Goal: Transaction & Acquisition: Book appointment/travel/reservation

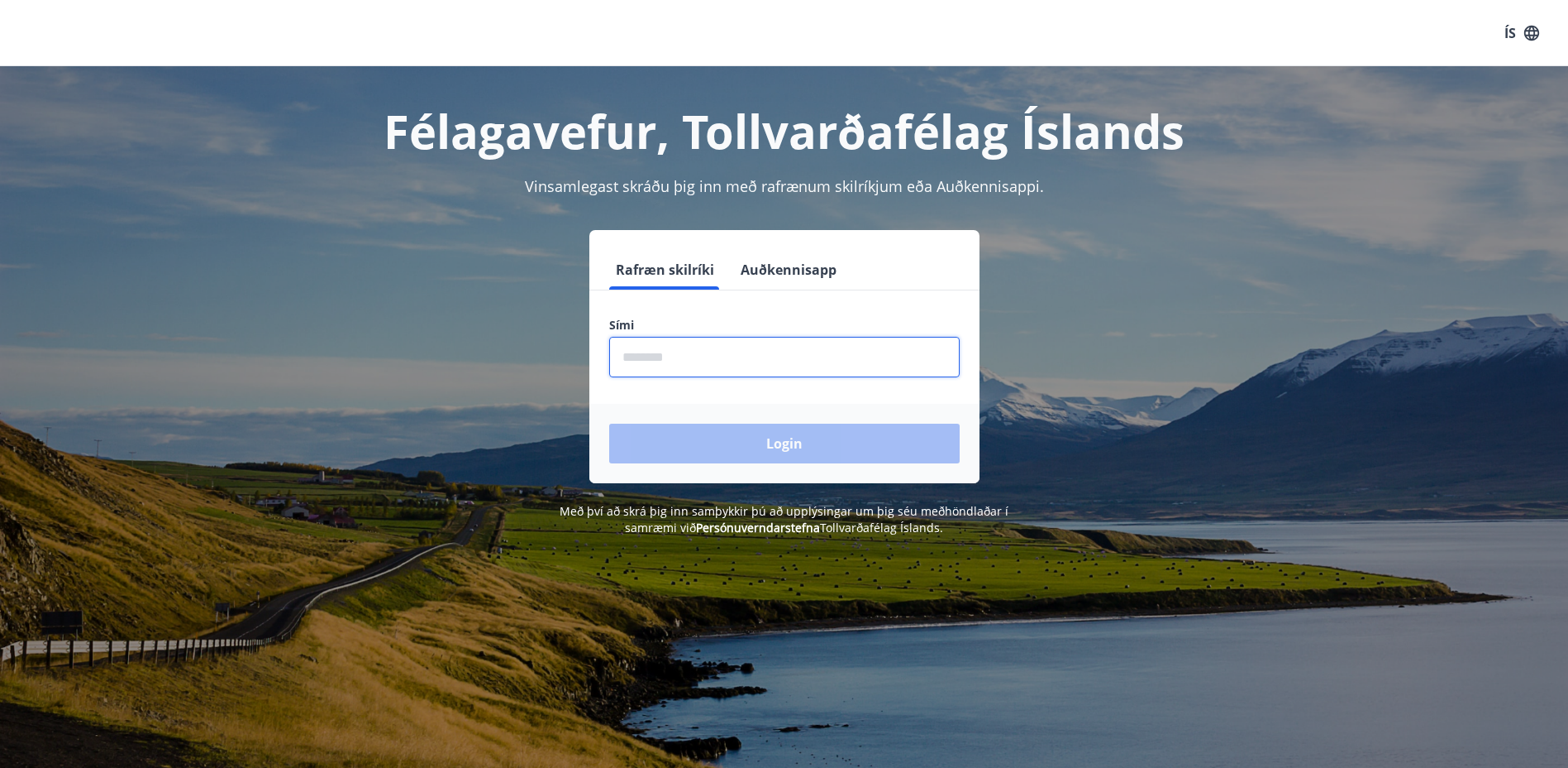
click at [731, 355] on input "phone" at bounding box center [784, 357] width 351 height 41
type input "********"
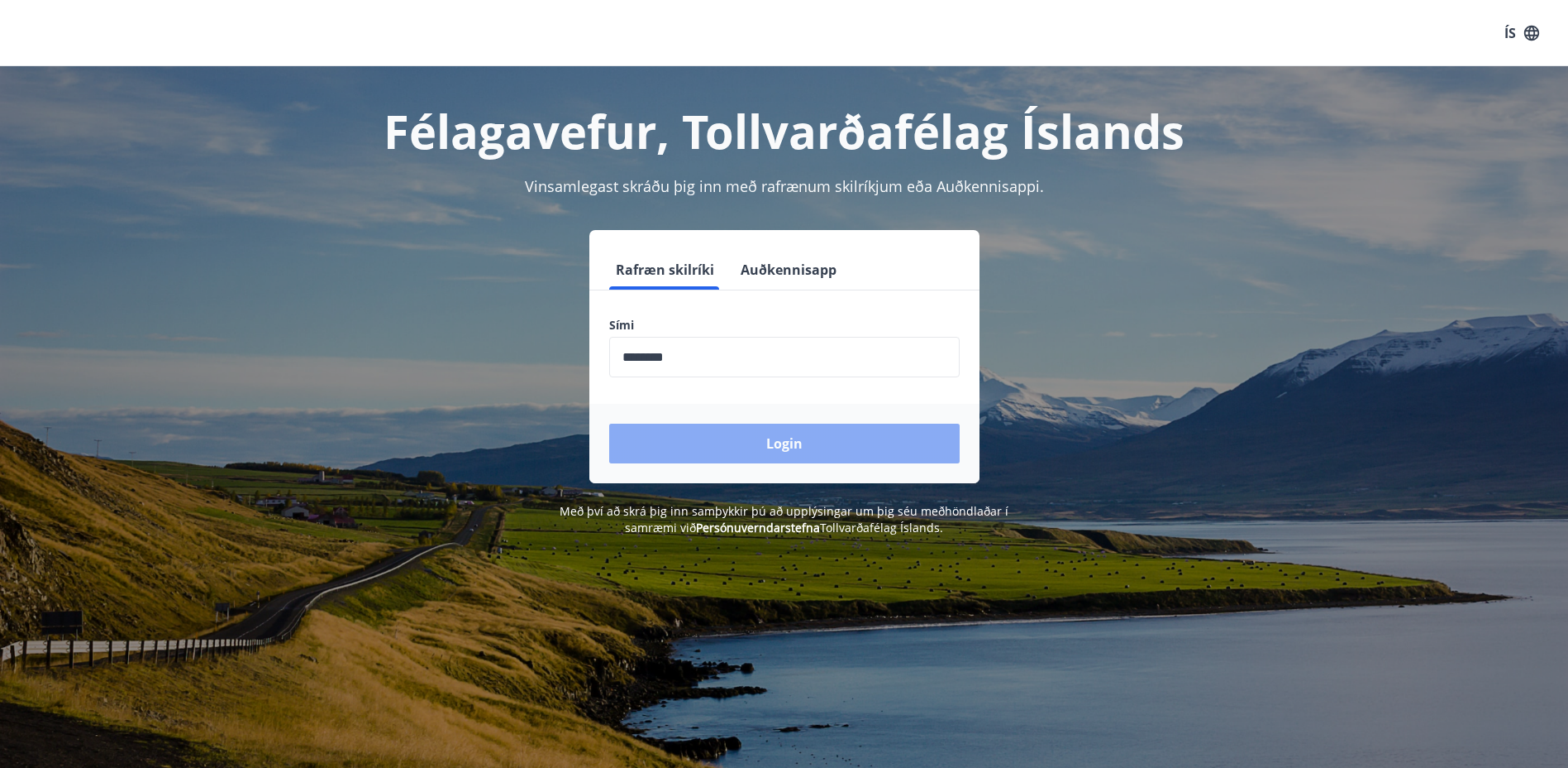
click at [733, 441] on button "Login" at bounding box center [784, 443] width 351 height 40
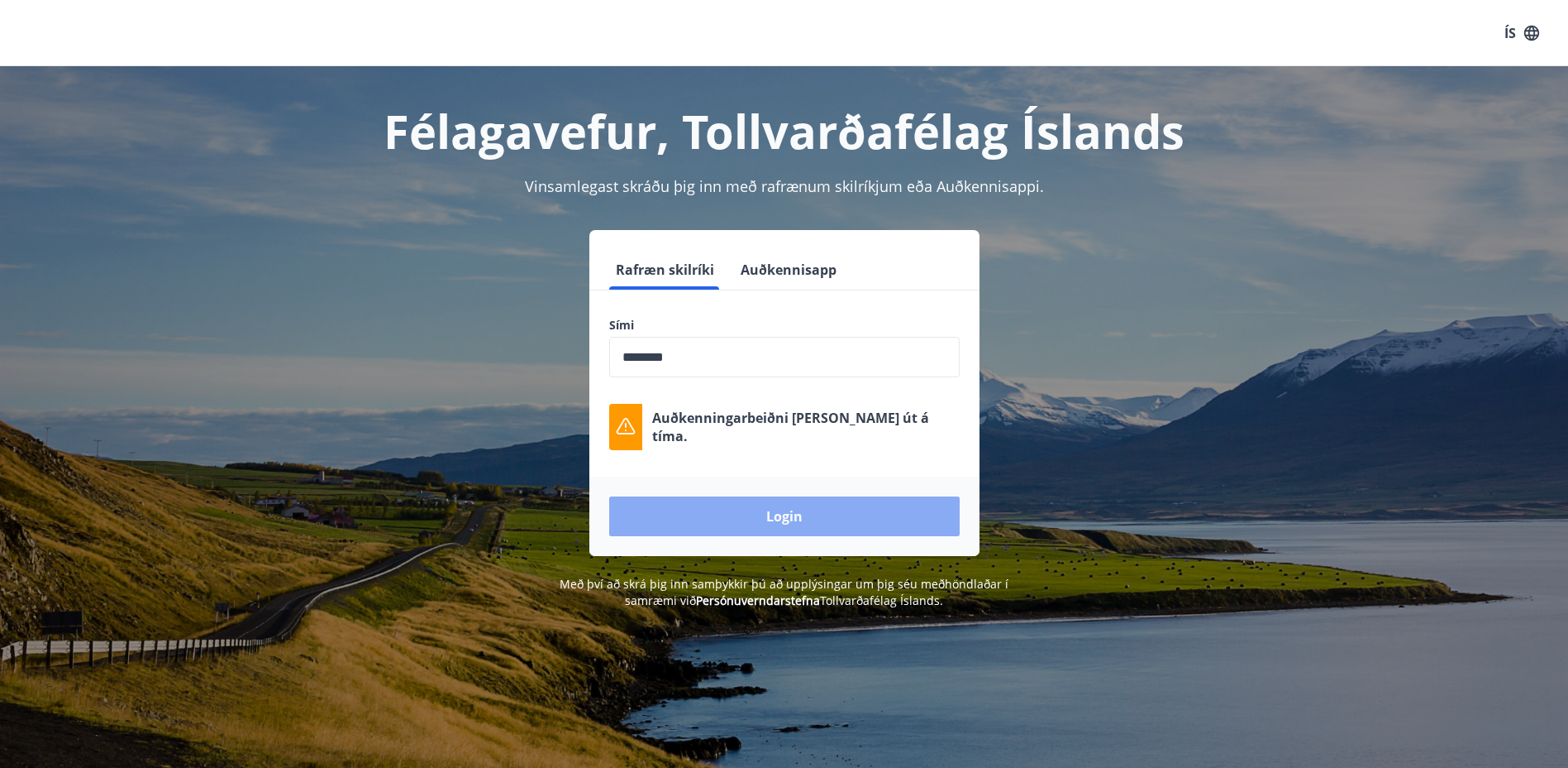
click at [780, 516] on button "Login" at bounding box center [784, 516] width 351 height 40
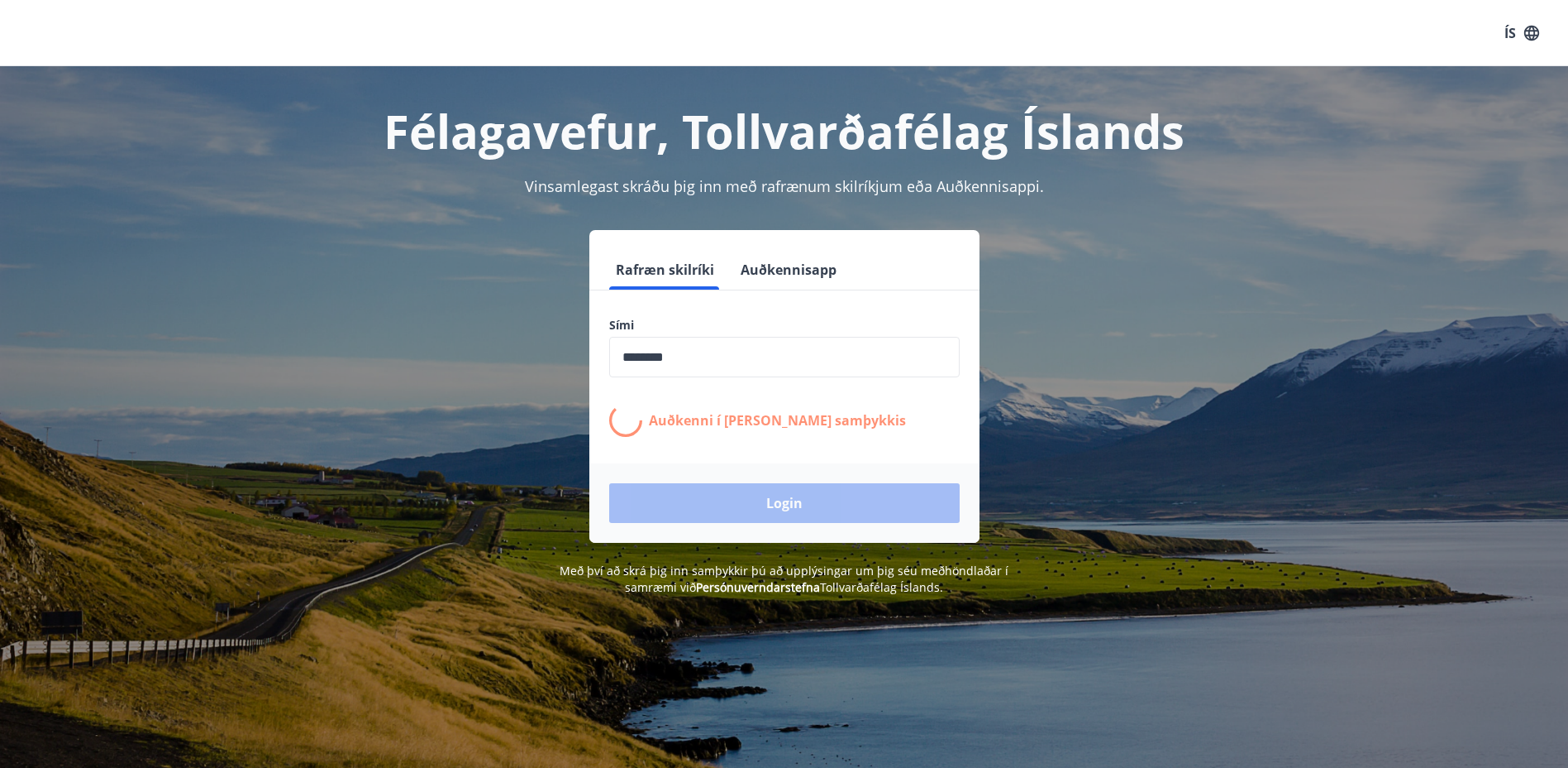
click at [778, 503] on div "Login" at bounding box center [785, 503] width 391 height 79
click at [812, 271] on button "Auðkennisapp" at bounding box center [788, 269] width 109 height 40
click at [479, 265] on div "Rafræn skilríki Auðkennisapp Sími ​ Auðkenni í [PERSON_NAME] samþykkis Login" at bounding box center [784, 386] width 1150 height 312
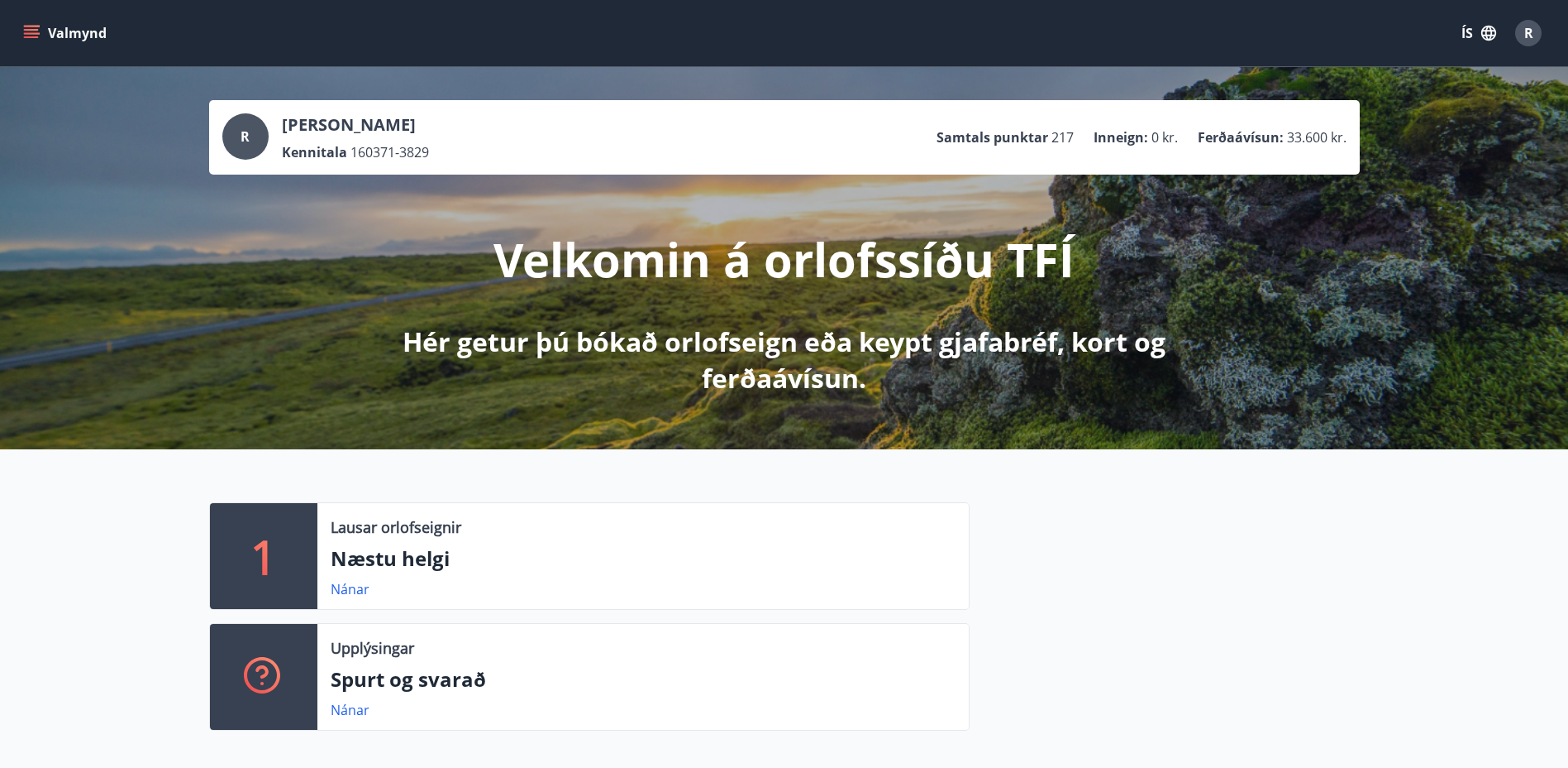
click at [52, 30] on button "Valmynd" at bounding box center [67, 33] width 94 height 30
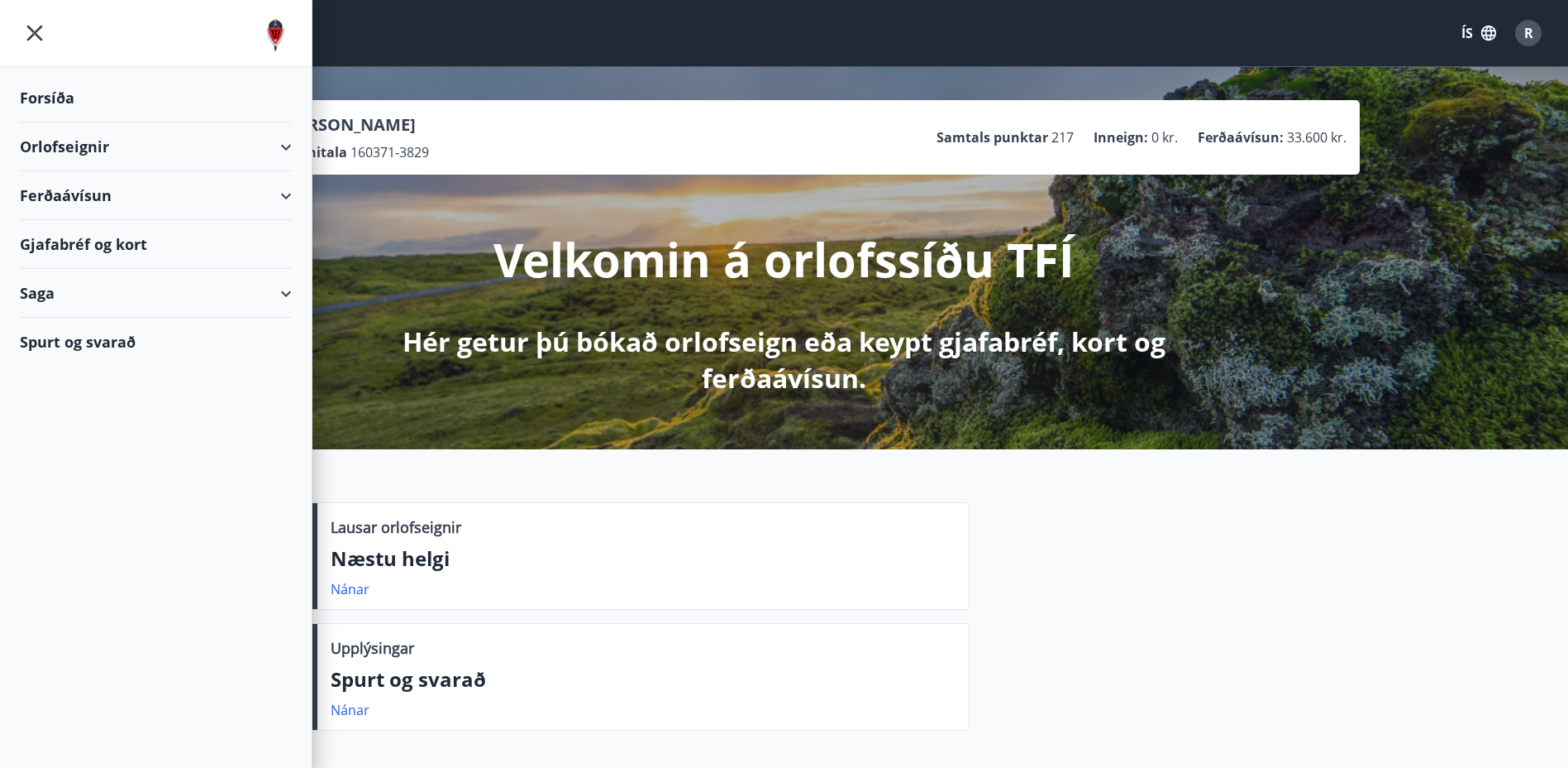
click at [33, 35] on icon "menu" at bounding box center [35, 34] width 15 height 15
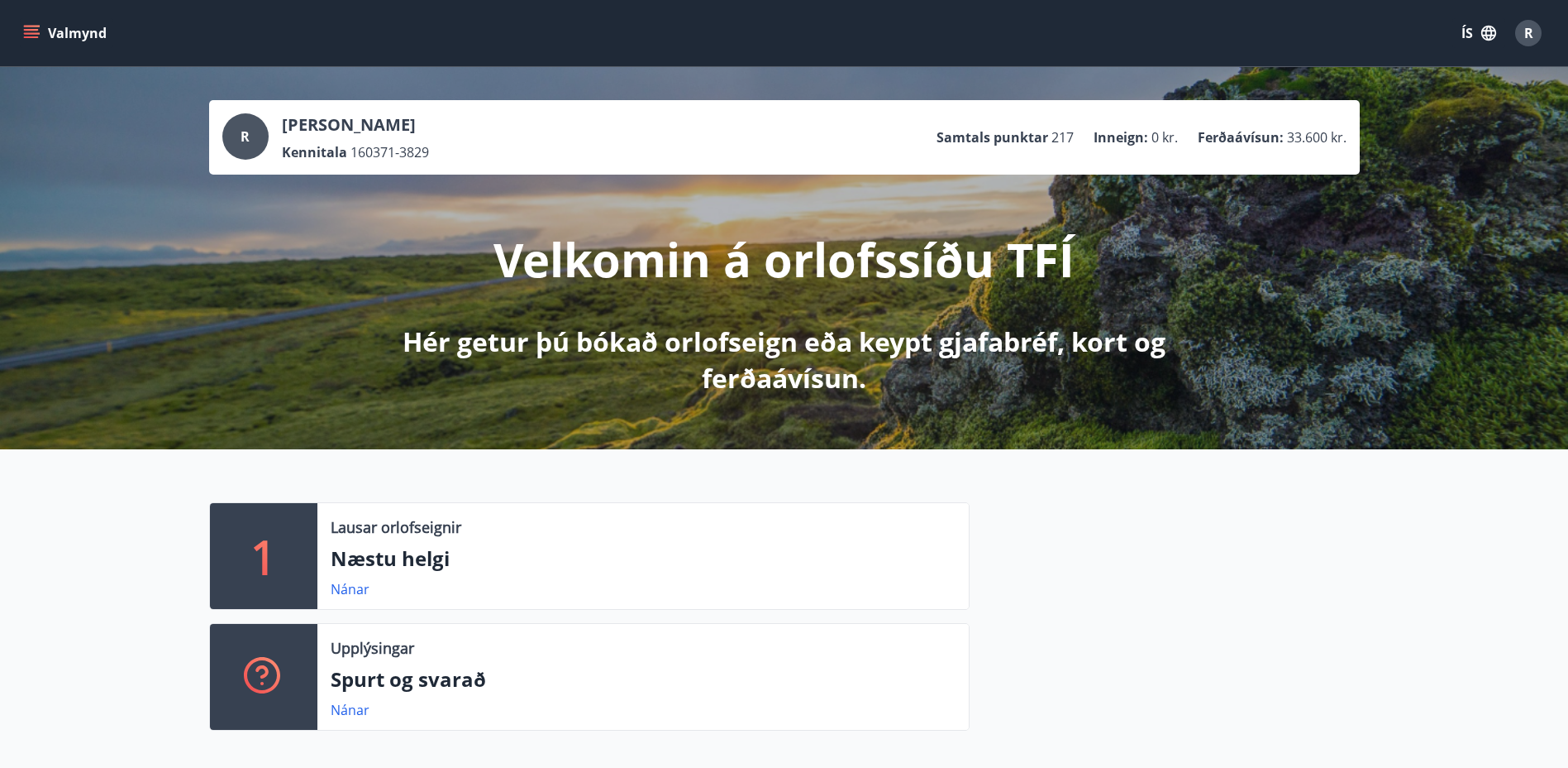
click at [247, 132] on span "R" at bounding box center [245, 136] width 9 height 18
click at [29, 22] on button "Valmynd" at bounding box center [67, 33] width 94 height 30
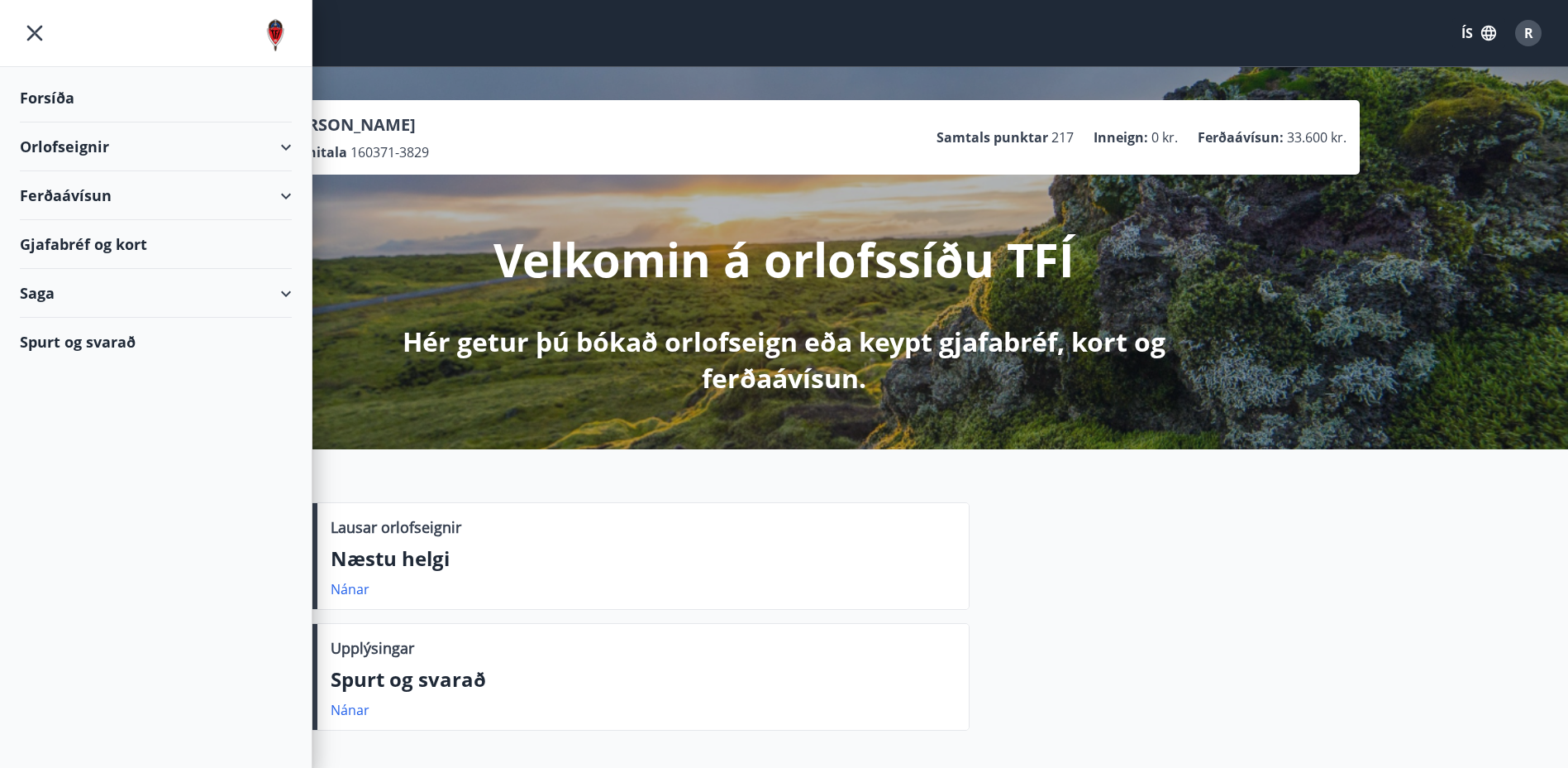
click at [281, 140] on div "Orlofseignir" at bounding box center [156, 147] width 272 height 48
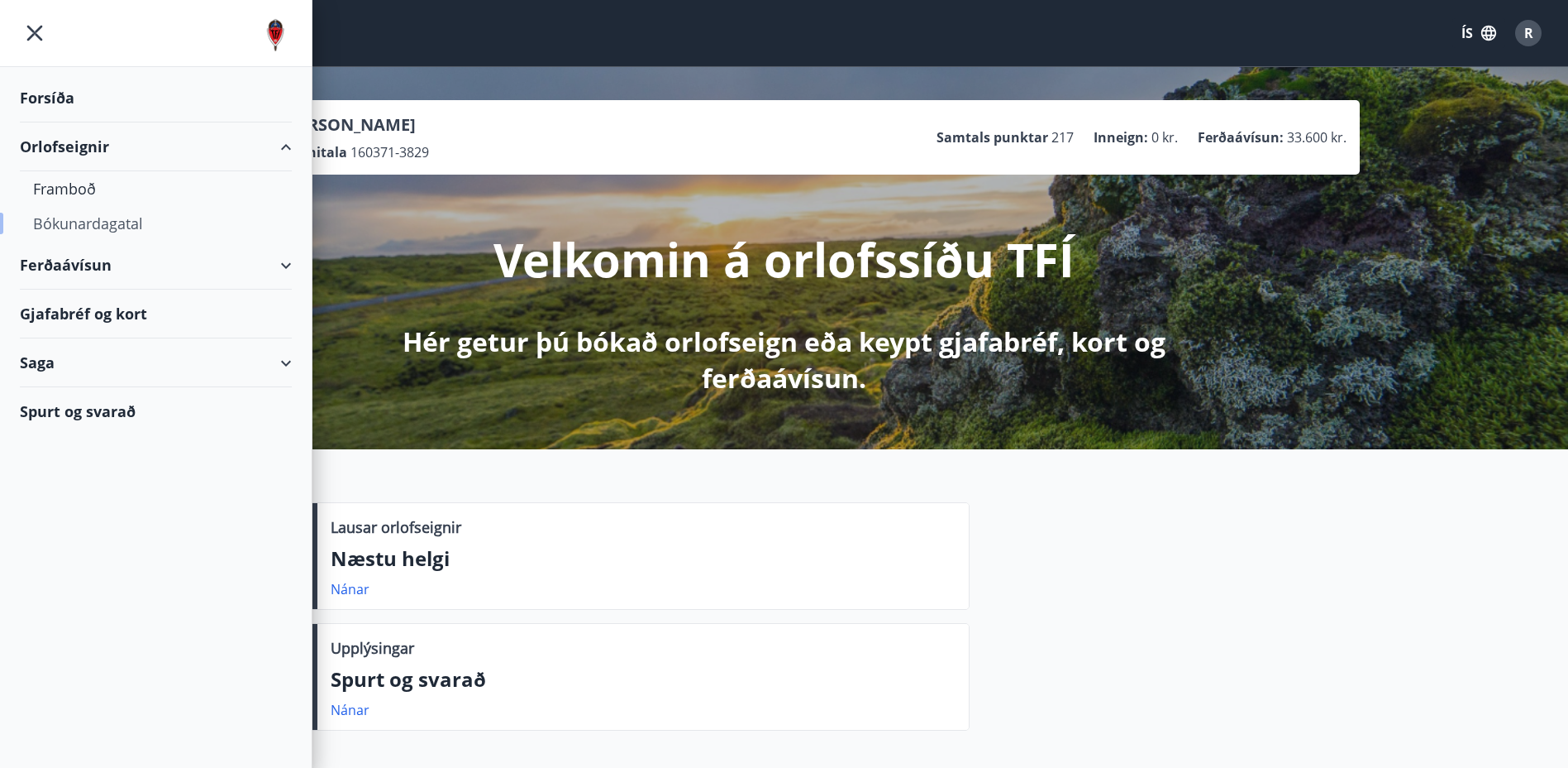
click at [70, 222] on div "Bókunardagatal" at bounding box center [156, 223] width 246 height 35
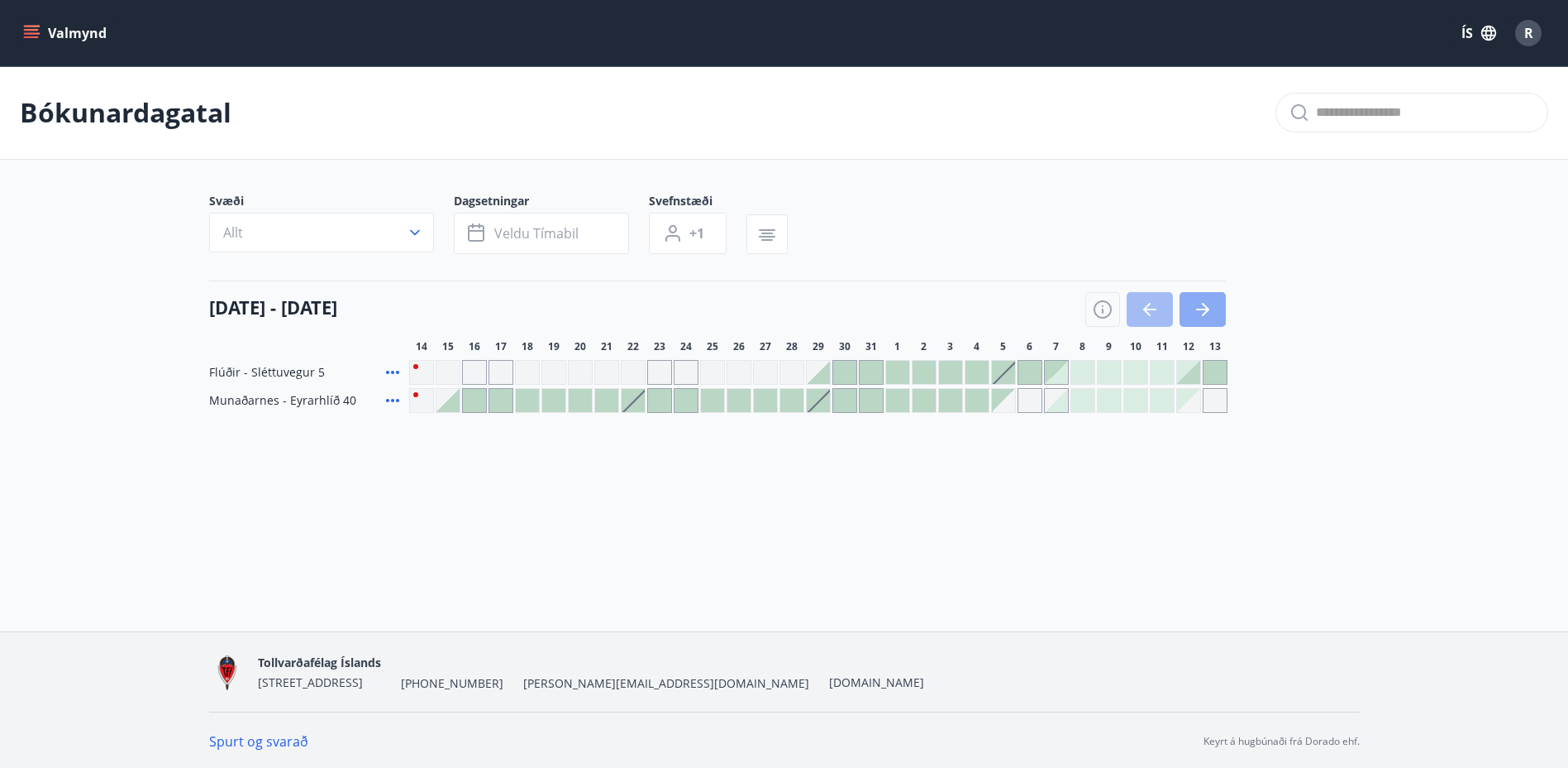
click at [1195, 311] on icon "button" at bounding box center [1203, 310] width 20 height 20
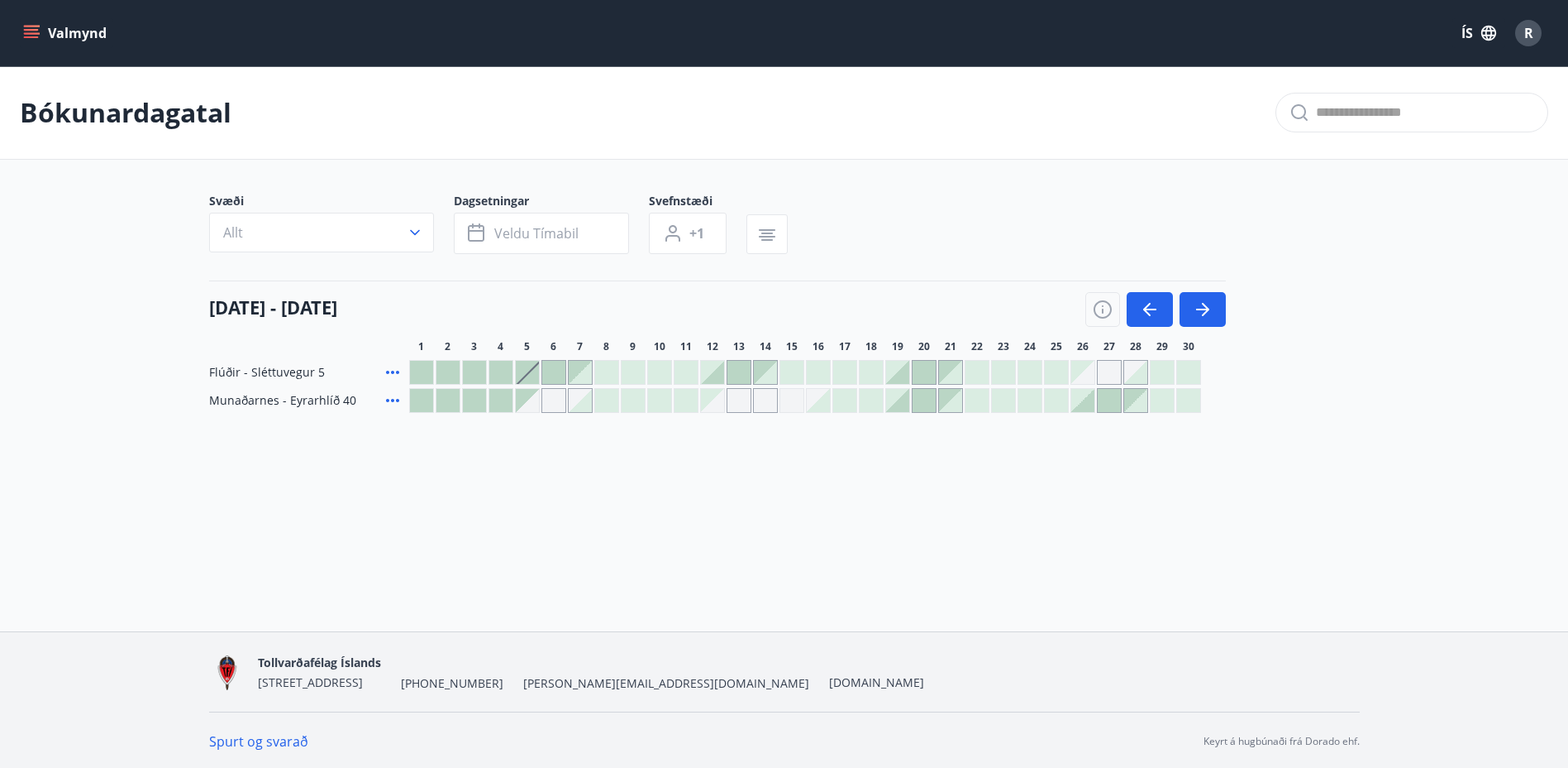
click at [1110, 373] on div "Gráir dagar eru ekki bókanlegir" at bounding box center [1110, 372] width 25 height 25
click at [1079, 369] on div "Gráir dagar eru ekki bókanlegir" at bounding box center [1083, 372] width 23 height 23
click at [1092, 474] on div "Bókunardagatal Svæði Allt Dagsetningar Veldu tímabil Svefnstæði +1 01 september…" at bounding box center [784, 272] width 1568 height 413
click at [1081, 368] on div "Gráir dagar eru ekki bókanlegir" at bounding box center [1083, 372] width 23 height 23
click at [948, 370] on div at bounding box center [950, 372] width 23 height 23
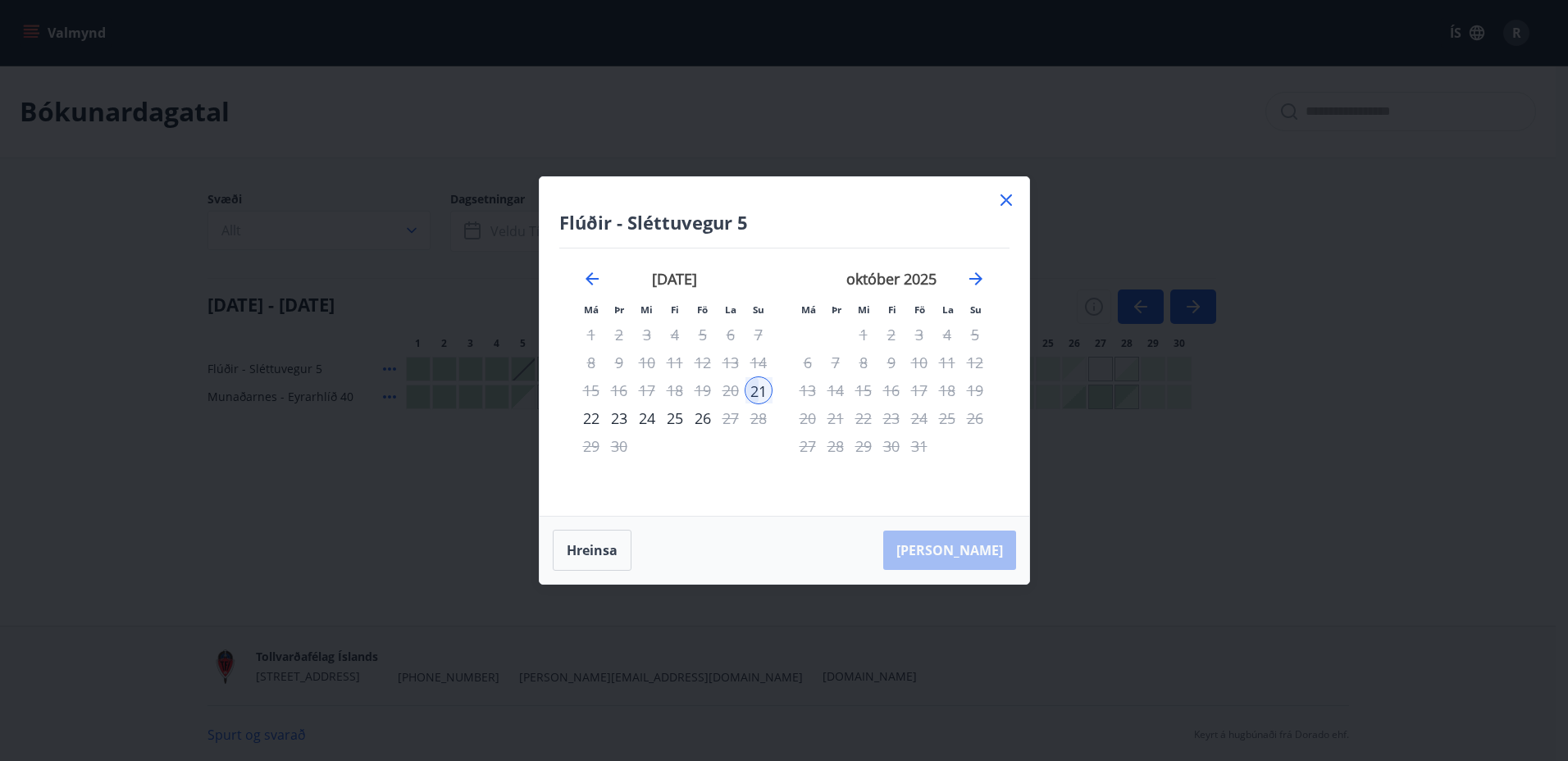
click at [1004, 196] on icon at bounding box center [1006, 199] width 20 height 20
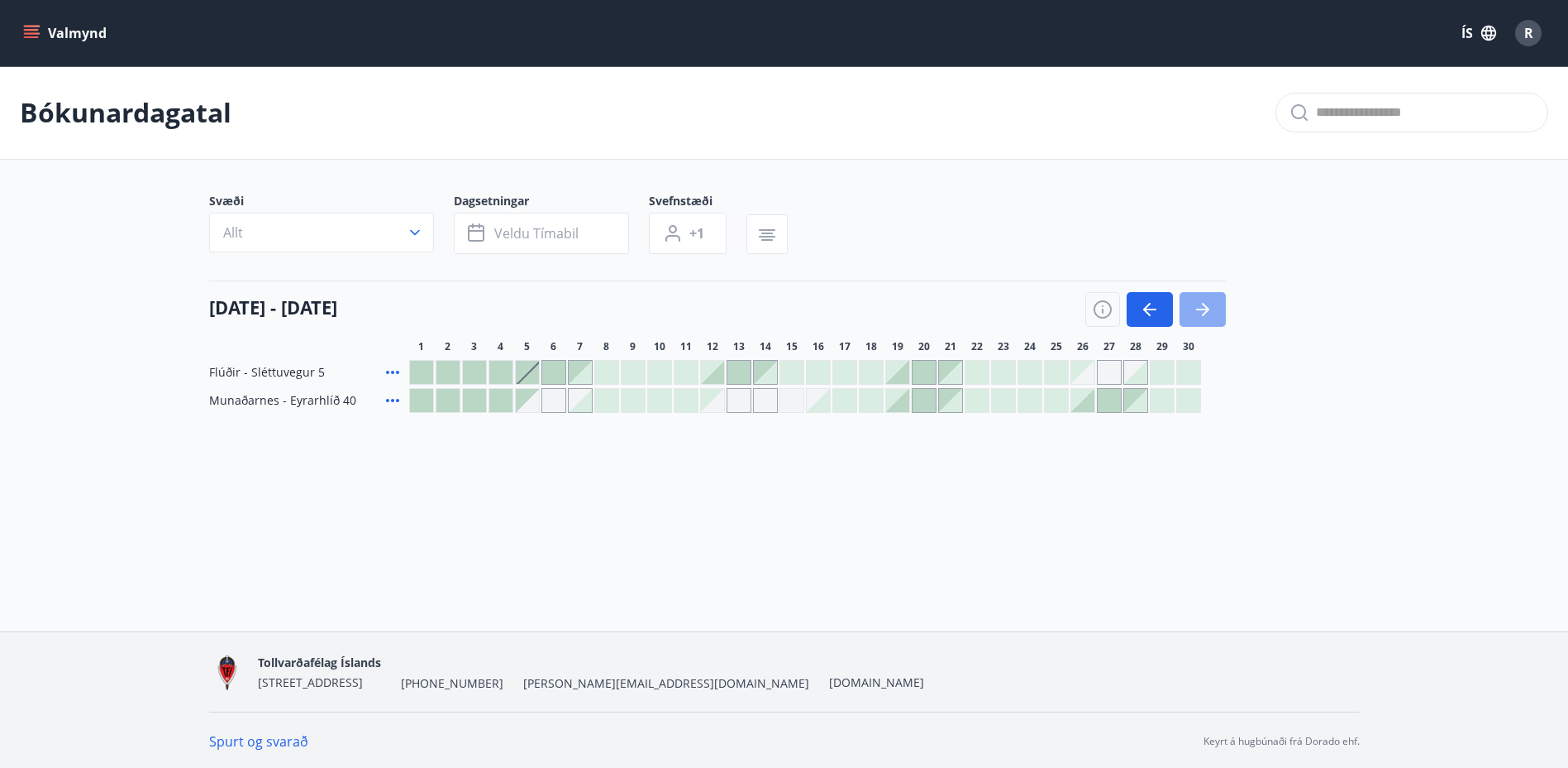
click at [1203, 308] on icon "button" at bounding box center [1203, 310] width 20 height 20
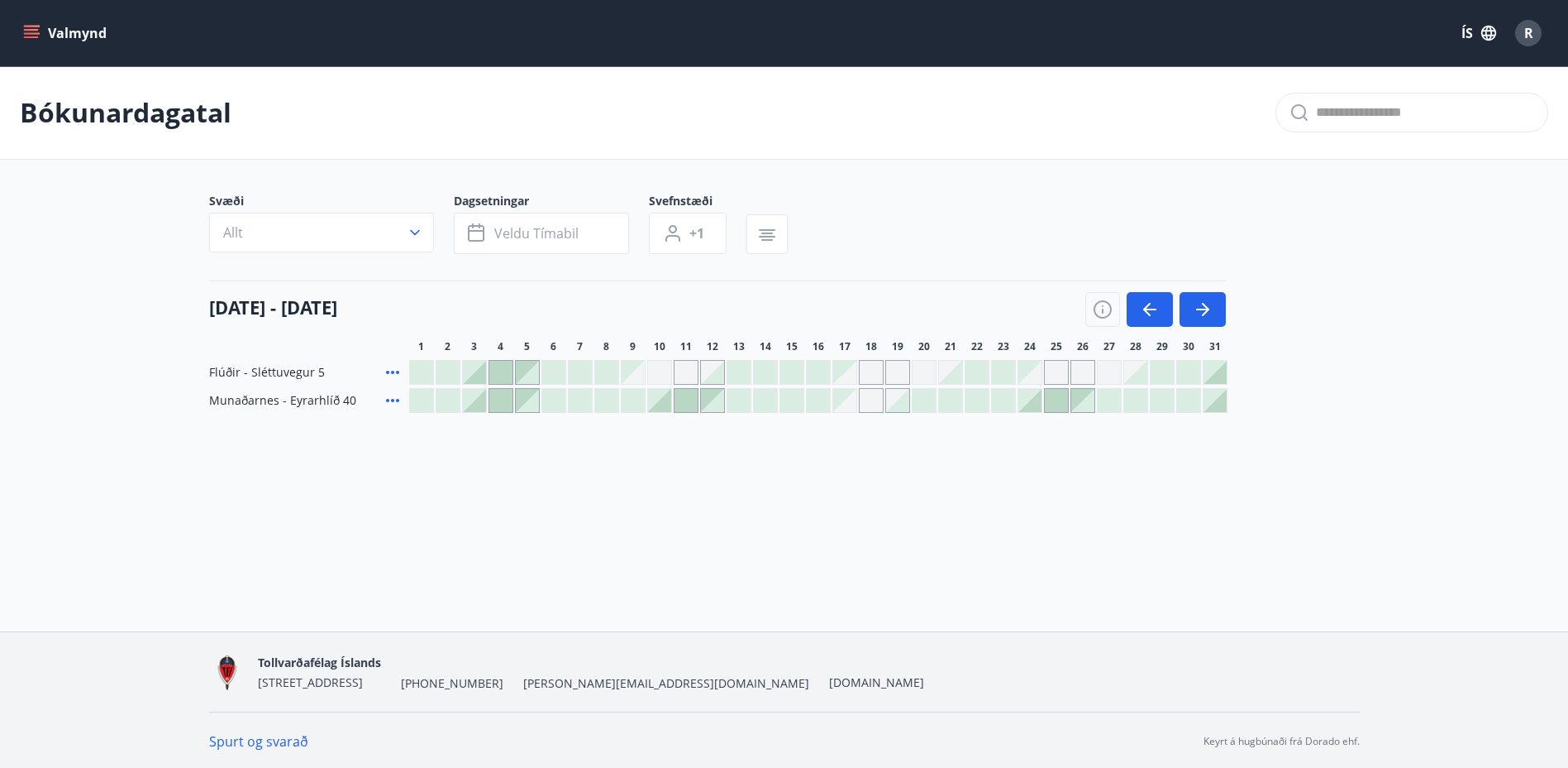
click at [497, 366] on div at bounding box center [501, 372] width 23 height 23
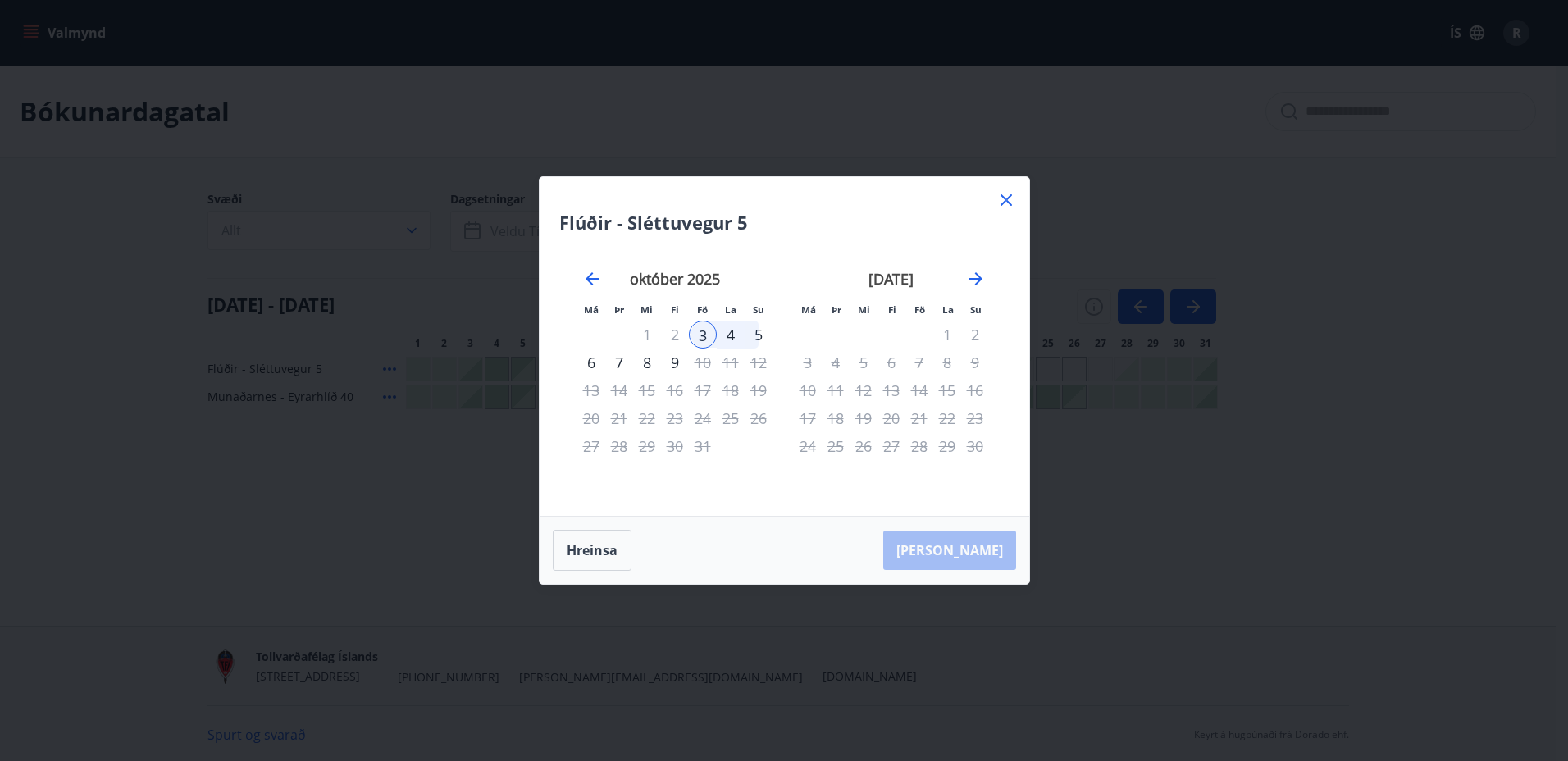
click at [1006, 197] on icon at bounding box center [1006, 199] width 20 height 20
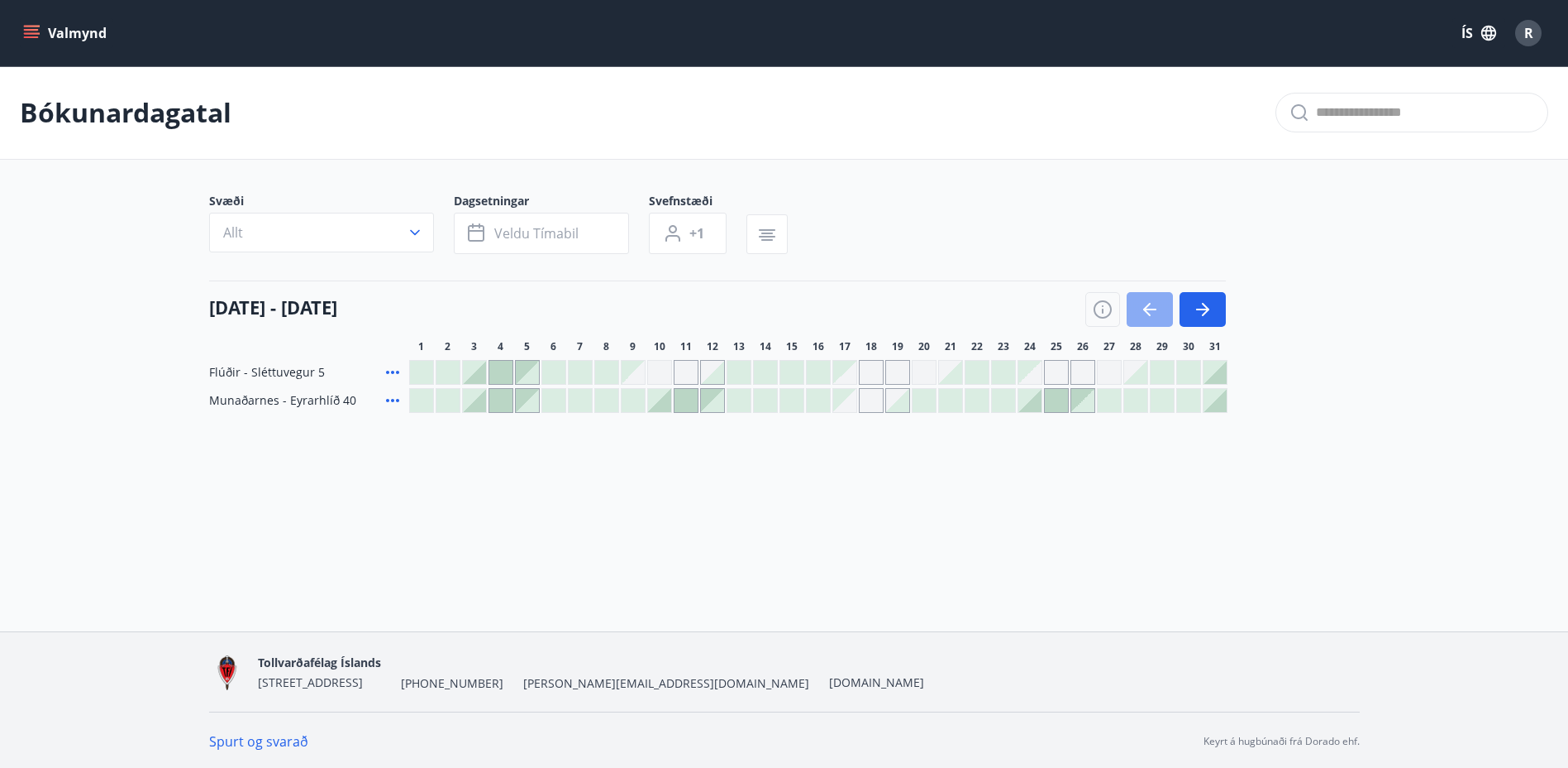
click at [1149, 311] on icon "button" at bounding box center [1149, 310] width 20 height 20
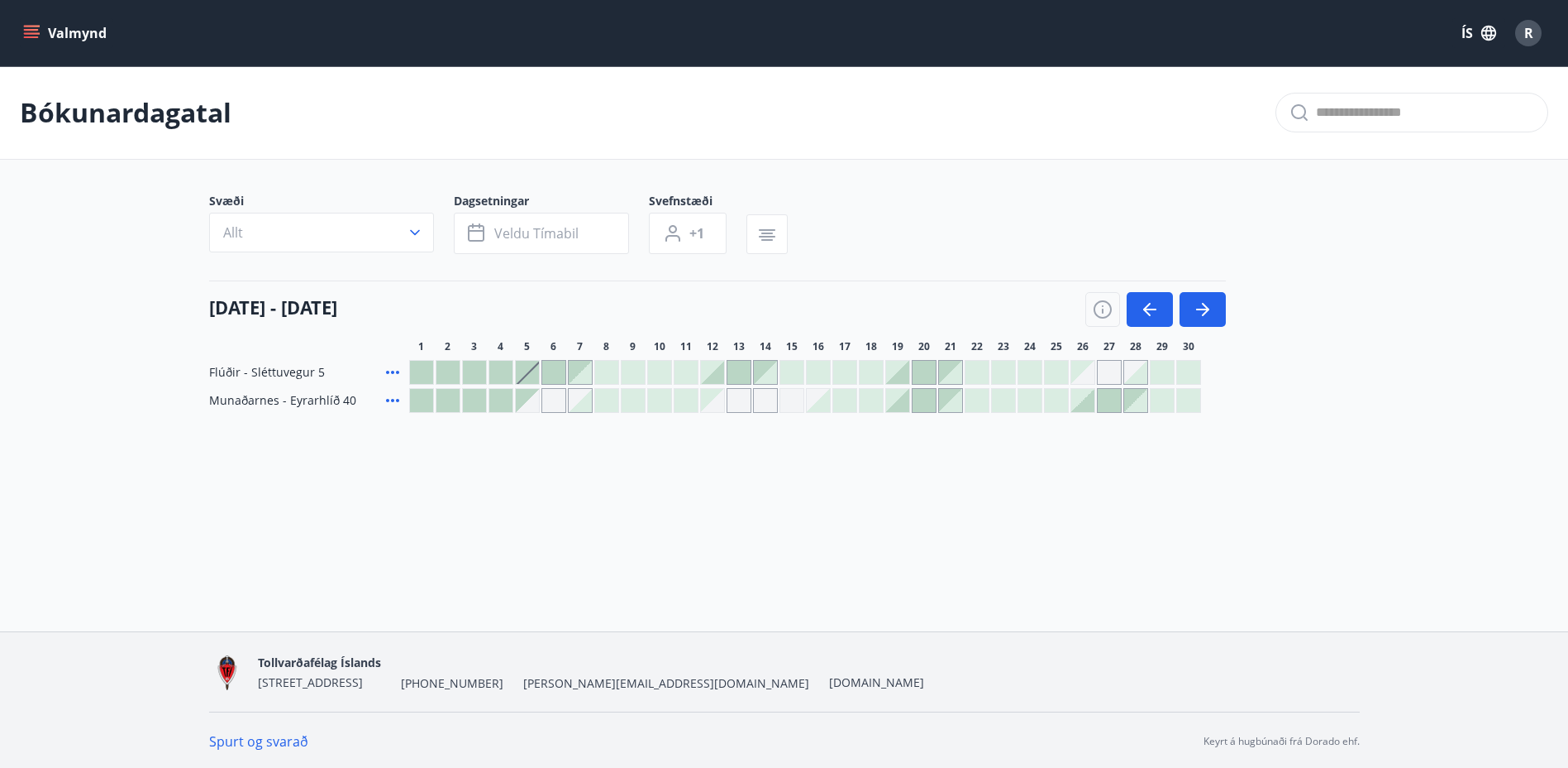
click at [553, 402] on div "Gráir dagar eru ekki bókanlegir" at bounding box center [554, 400] width 25 height 25
click at [581, 459] on div "Bókunardagatal Svæði Allt Dagsetningar Veldu tímabil Svefnstæði +1 01 september…" at bounding box center [784, 272] width 1568 height 413
click at [528, 395] on div "Gráir dagar eru ekki bókanlegir" at bounding box center [528, 400] width 23 height 23
click at [602, 397] on div at bounding box center [607, 400] width 23 height 23
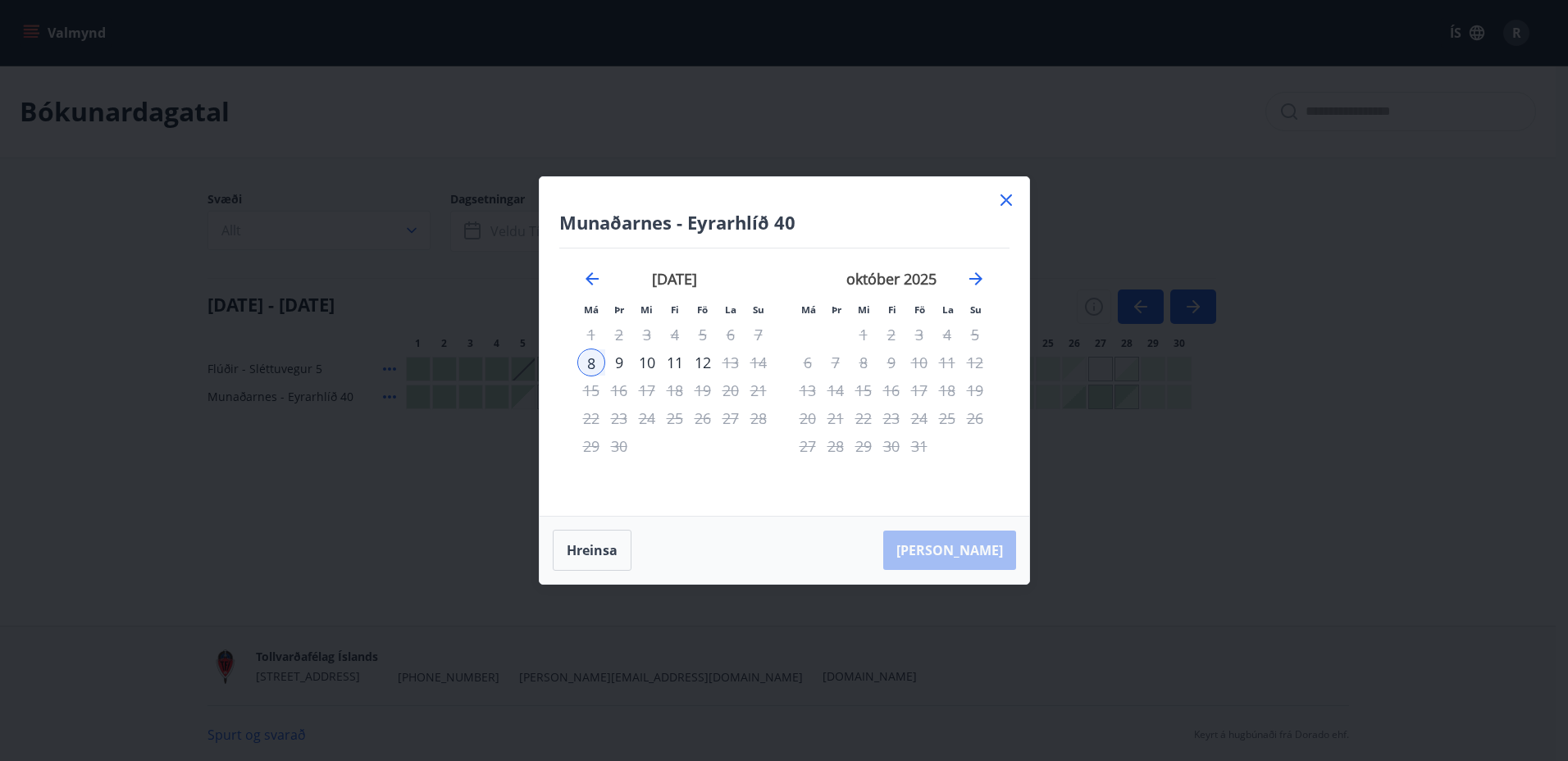
click at [951, 336] on div "4" at bounding box center [947, 334] width 28 height 28
click at [947, 334] on div "4" at bounding box center [947, 334] width 28 height 28
click at [971, 334] on div "5" at bounding box center [974, 334] width 28 height 28
click at [978, 274] on icon "Move forward to switch to the next month." at bounding box center [975, 278] width 20 height 20
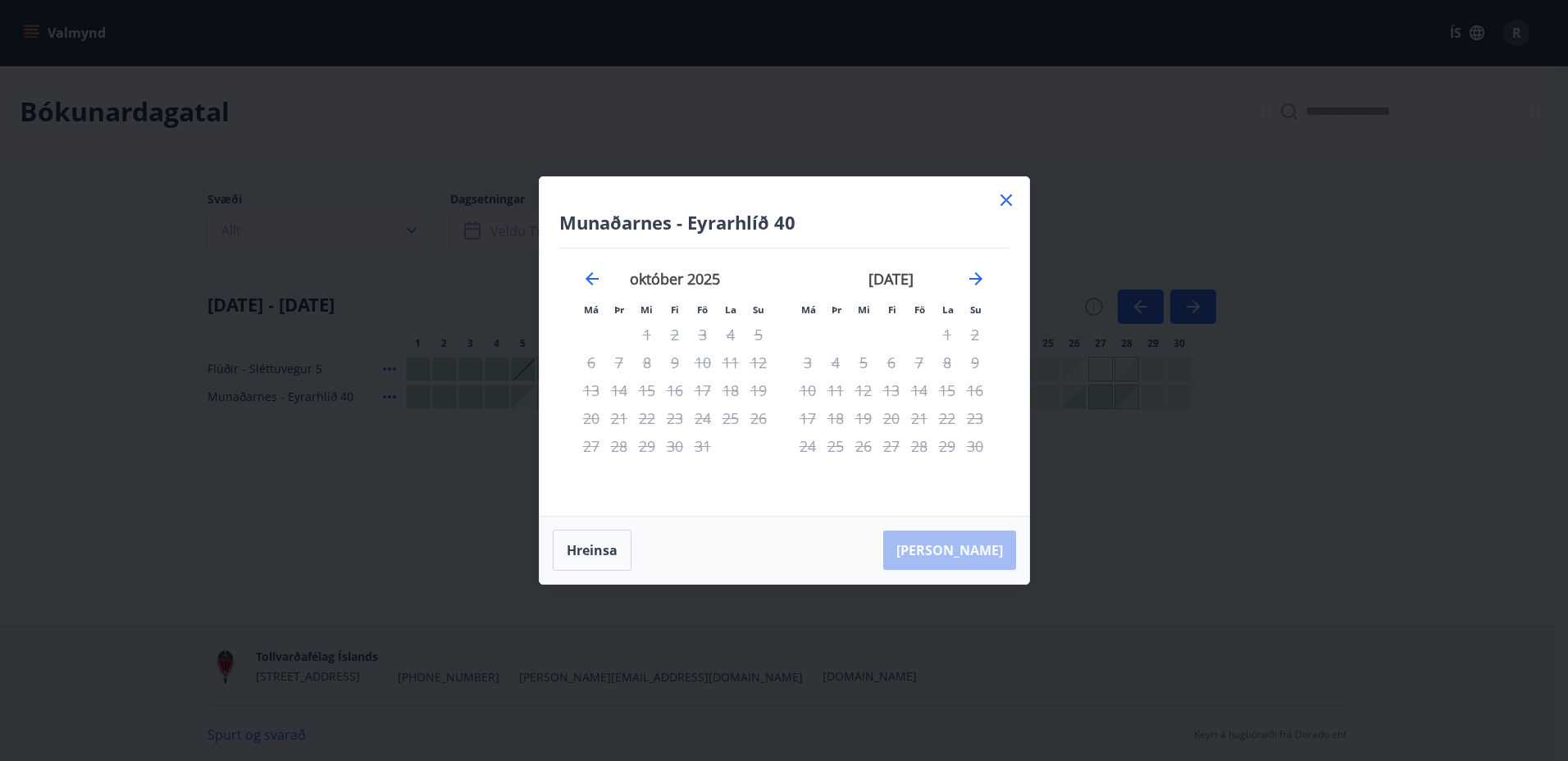
click at [1009, 193] on icon at bounding box center [1006, 199] width 20 height 20
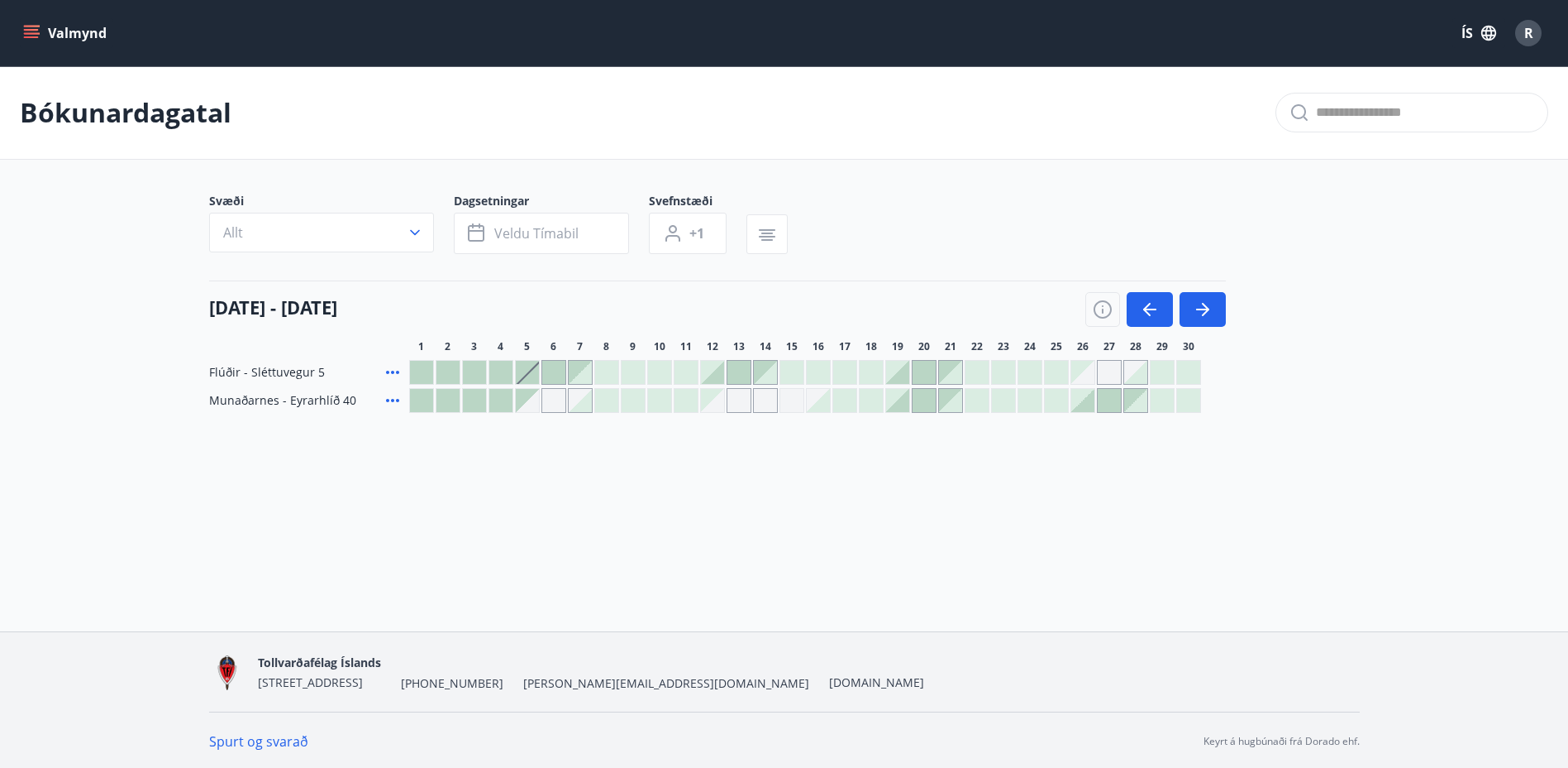
click at [554, 397] on div "Gráir dagar eru ekki bókanlegir" at bounding box center [554, 400] width 25 height 25
click at [527, 398] on div "Gráir dagar eru ekki bókanlegir" at bounding box center [528, 400] width 23 height 23
click at [509, 399] on div at bounding box center [501, 400] width 23 height 23
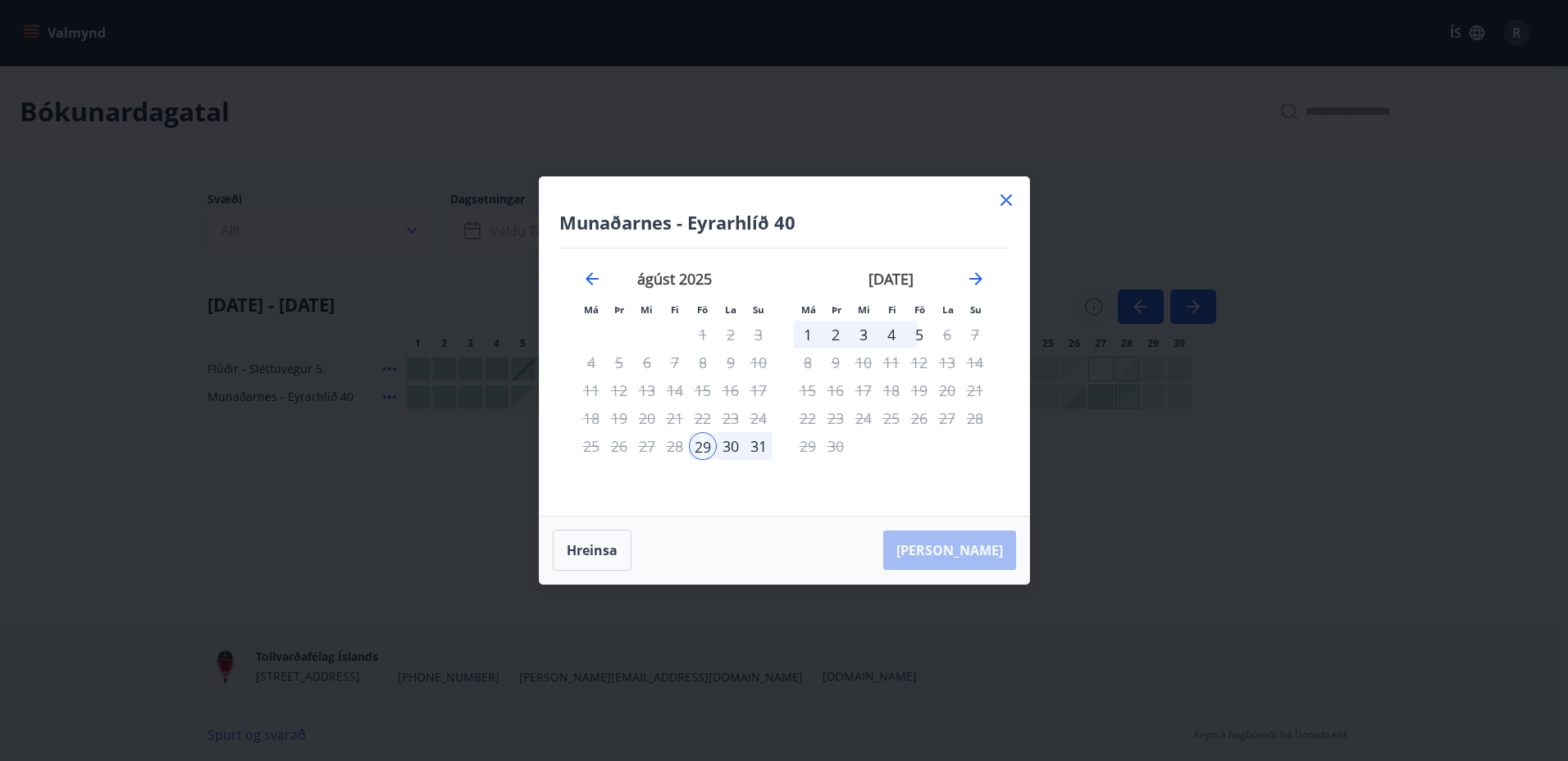
click at [1003, 202] on icon at bounding box center [1006, 200] width 12 height 12
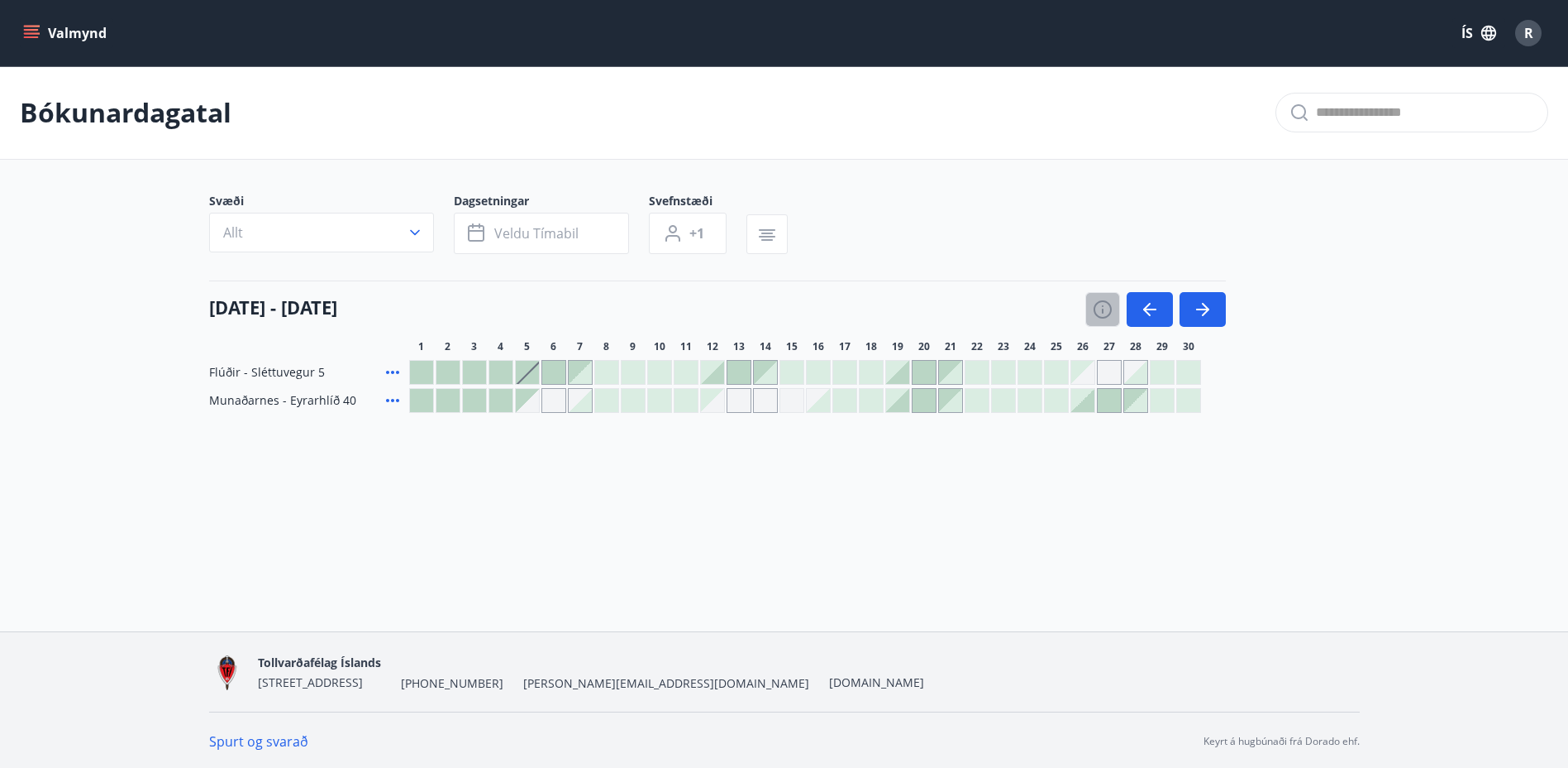
click at [1102, 309] on icon "button" at bounding box center [1102, 310] width 20 height 20
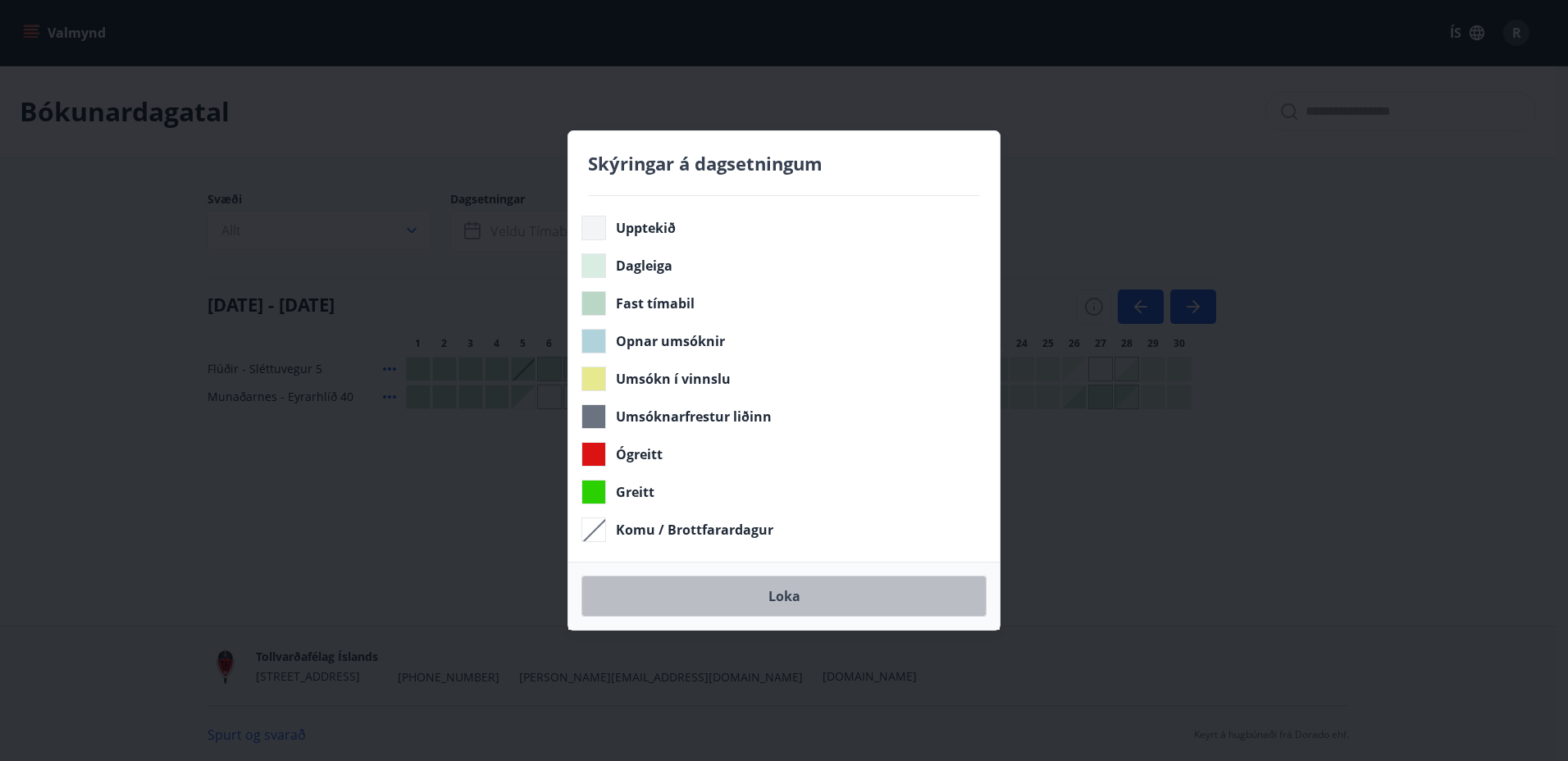
click at [792, 588] on button "Loka" at bounding box center [784, 595] width 405 height 41
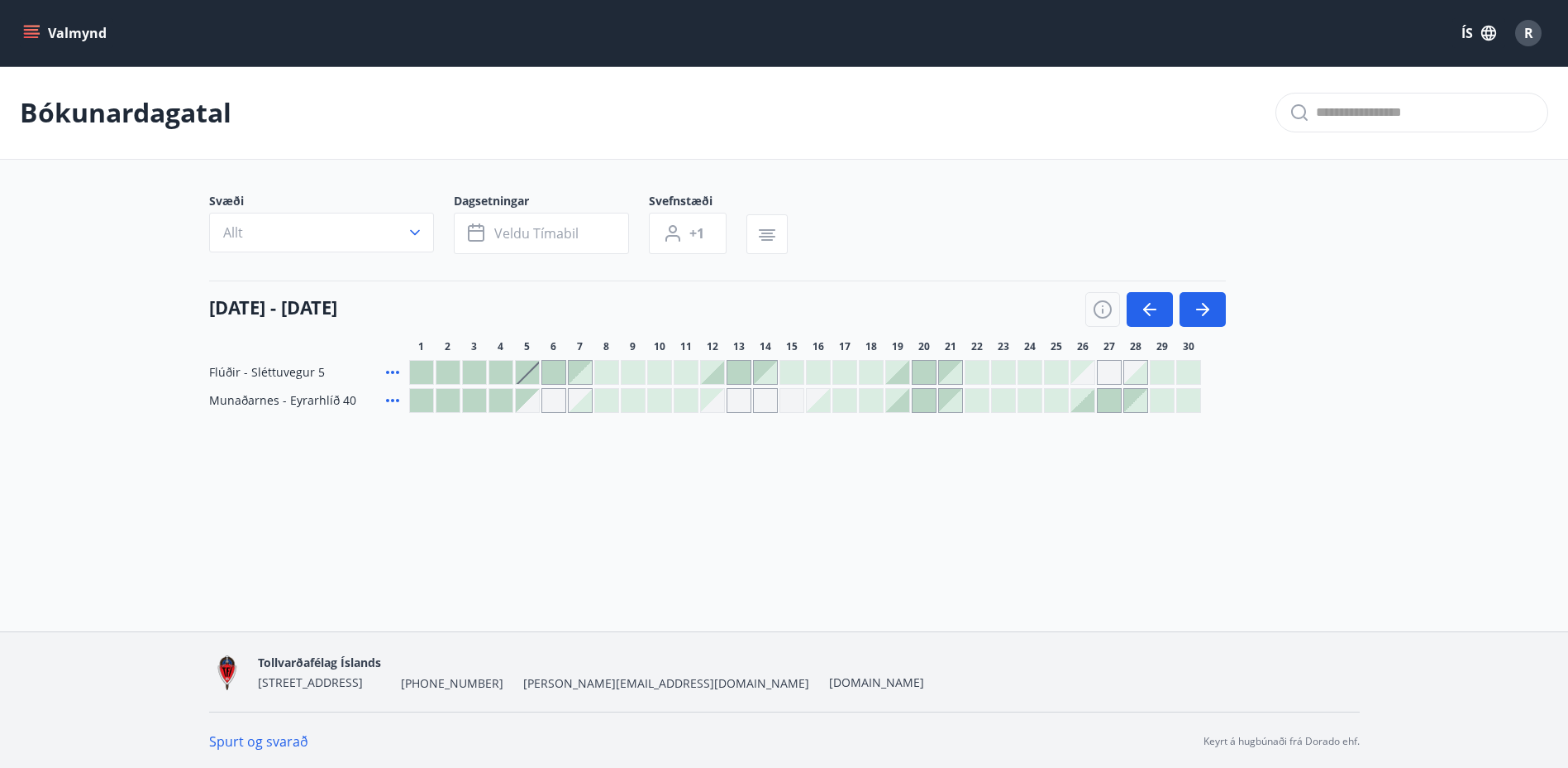
click at [530, 370] on div at bounding box center [528, 372] width 23 height 23
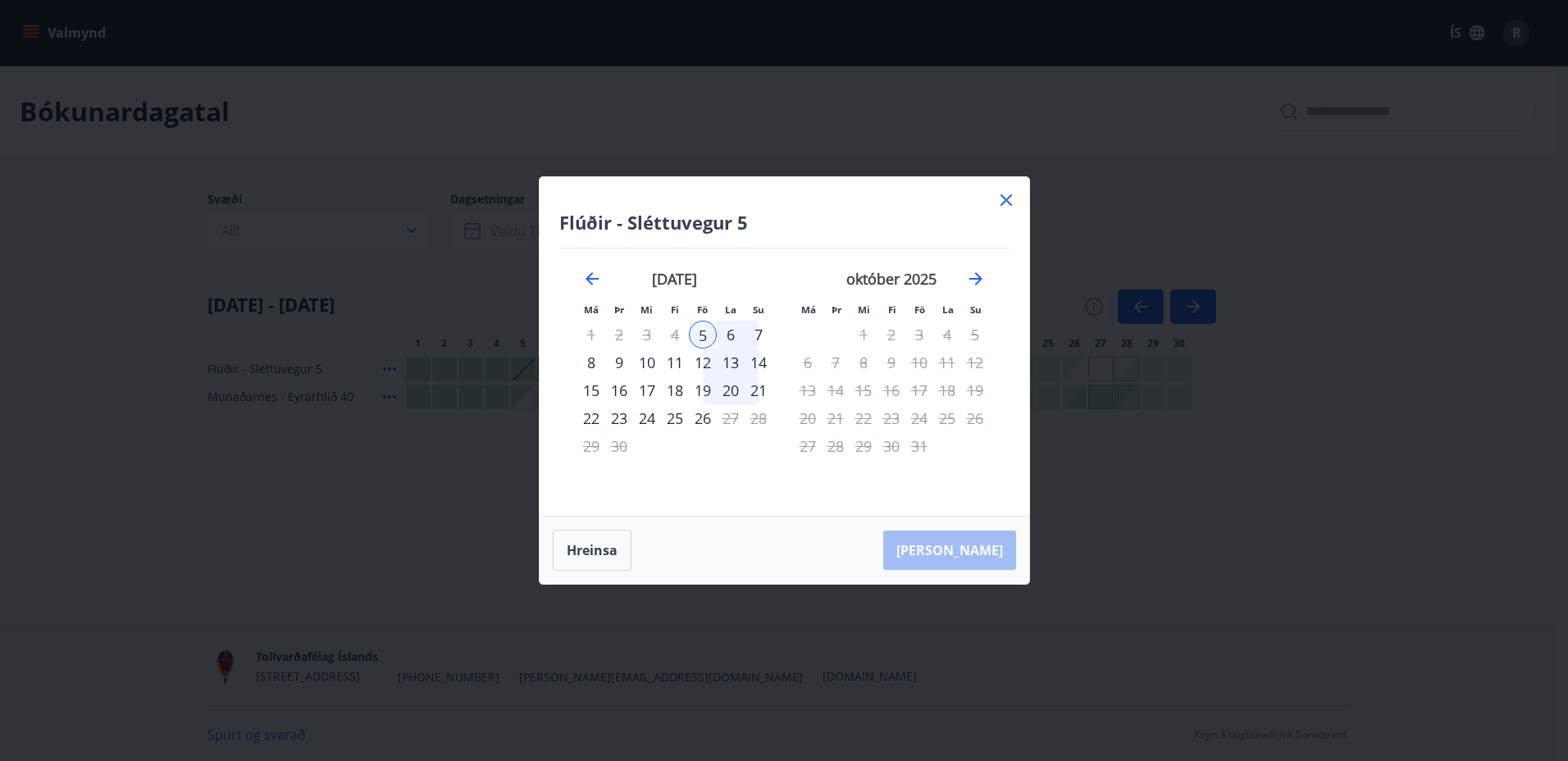
click at [759, 333] on div "7" at bounding box center [758, 334] width 28 height 28
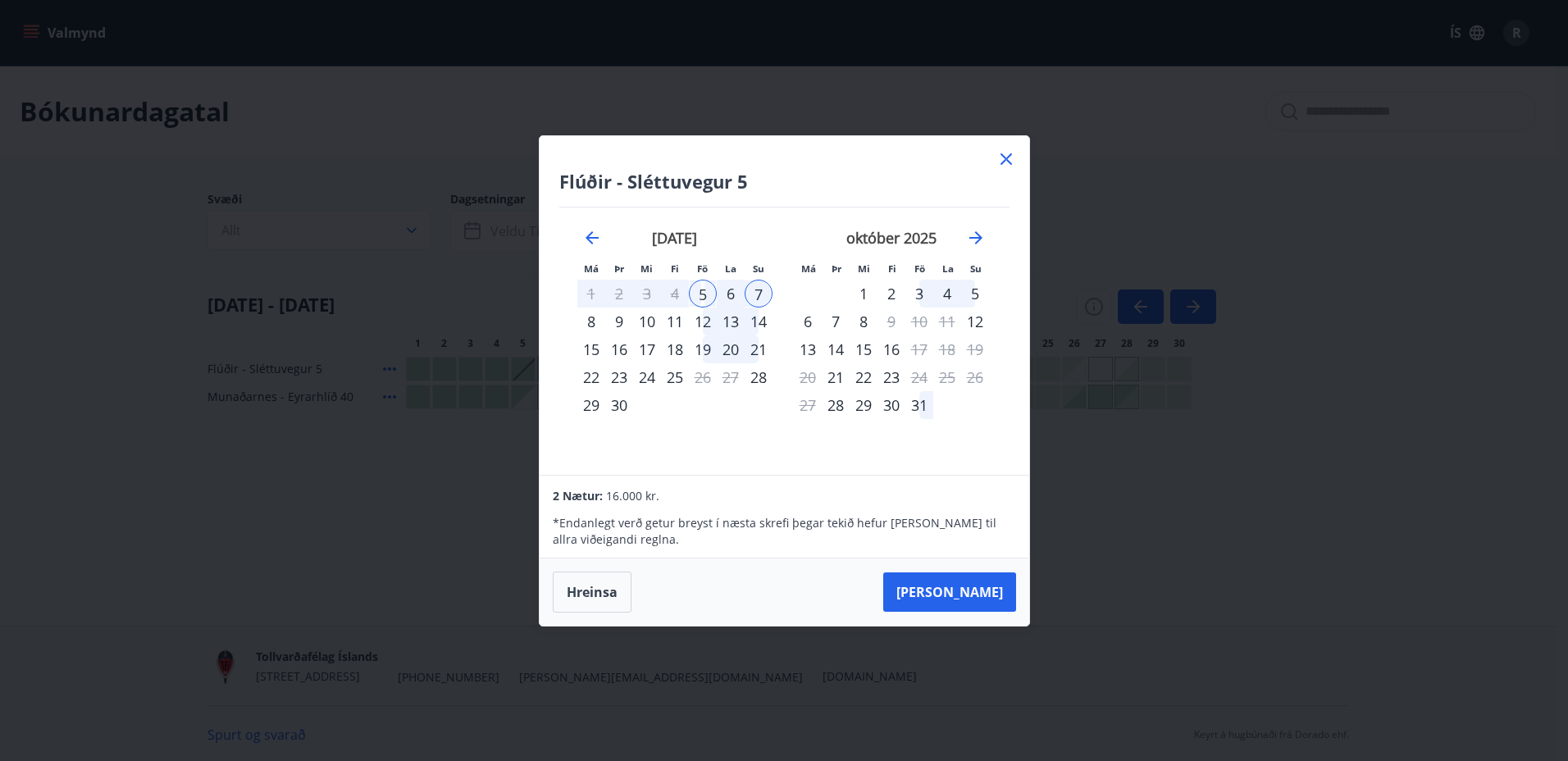
click at [1007, 152] on icon at bounding box center [1006, 159] width 20 height 20
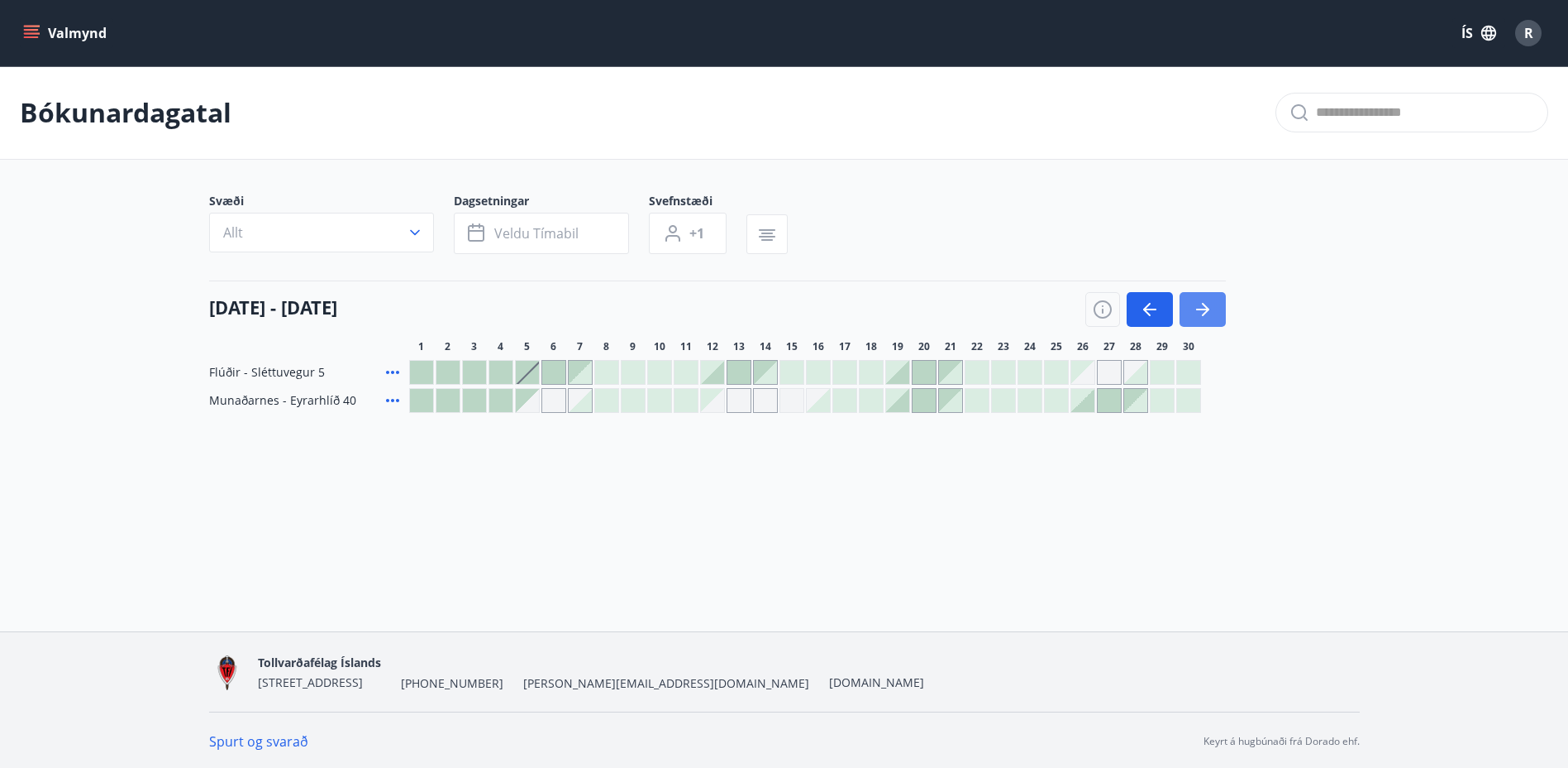
click at [1209, 307] on icon "button" at bounding box center [1203, 310] width 20 height 20
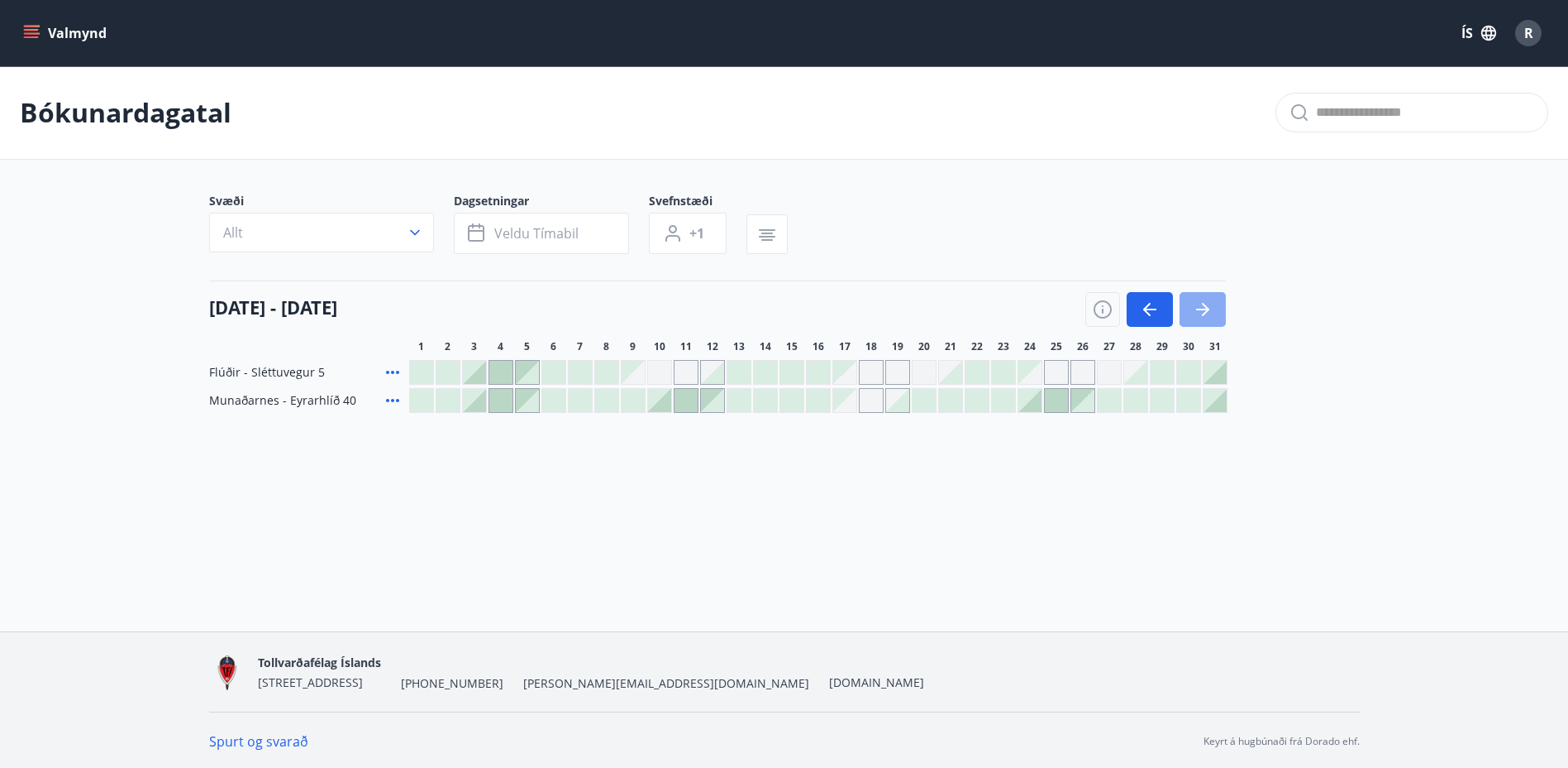
click at [1202, 303] on icon "button" at bounding box center [1203, 310] width 20 height 20
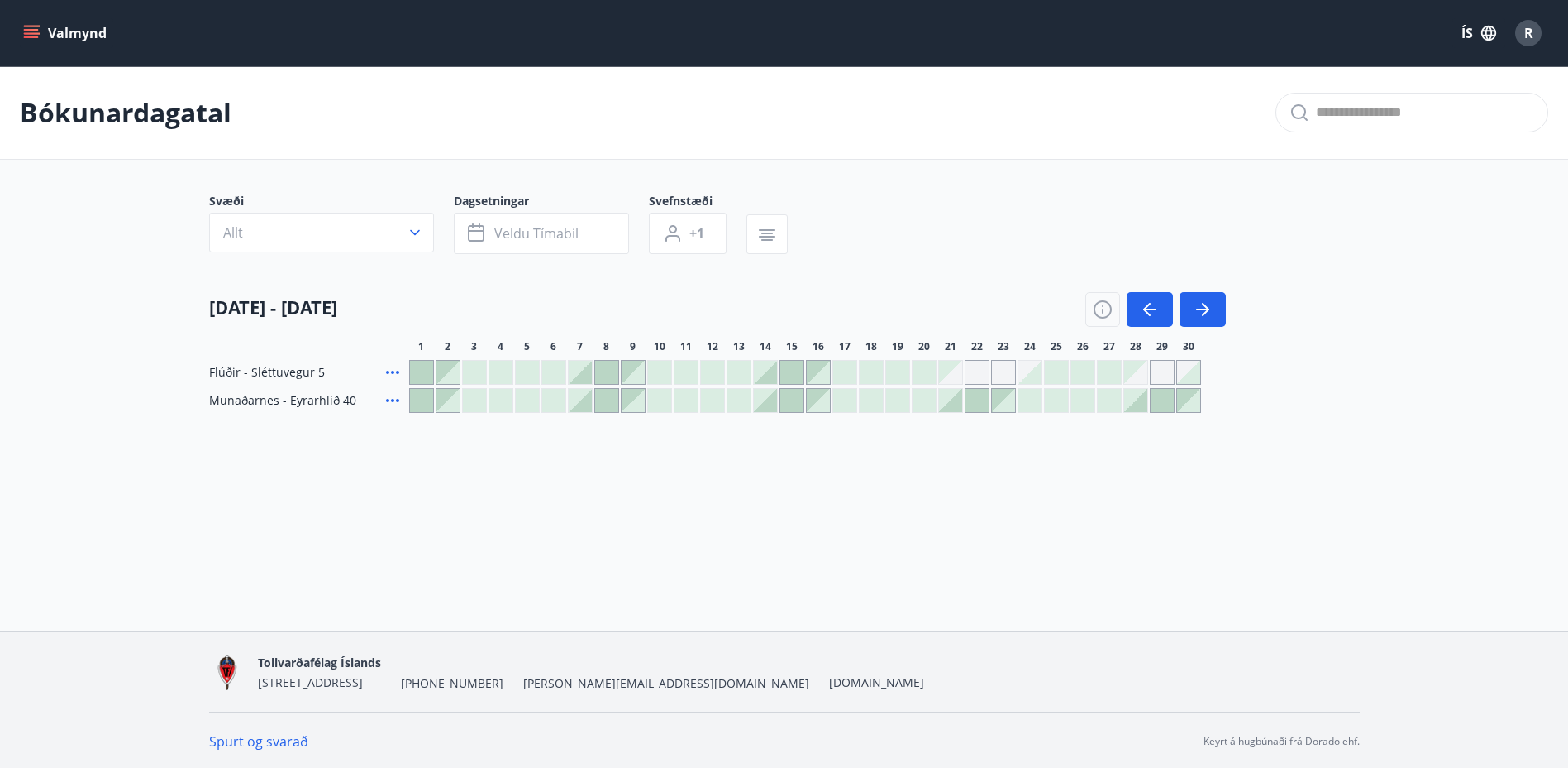
click at [662, 371] on div at bounding box center [659, 372] width 23 height 23
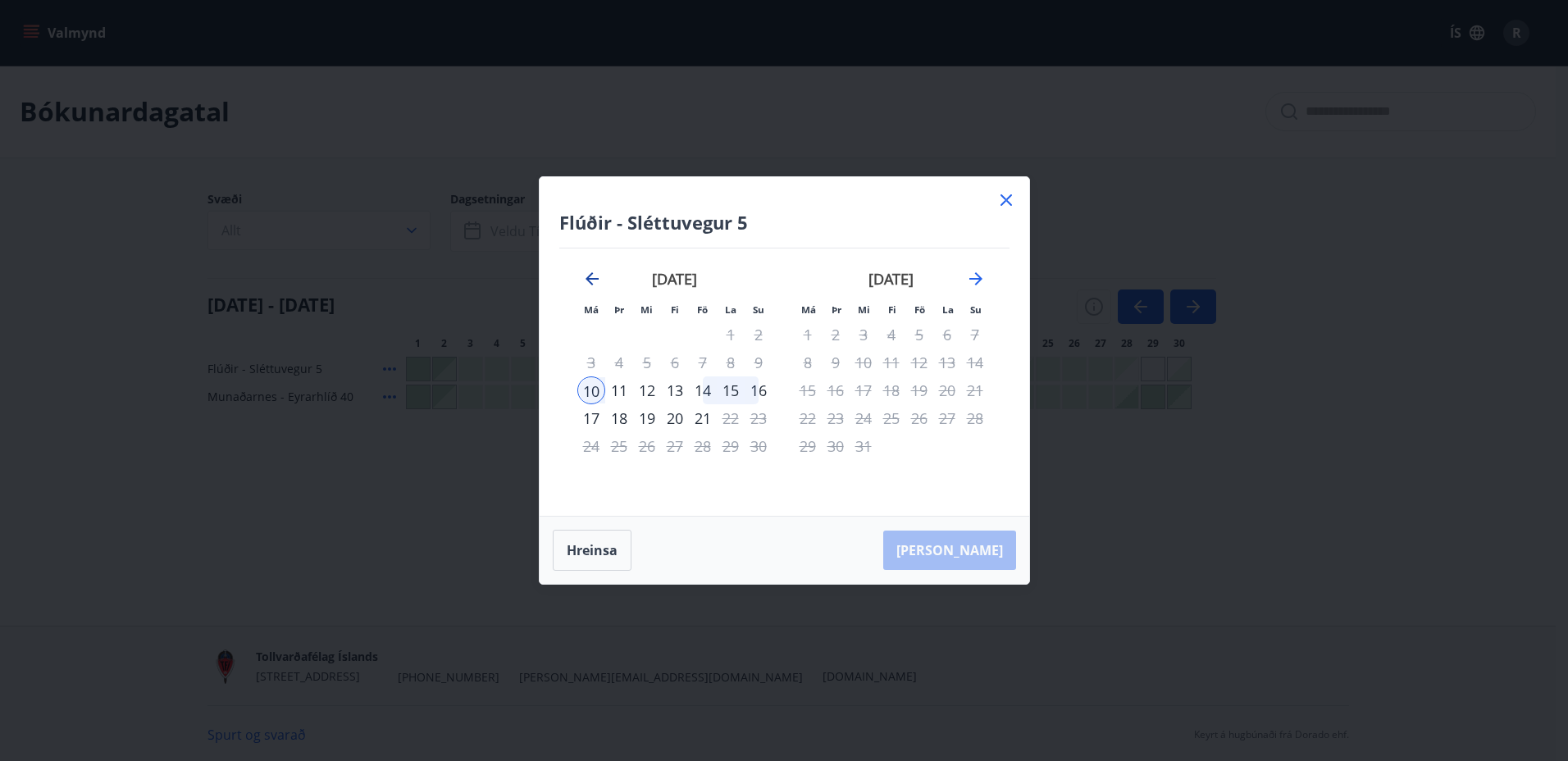
click at [592, 279] on icon "Move backward to switch to the previous month." at bounding box center [593, 279] width 13 height 13
click at [597, 275] on icon "Move backward to switch to the previous month." at bounding box center [592, 278] width 20 height 20
click at [585, 273] on icon "Move backward to switch to the previous month." at bounding box center [592, 278] width 20 height 20
click at [601, 542] on button "Hreinsa" at bounding box center [592, 549] width 79 height 41
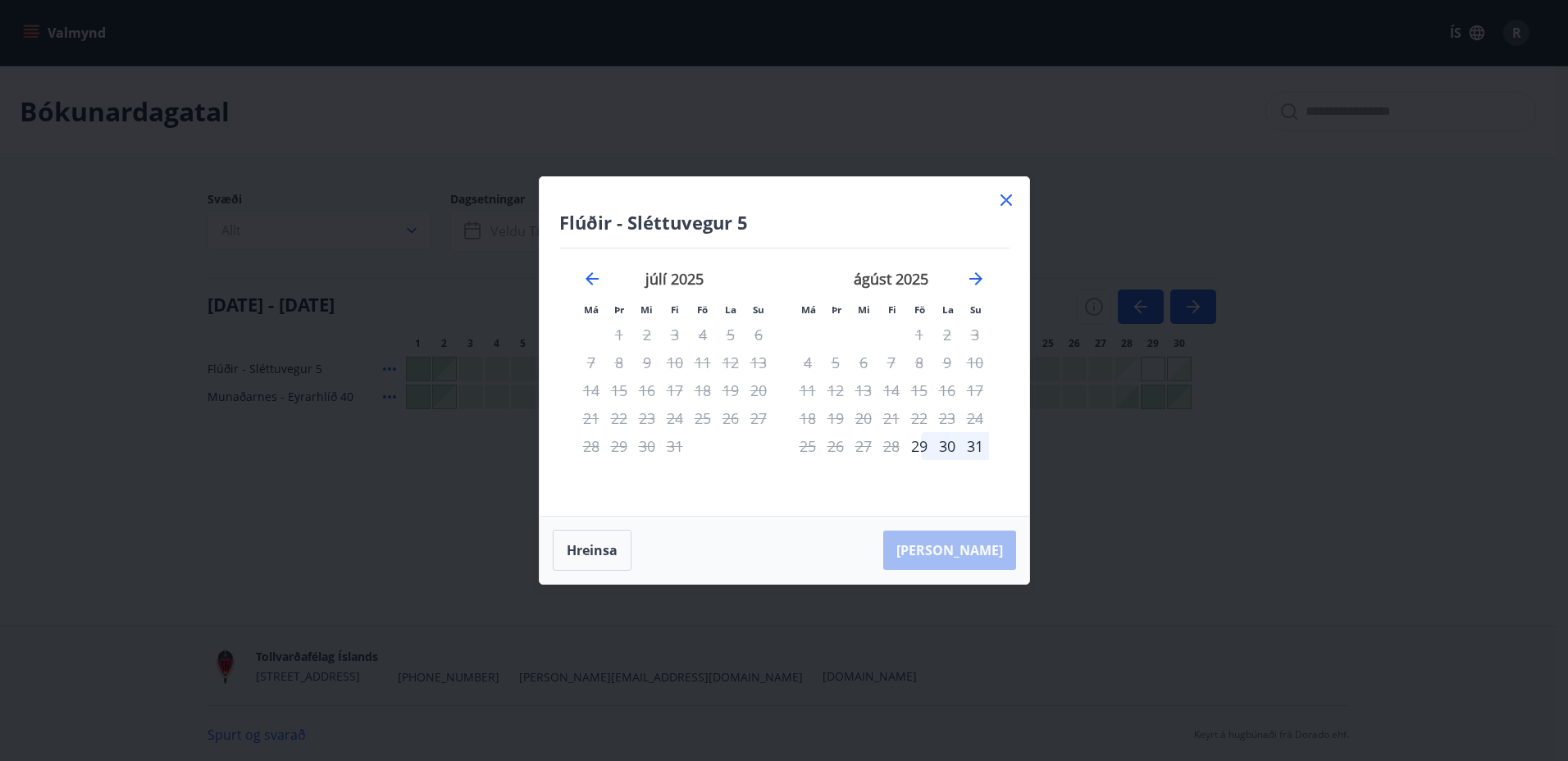
click at [1009, 196] on icon at bounding box center [1006, 199] width 20 height 20
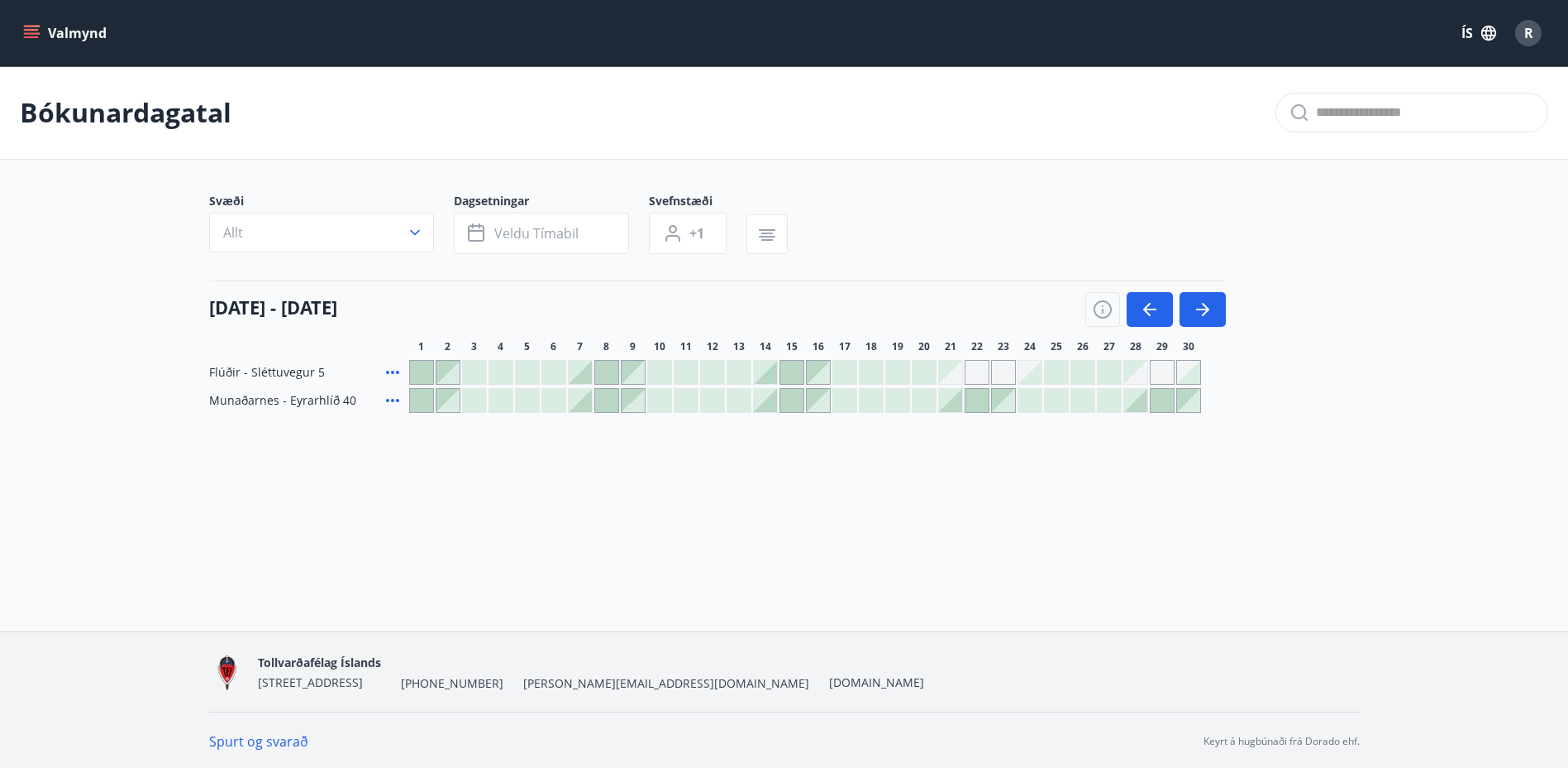
click at [522, 367] on div at bounding box center [528, 372] width 23 height 23
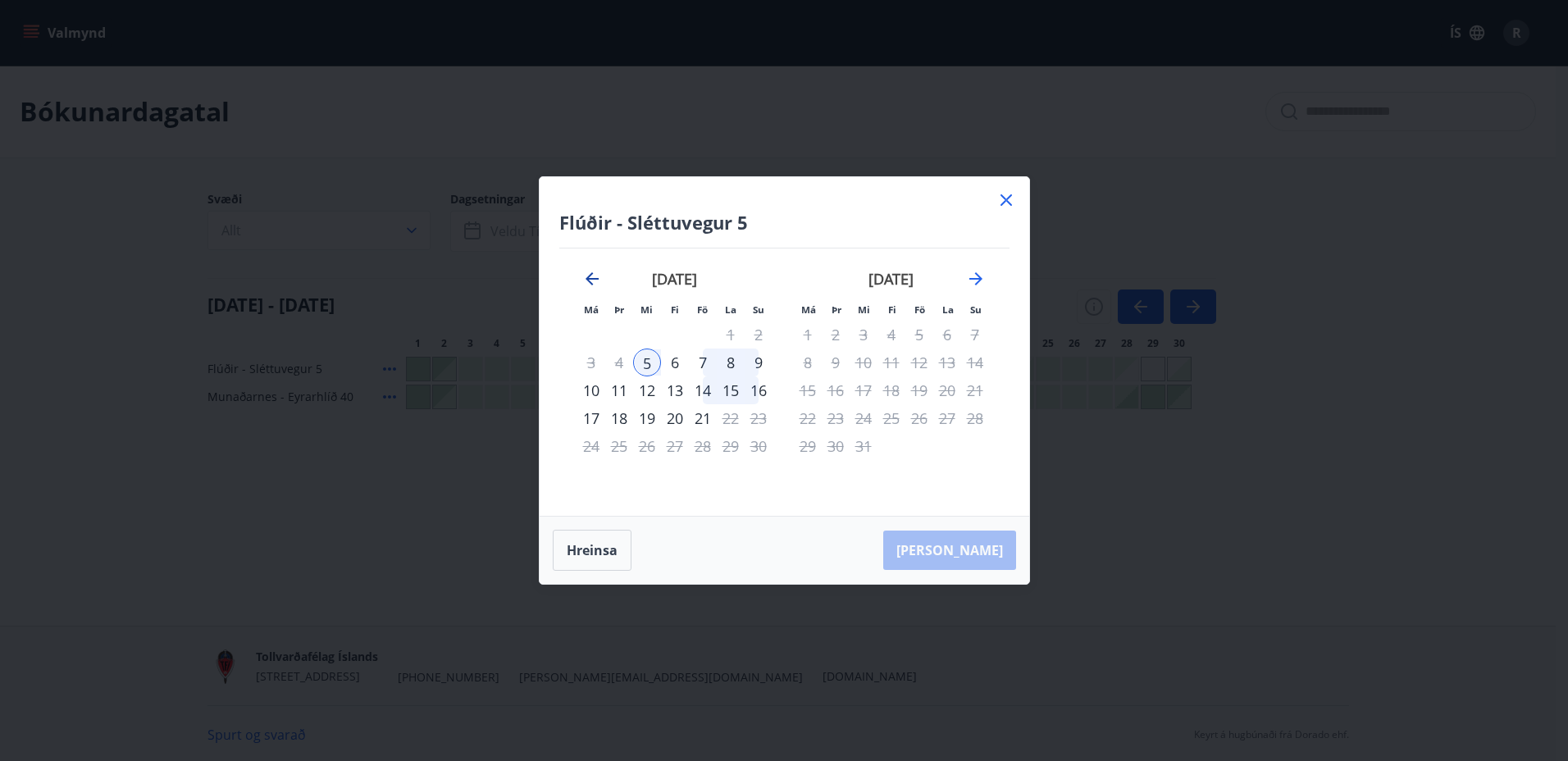
click at [596, 282] on icon "Move backward to switch to the previous month." at bounding box center [592, 278] width 20 height 20
click at [592, 285] on icon "Move backward to switch to the previous month." at bounding box center [593, 279] width 13 height 13
click at [732, 334] on div "6" at bounding box center [730, 334] width 28 height 28
click at [733, 334] on div "6" at bounding box center [730, 334] width 28 height 28
drag, startPoint x: 1010, startPoint y: 196, endPoint x: 1005, endPoint y: 216, distance: 20.6
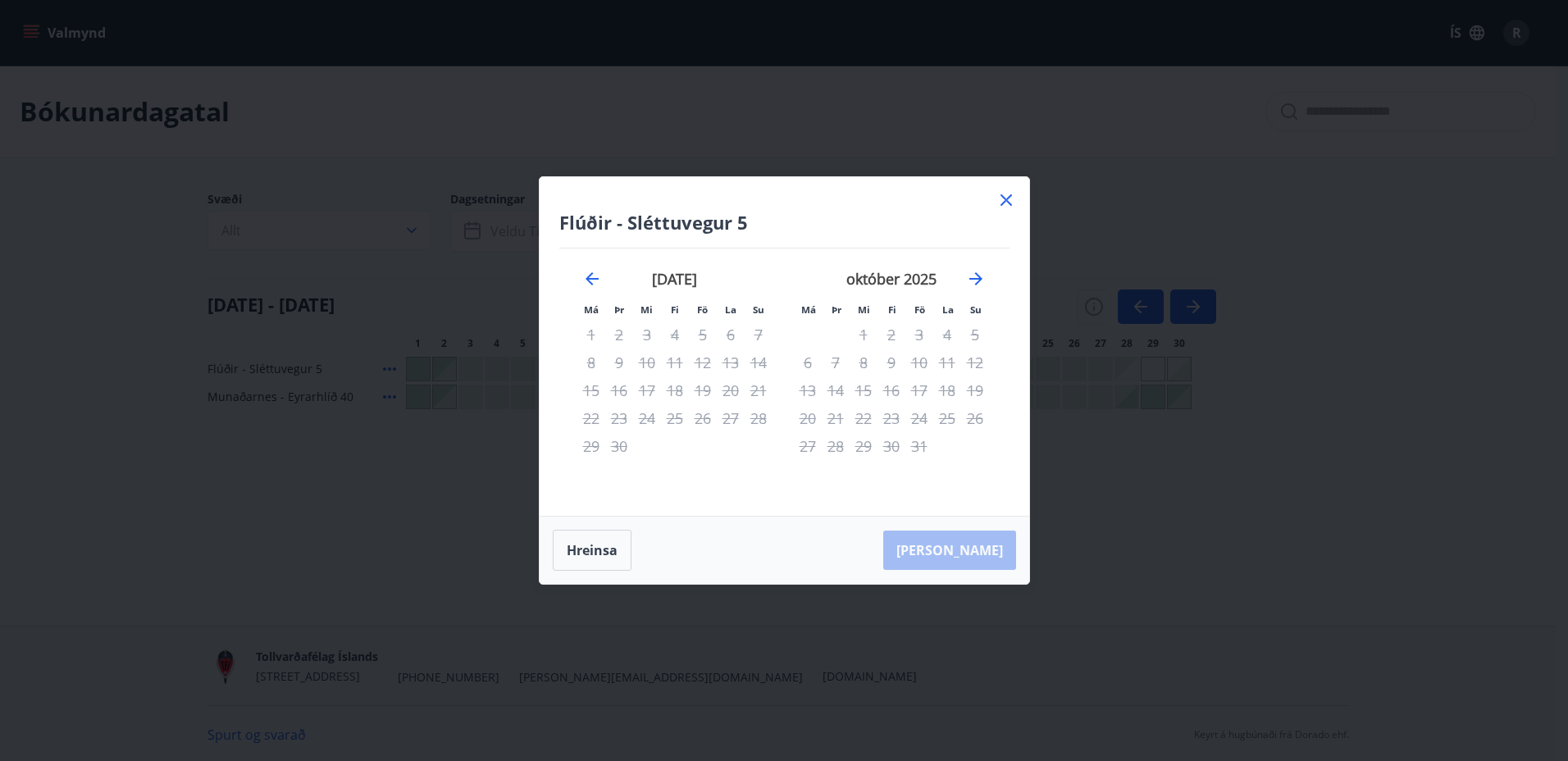
click at [1010, 196] on icon at bounding box center [1006, 200] width 12 height 12
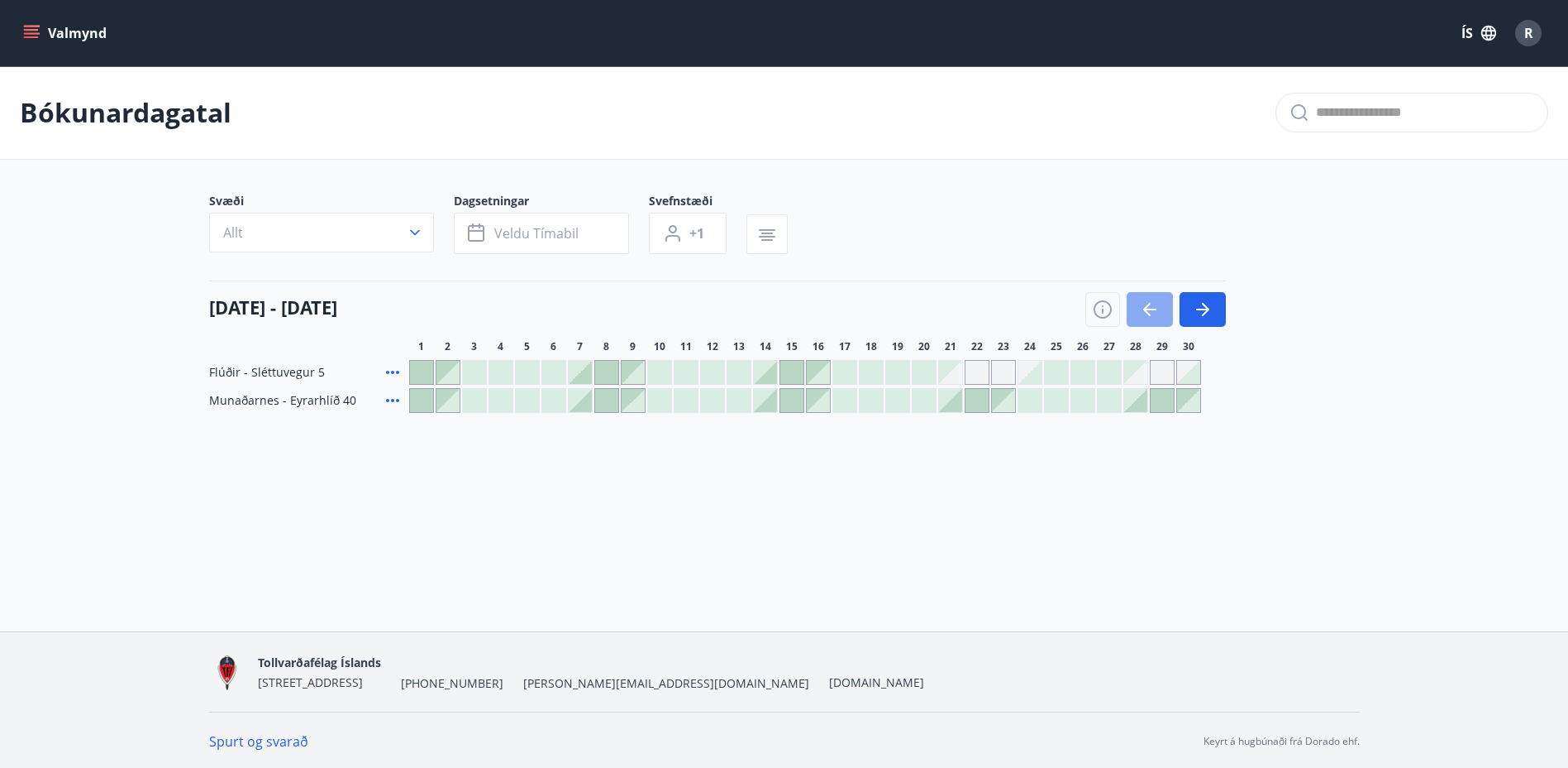
click at [1142, 306] on icon "button" at bounding box center [1149, 310] width 20 height 20
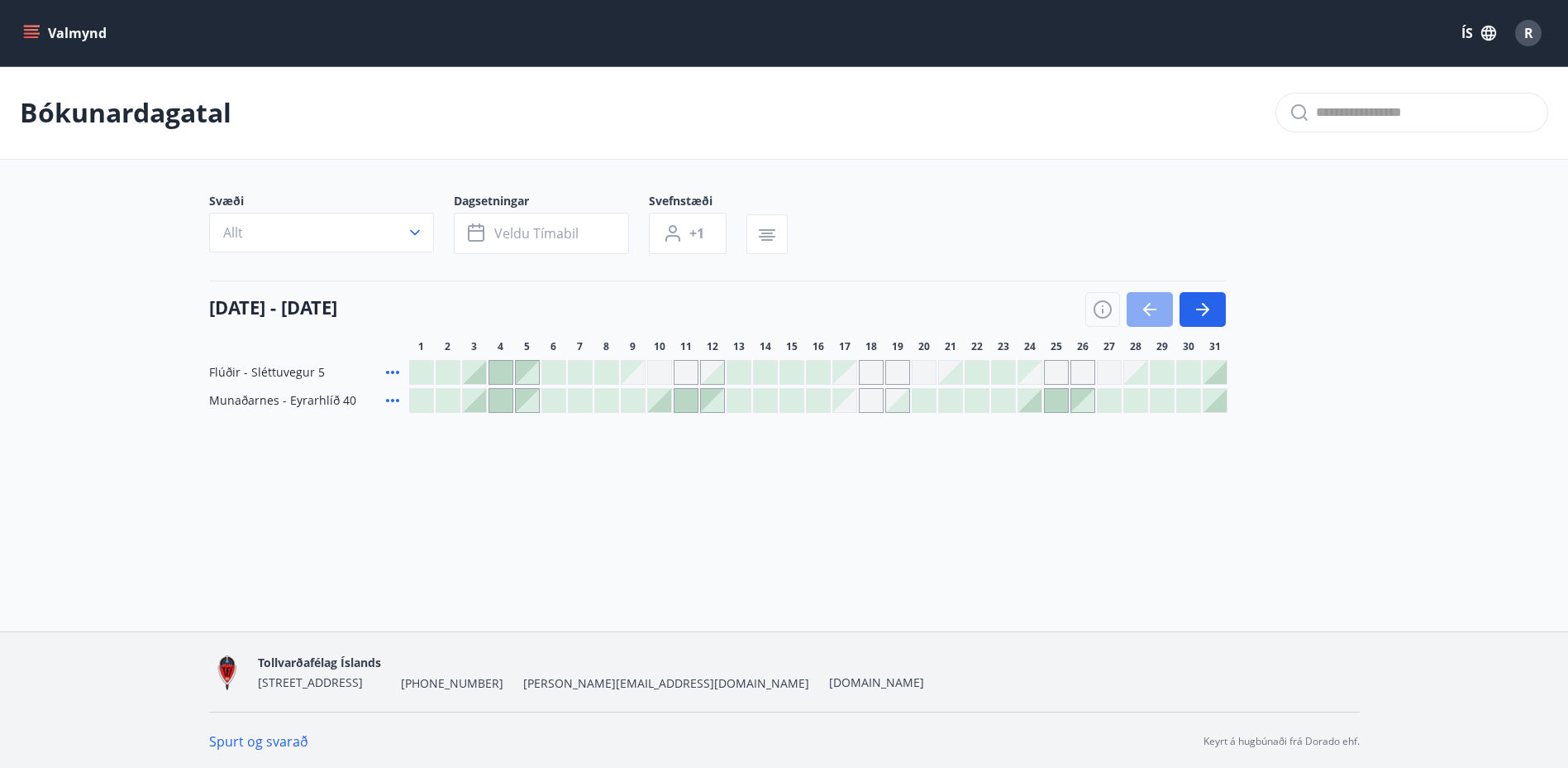
click at [1143, 306] on icon "button" at bounding box center [1149, 310] width 20 height 20
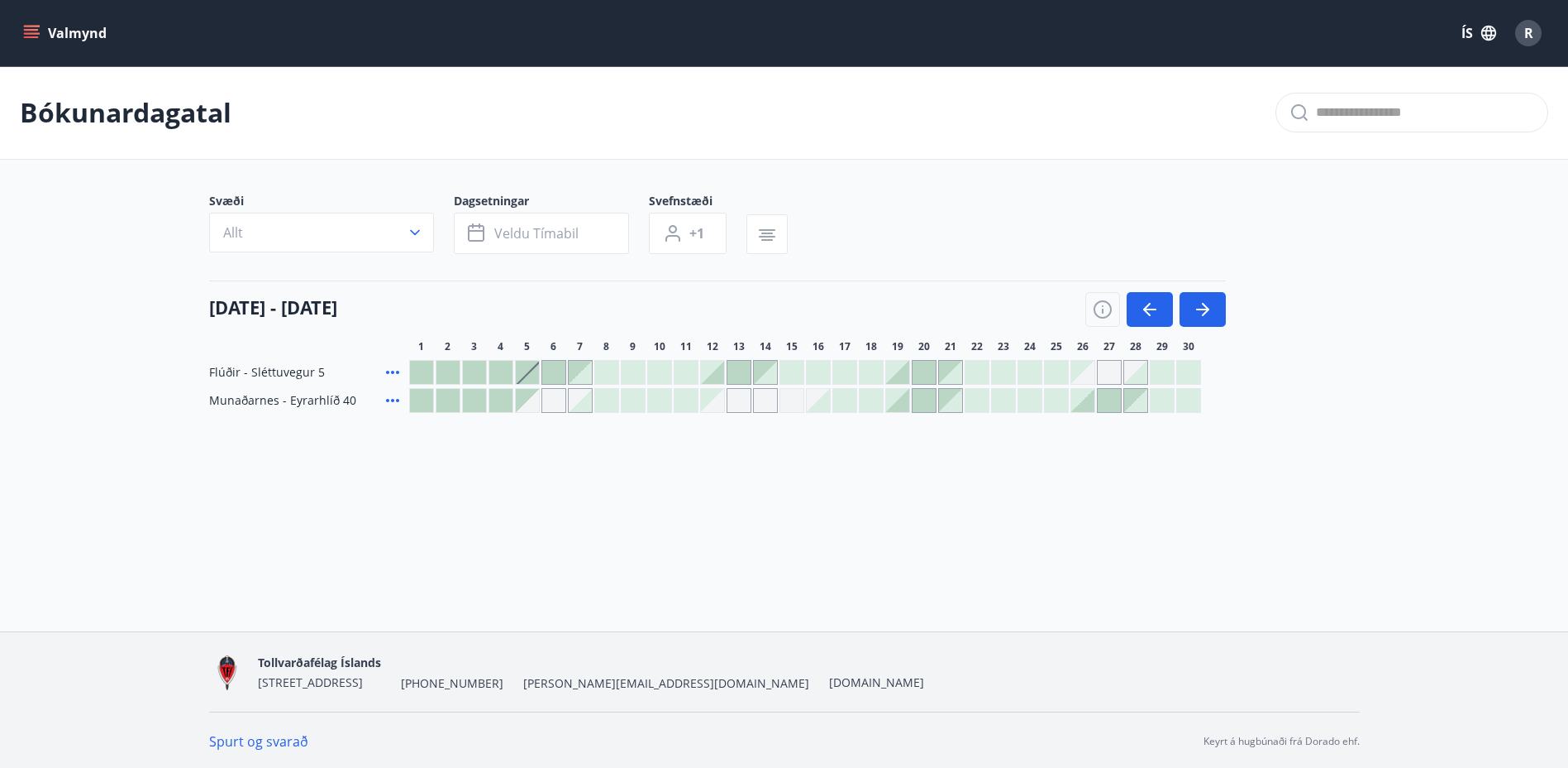
click at [524, 391] on div "Gráir dagar eru ekki bókanlegir" at bounding box center [528, 400] width 23 height 23
click at [520, 235] on span "Veldu tímabil" at bounding box center [536, 233] width 84 height 18
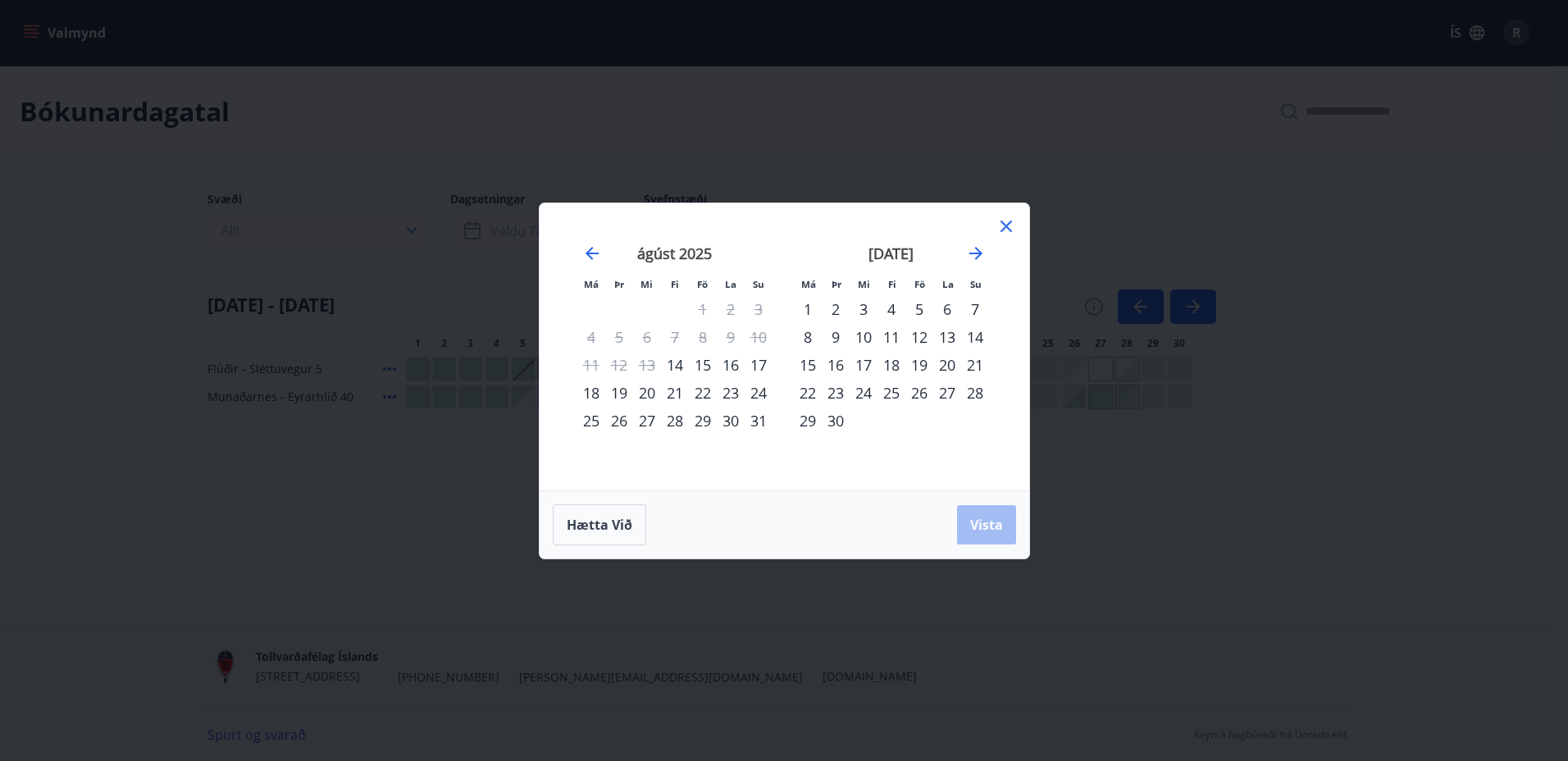
click at [1000, 220] on icon at bounding box center [1006, 226] width 12 height 12
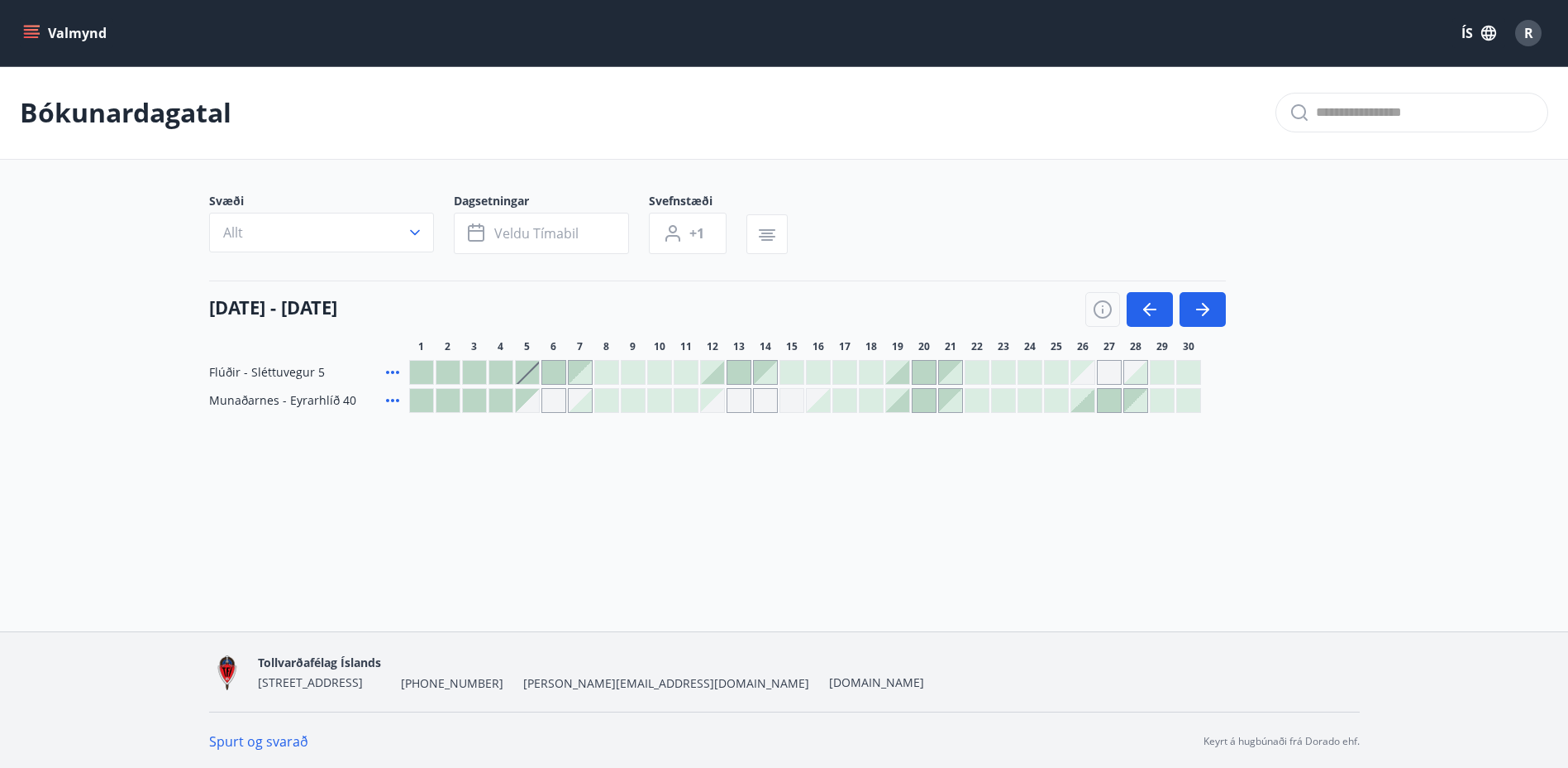
click at [1084, 402] on div at bounding box center [1083, 400] width 23 height 23
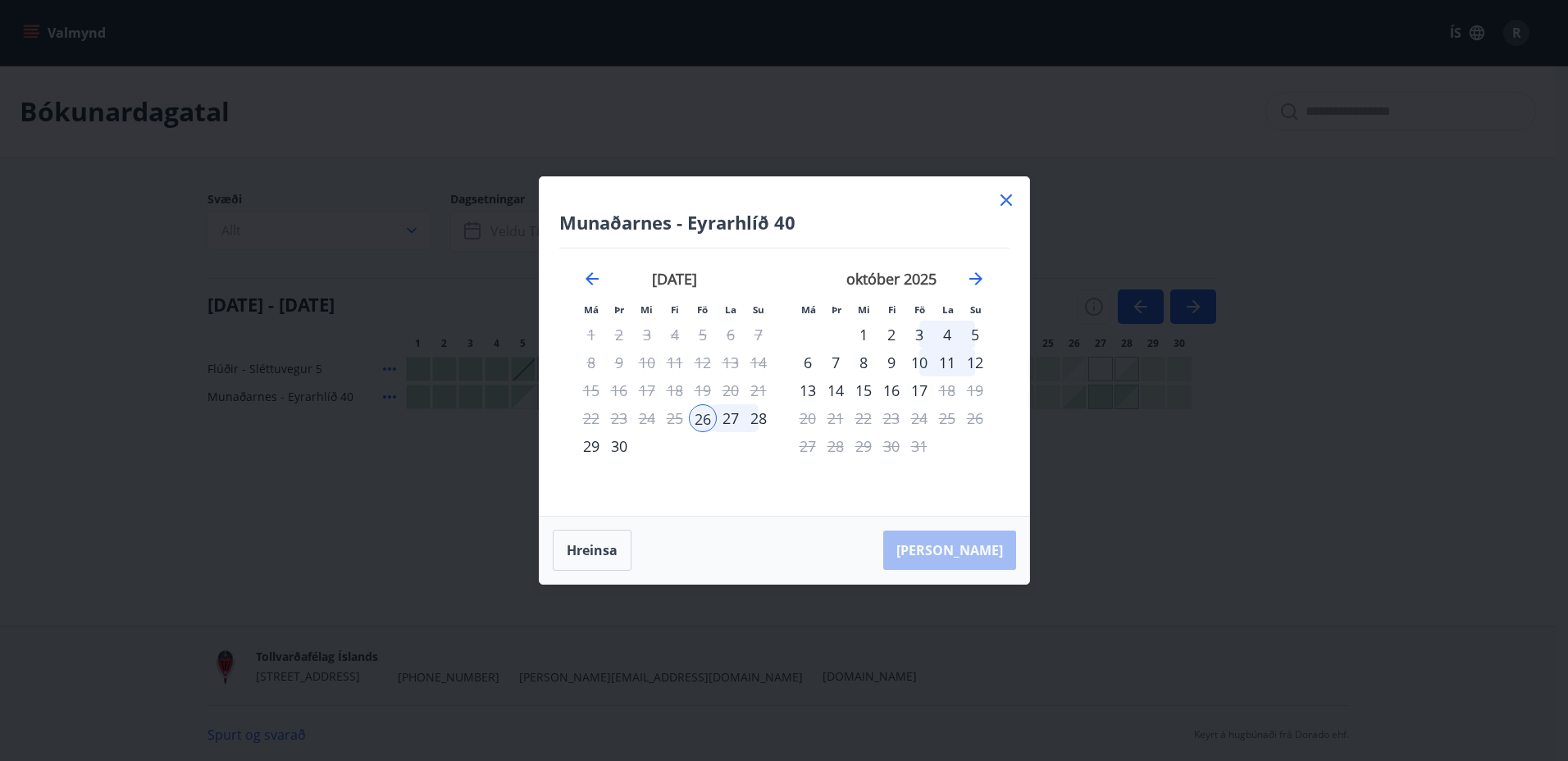
click at [757, 416] on div "28" at bounding box center [758, 418] width 28 height 28
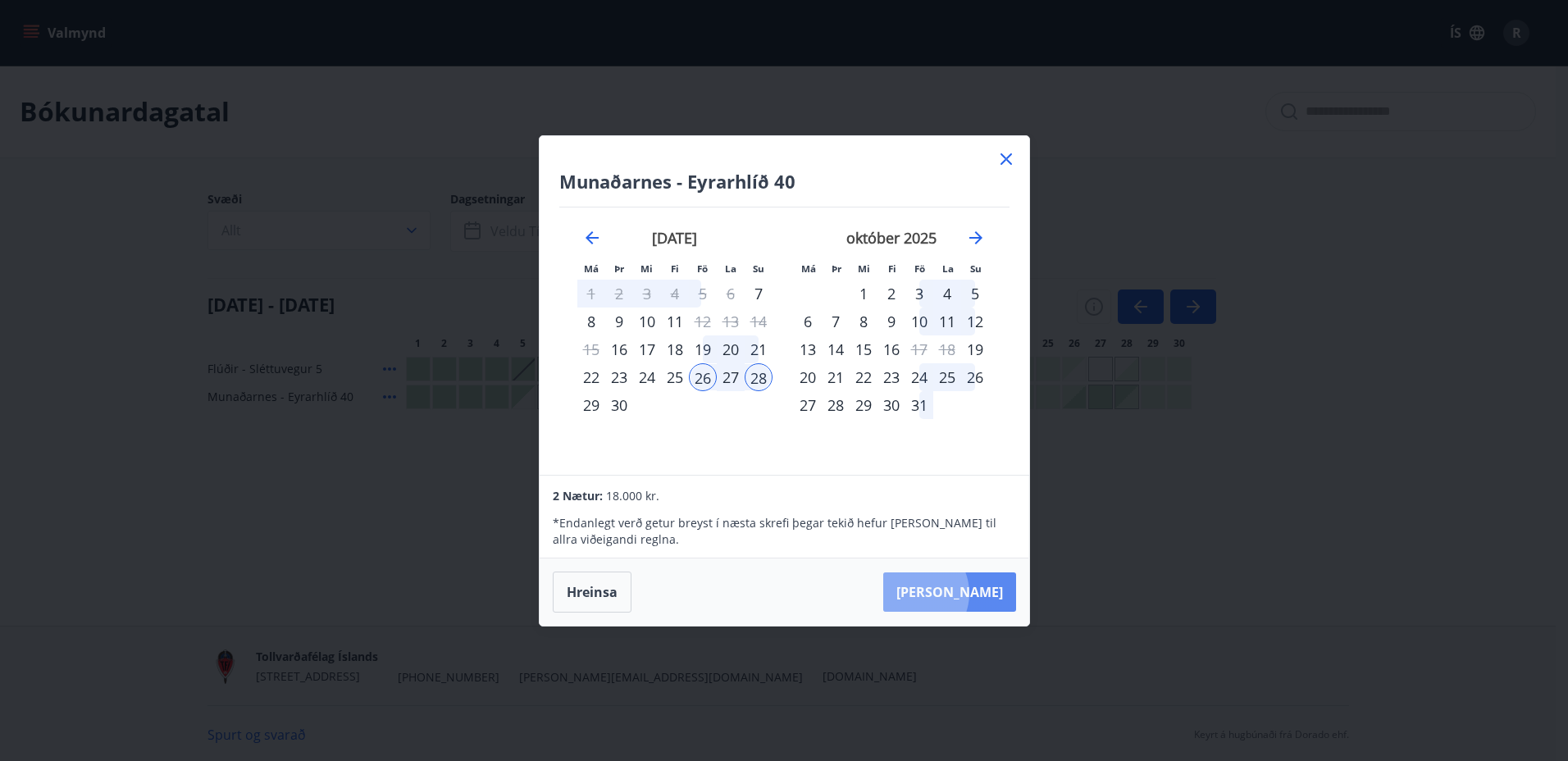
click at [963, 592] on button "Taka Frá" at bounding box center [949, 591] width 133 height 39
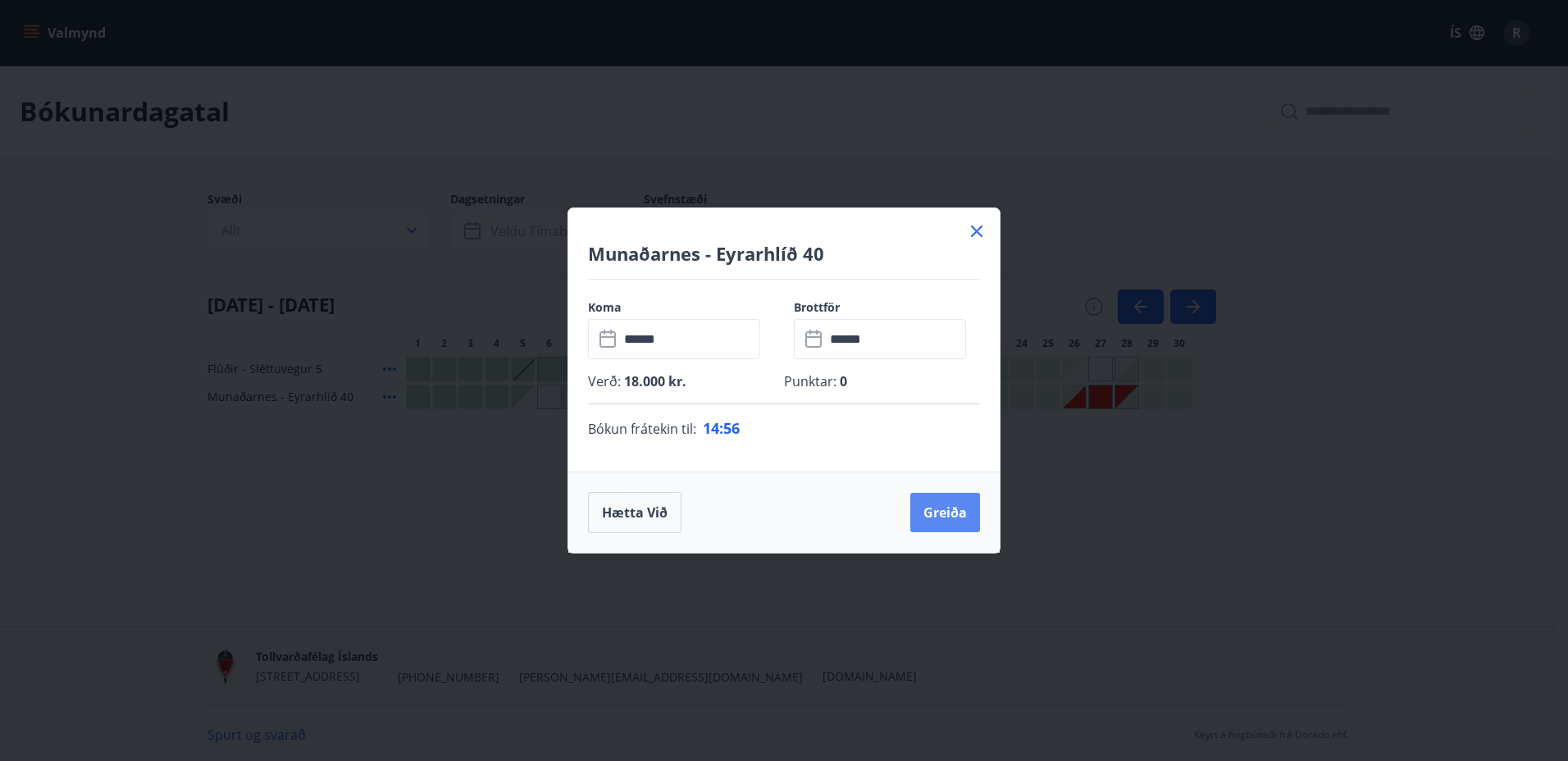
click at [944, 510] on button "Greiða" at bounding box center [945, 512] width 70 height 39
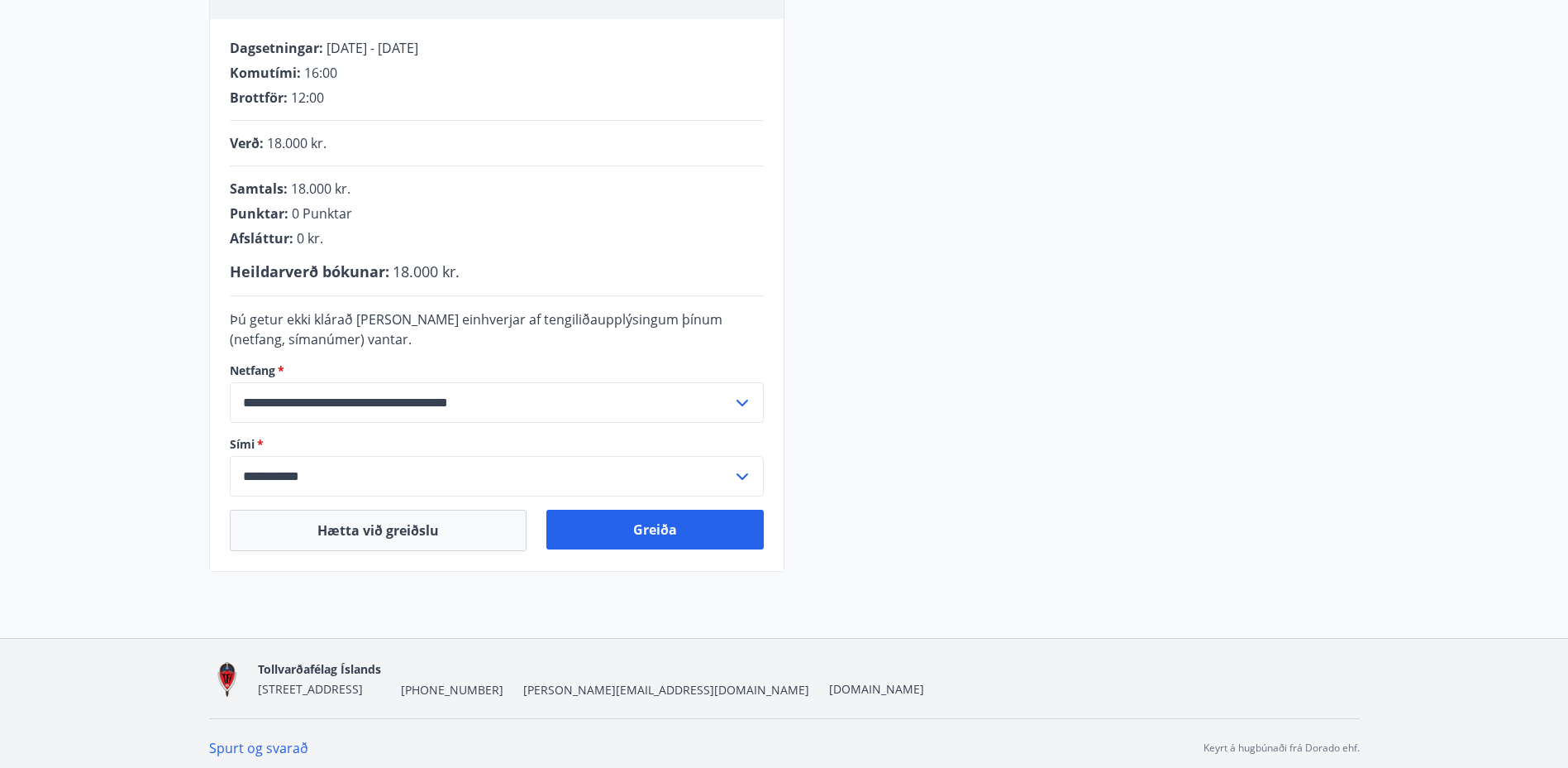
scroll to position [327, 0]
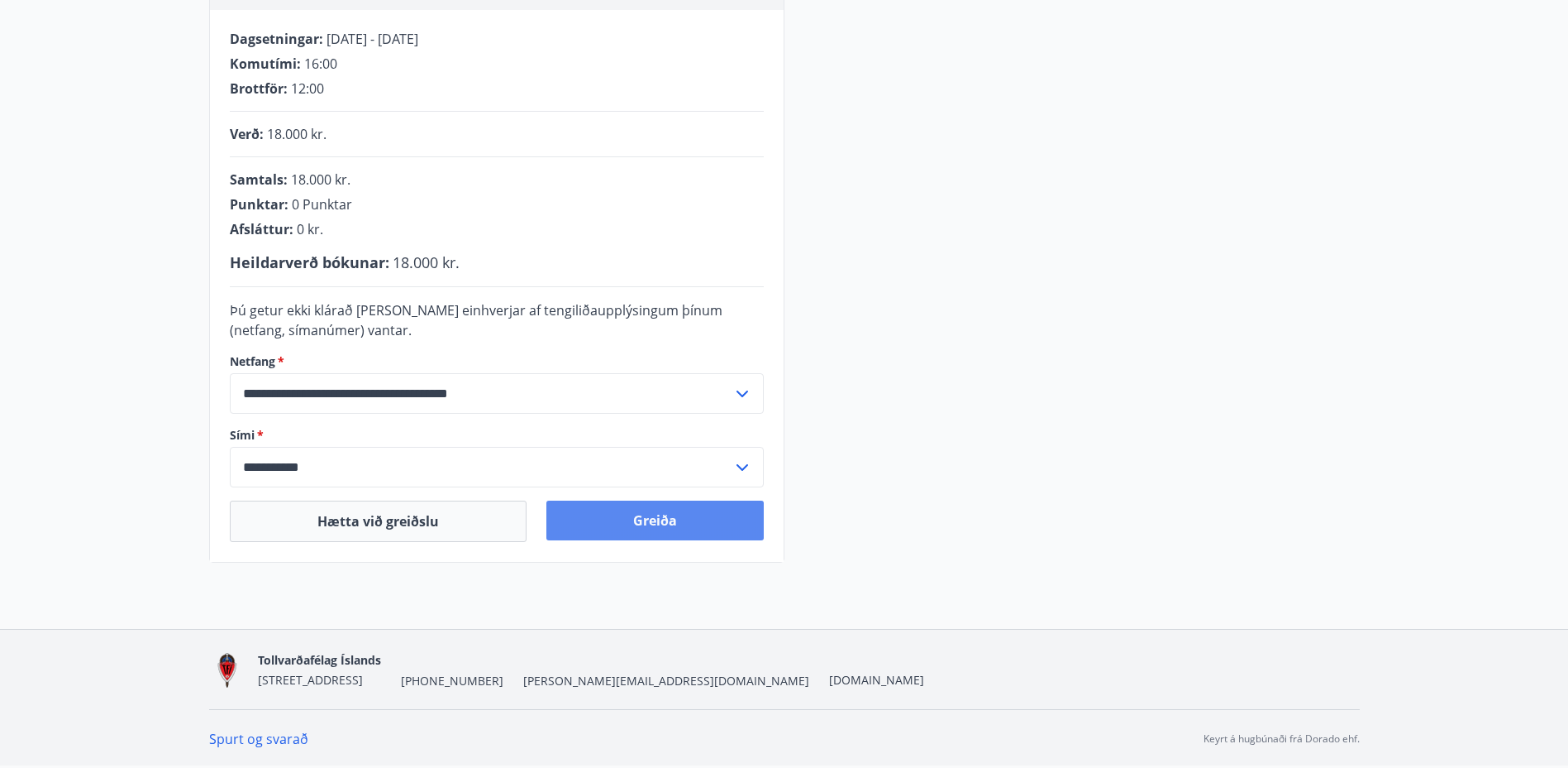
click at [642, 513] on button "Greiða" at bounding box center [654, 519] width 218 height 40
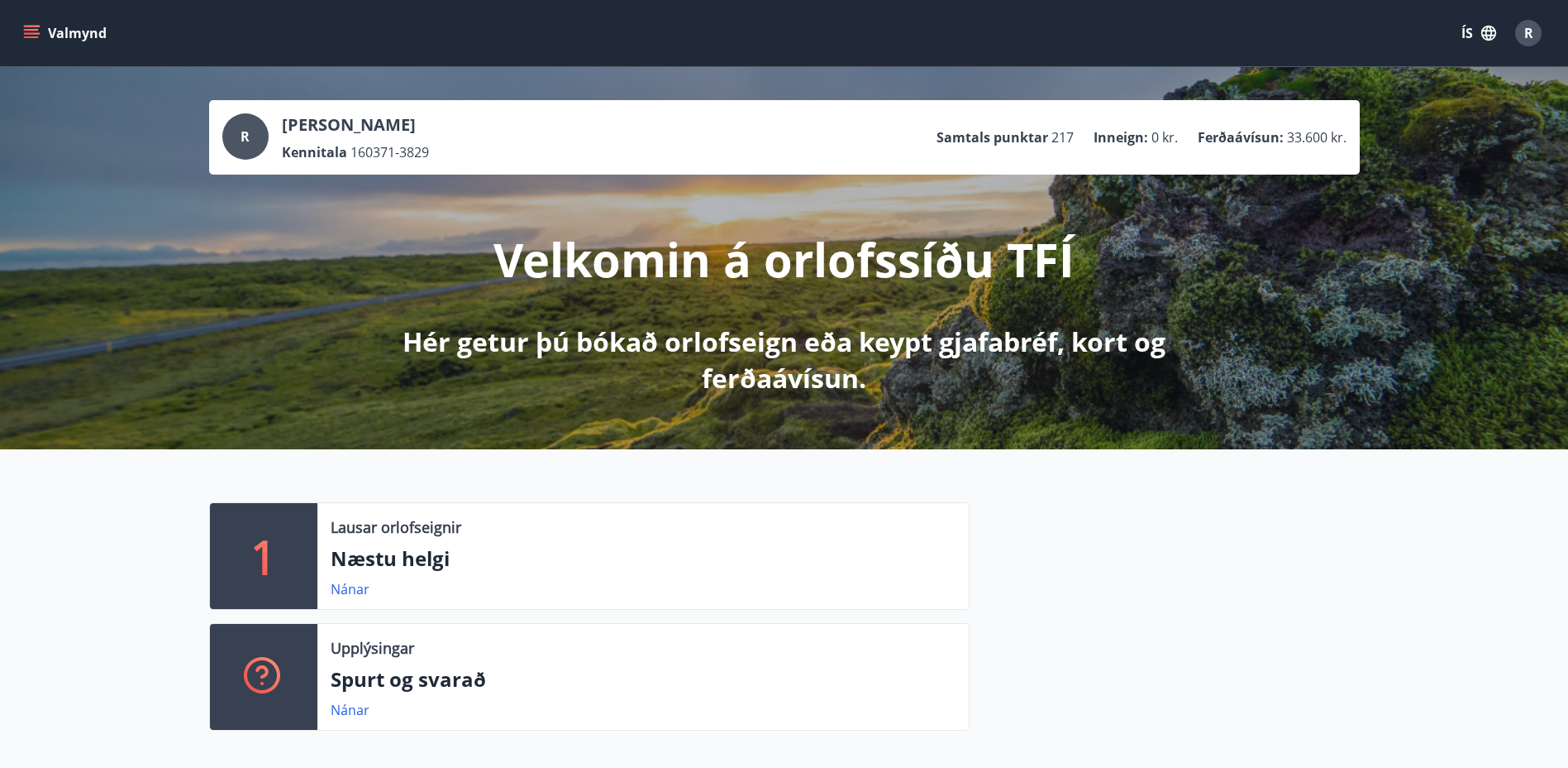
click at [31, 28] on icon "menu" at bounding box center [31, 33] width 16 height 16
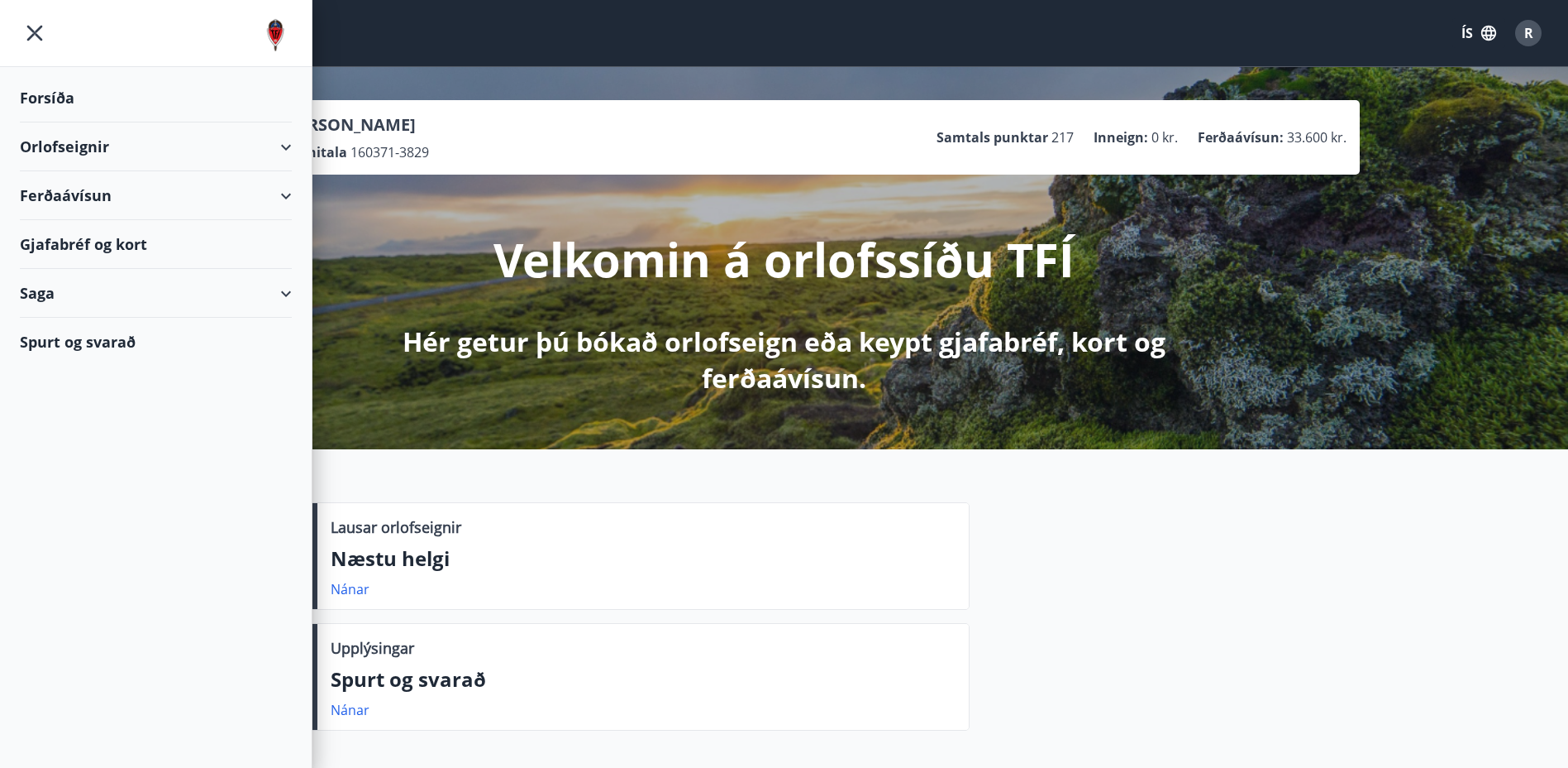
click at [68, 148] on div "Orlofseignir" at bounding box center [156, 147] width 272 height 48
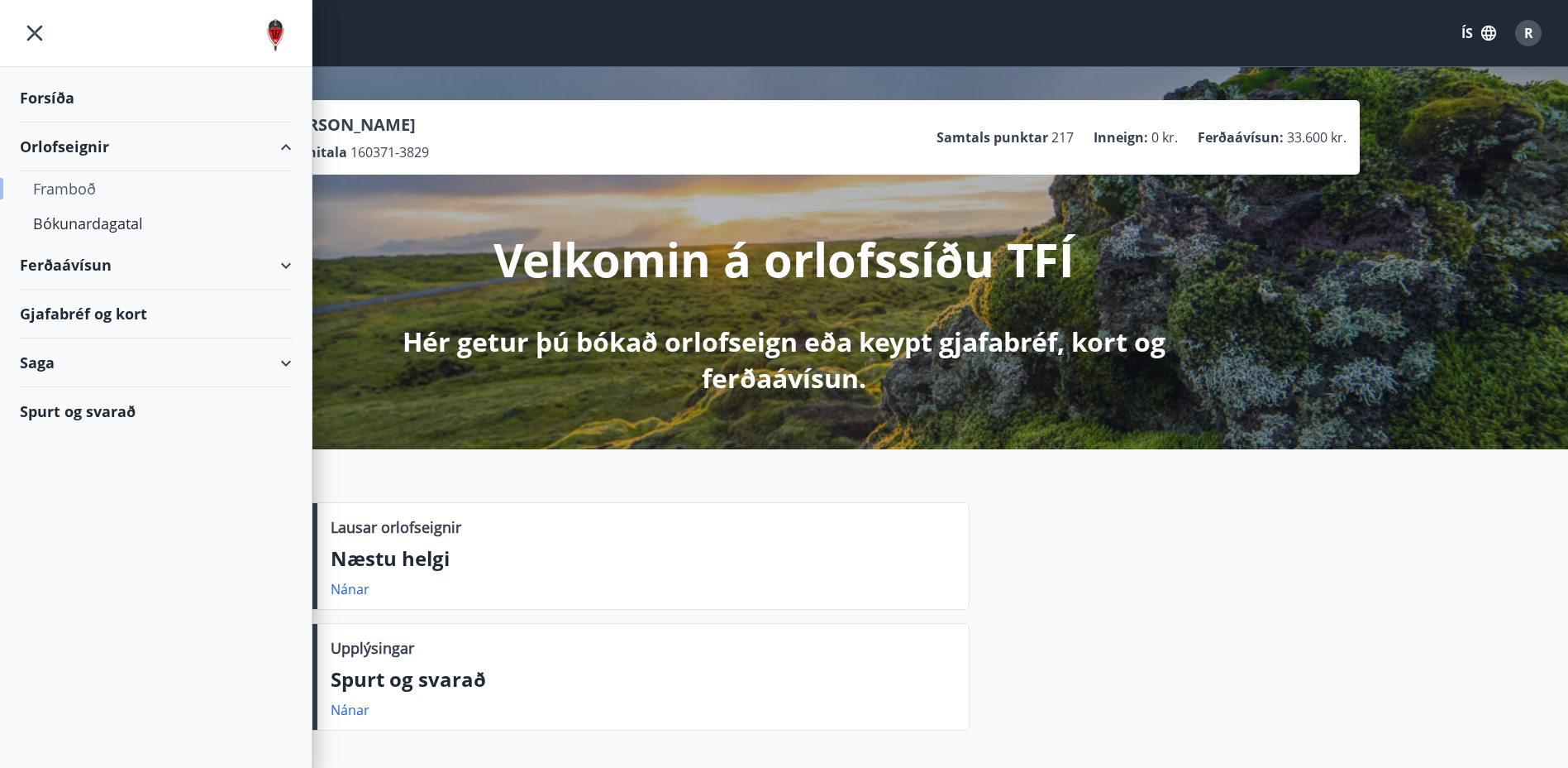
click at [66, 190] on div "Framboð" at bounding box center [156, 189] width 246 height 35
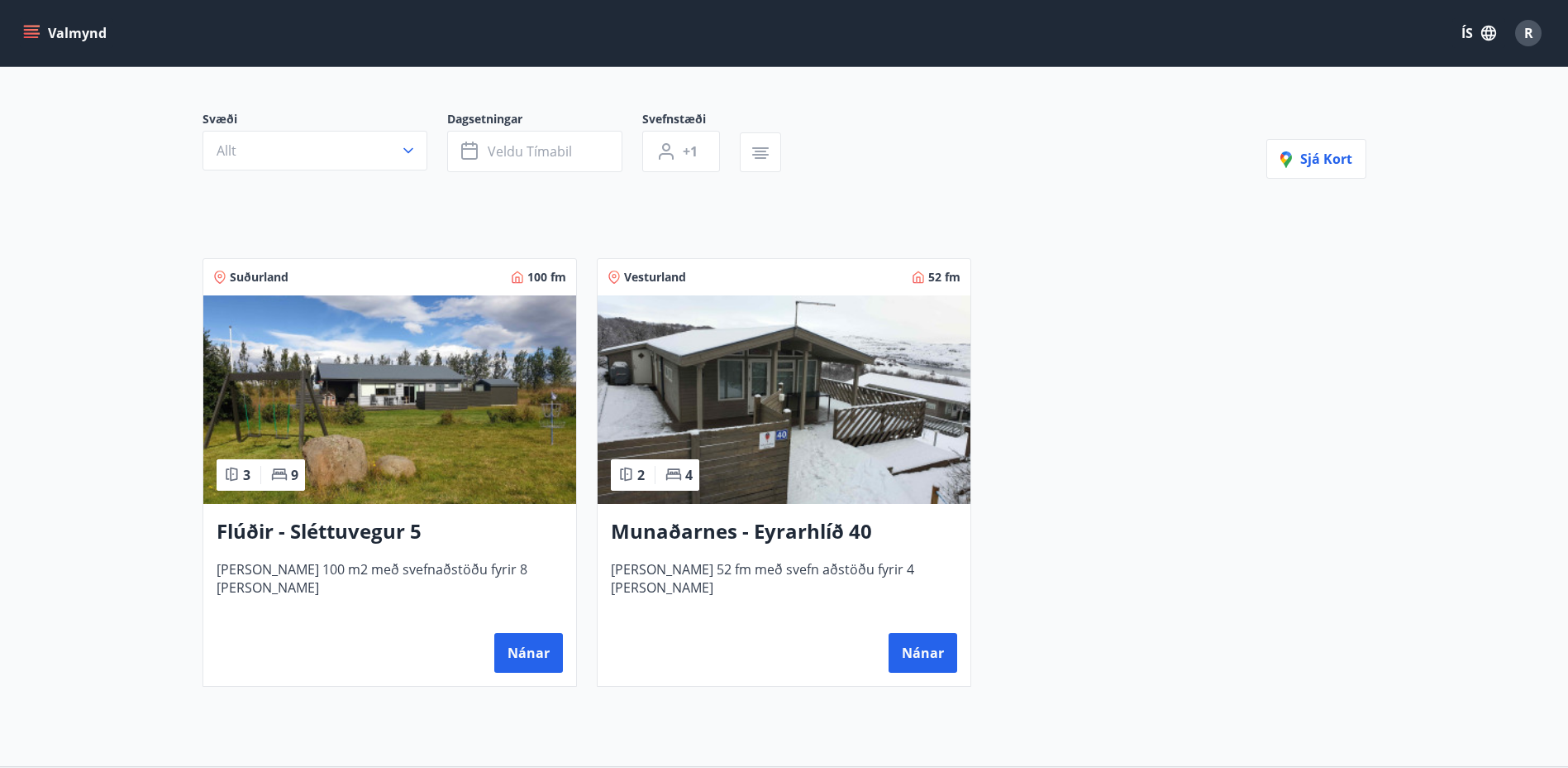
scroll to position [165, 0]
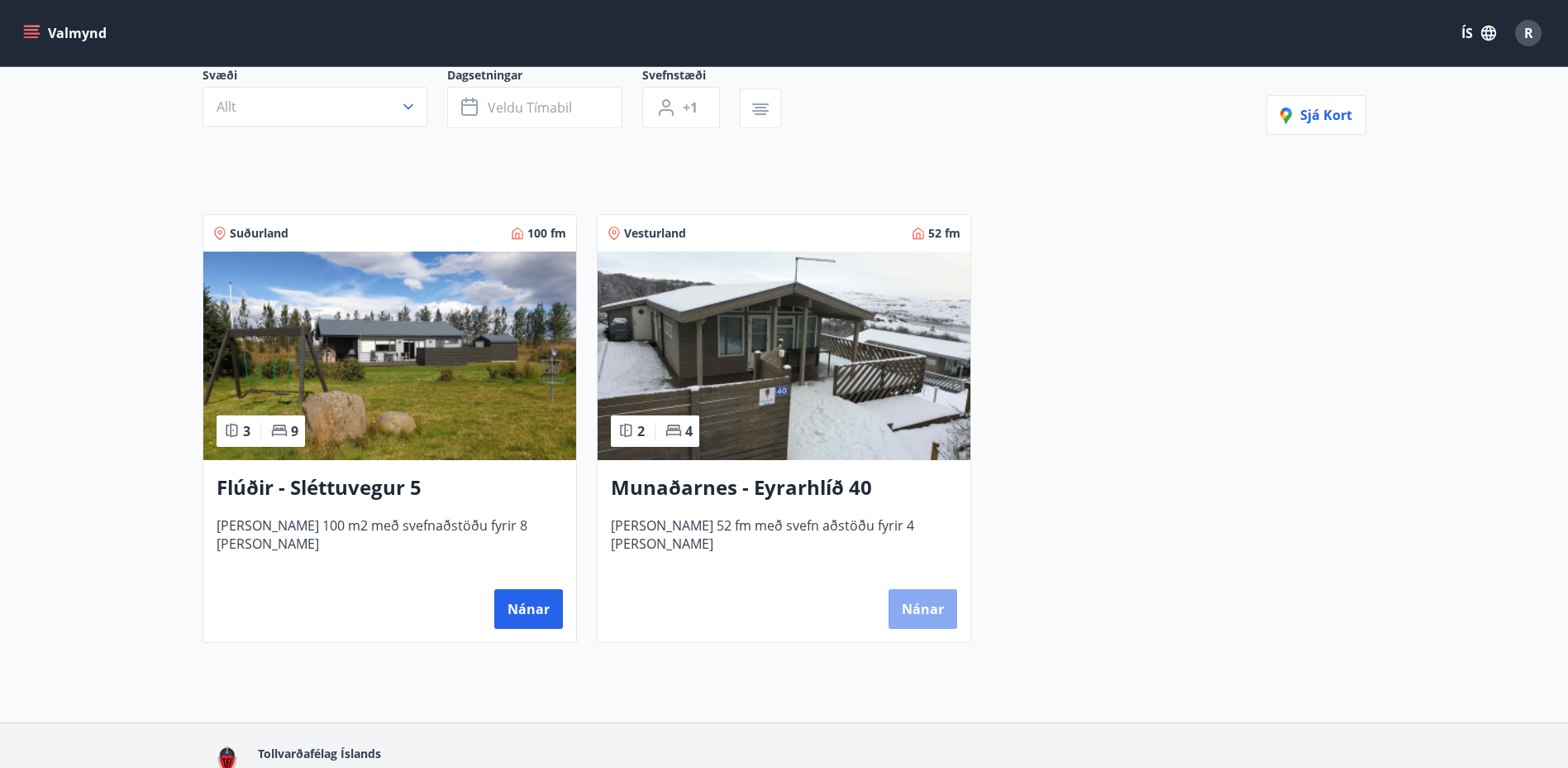
click at [922, 606] on button "Nánar" at bounding box center [922, 608] width 69 height 40
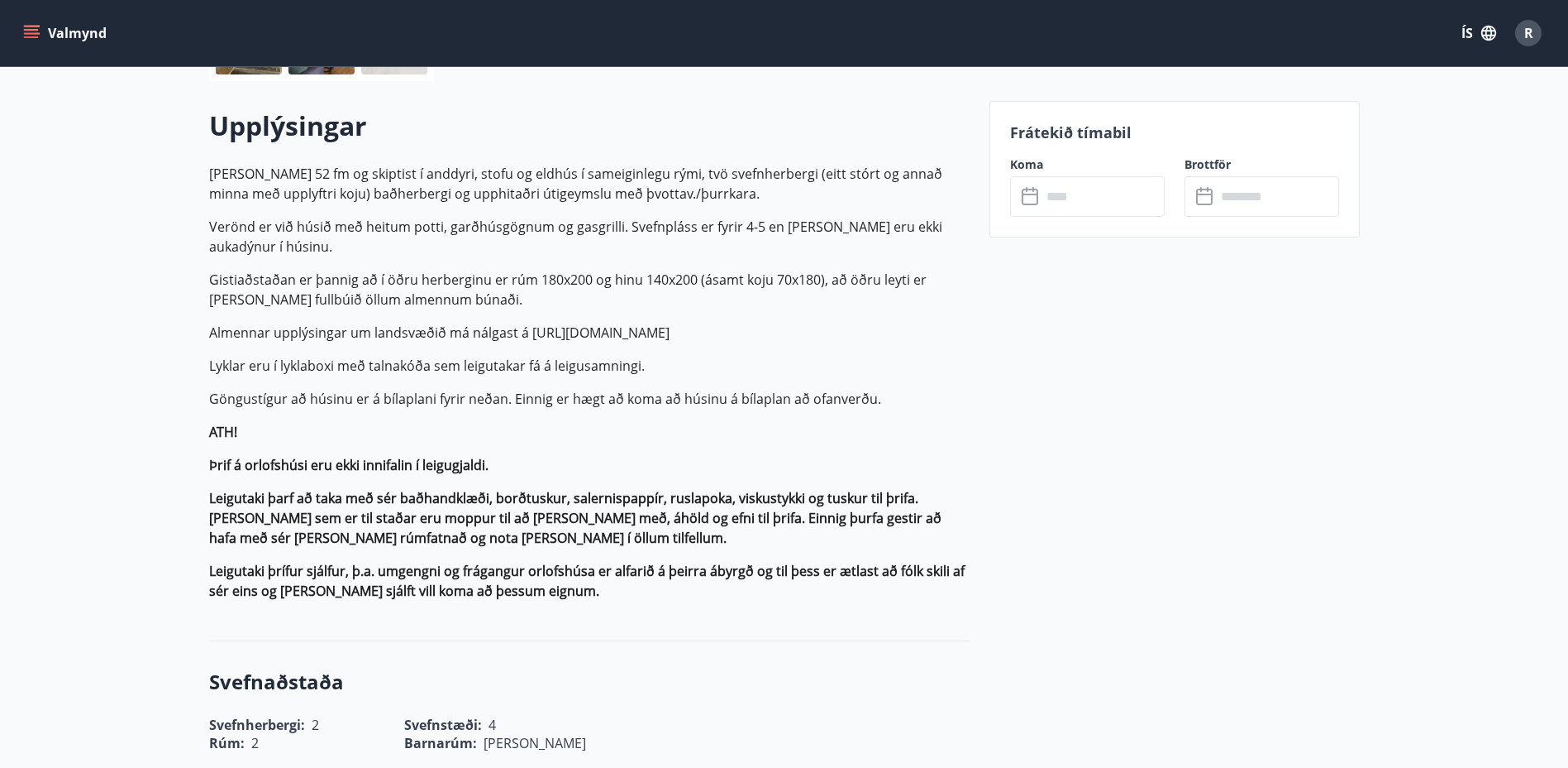
scroll to position [414, 0]
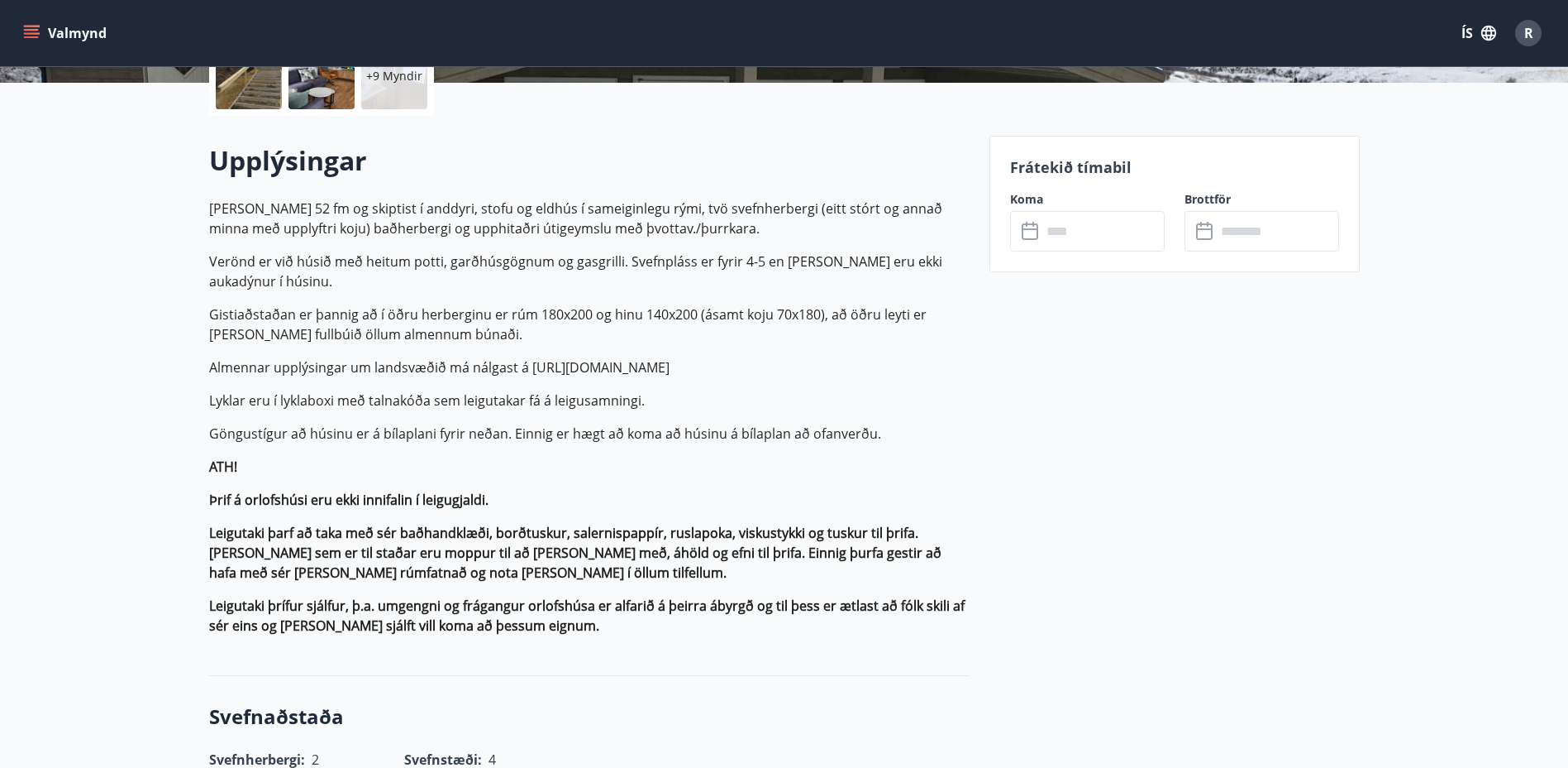
click at [1030, 227] on icon at bounding box center [1031, 231] width 20 height 20
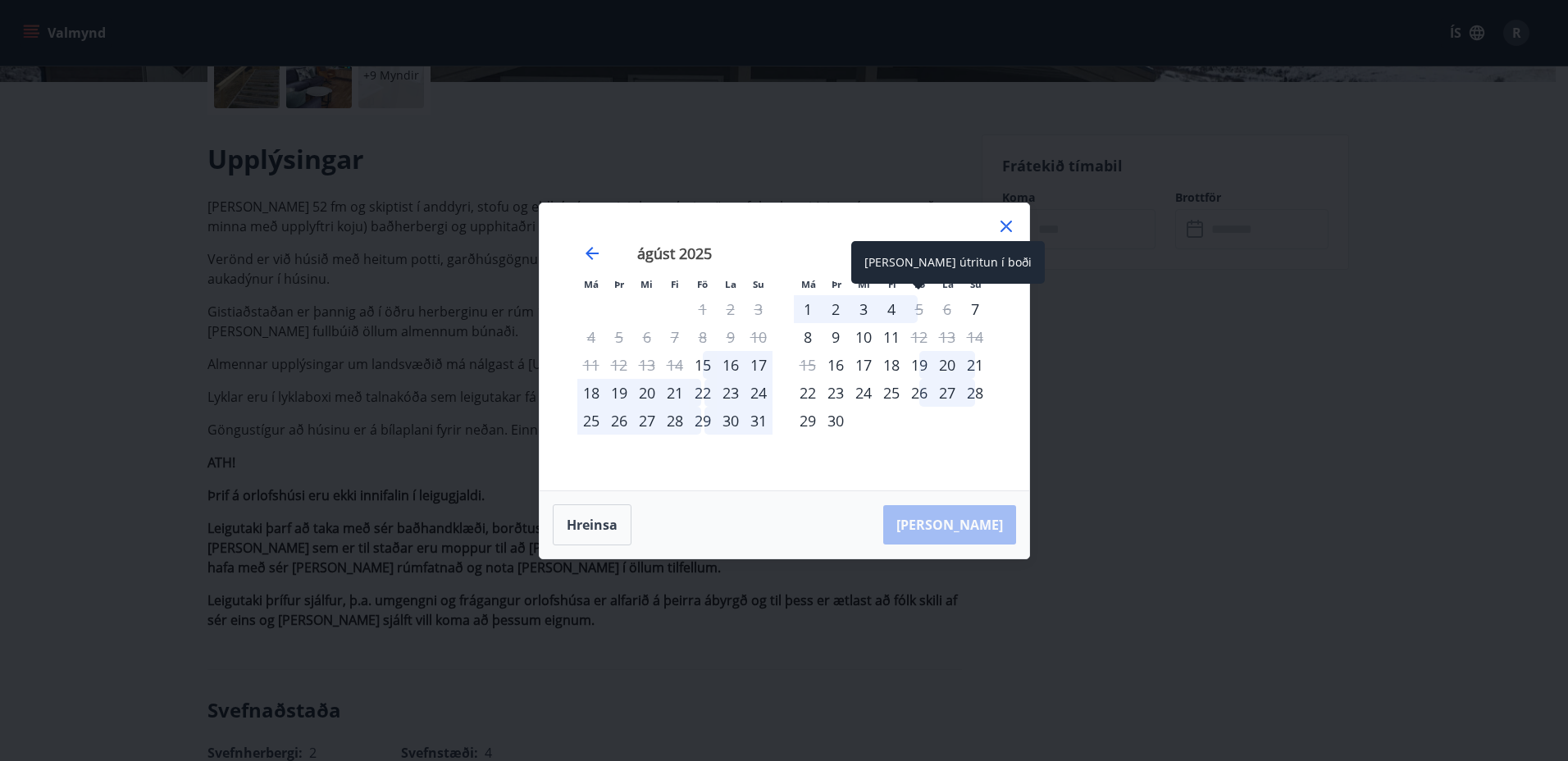
click at [916, 307] on div "5" at bounding box center [919, 309] width 28 height 28
click at [945, 309] on div "6" at bounding box center [947, 309] width 28 height 28
click at [976, 309] on div "7" at bounding box center [974, 309] width 28 height 28
click at [805, 333] on div "8" at bounding box center [807, 336] width 28 height 28
click at [920, 387] on div "26" at bounding box center [919, 392] width 28 height 28
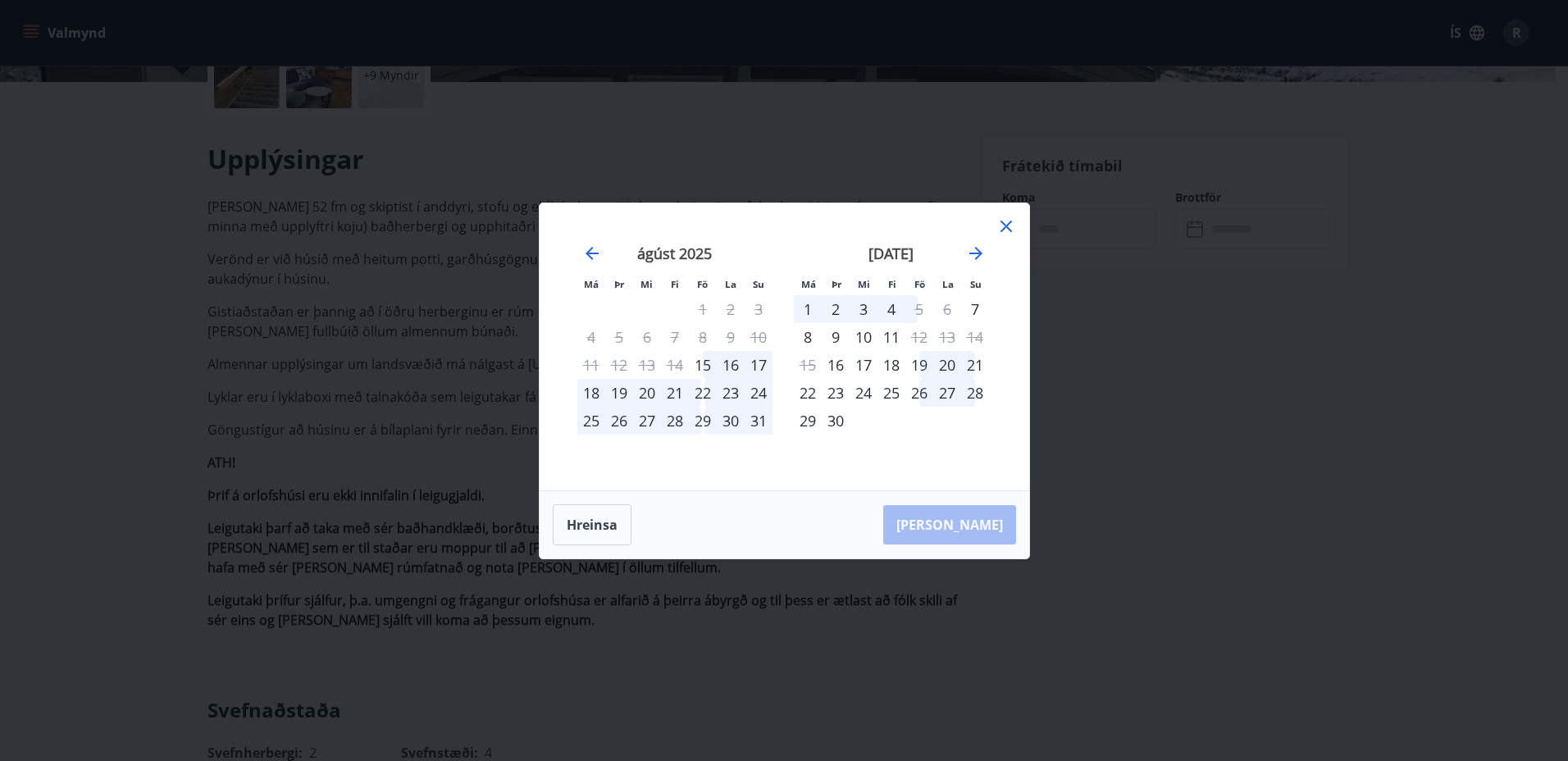
click at [891, 387] on div "25" at bounding box center [891, 392] width 28 height 28
click at [861, 364] on div "17" at bounding box center [863, 364] width 28 height 28
click at [838, 362] on div "16" at bounding box center [835, 364] width 28 height 28
click at [947, 307] on div "6" at bounding box center [947, 309] width 28 height 28
click at [810, 327] on div "8" at bounding box center [807, 336] width 28 height 28
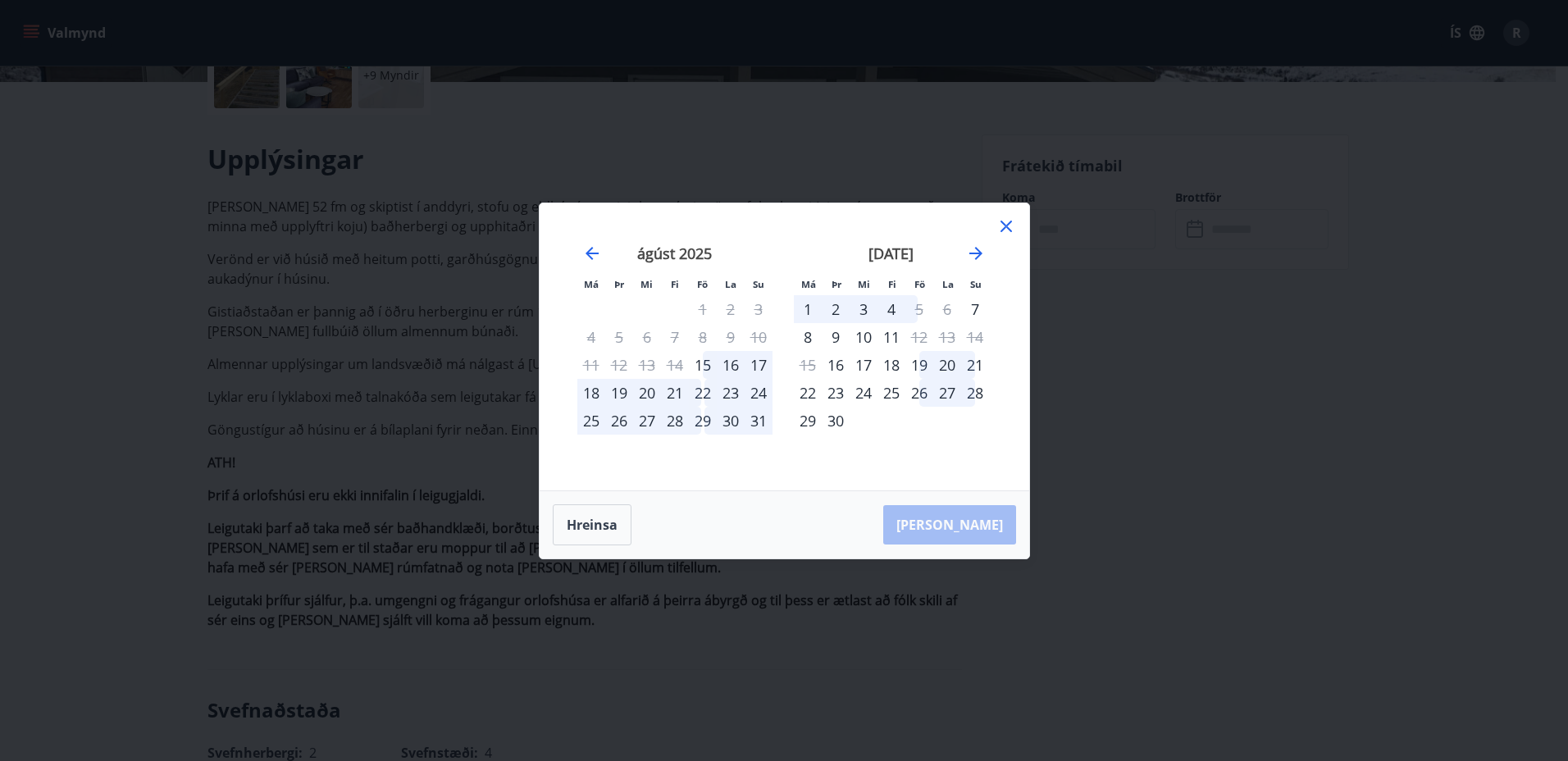
click at [921, 361] on div "19" at bounding box center [919, 364] width 28 height 28
click at [943, 359] on div "20" at bounding box center [947, 364] width 28 height 28
click at [806, 387] on div "22" at bounding box center [807, 392] width 28 height 28
click at [946, 388] on div "27" at bounding box center [947, 392] width 28 height 28
click at [972, 249] on icon "Move forward to switch to the next month." at bounding box center [975, 253] width 20 height 20
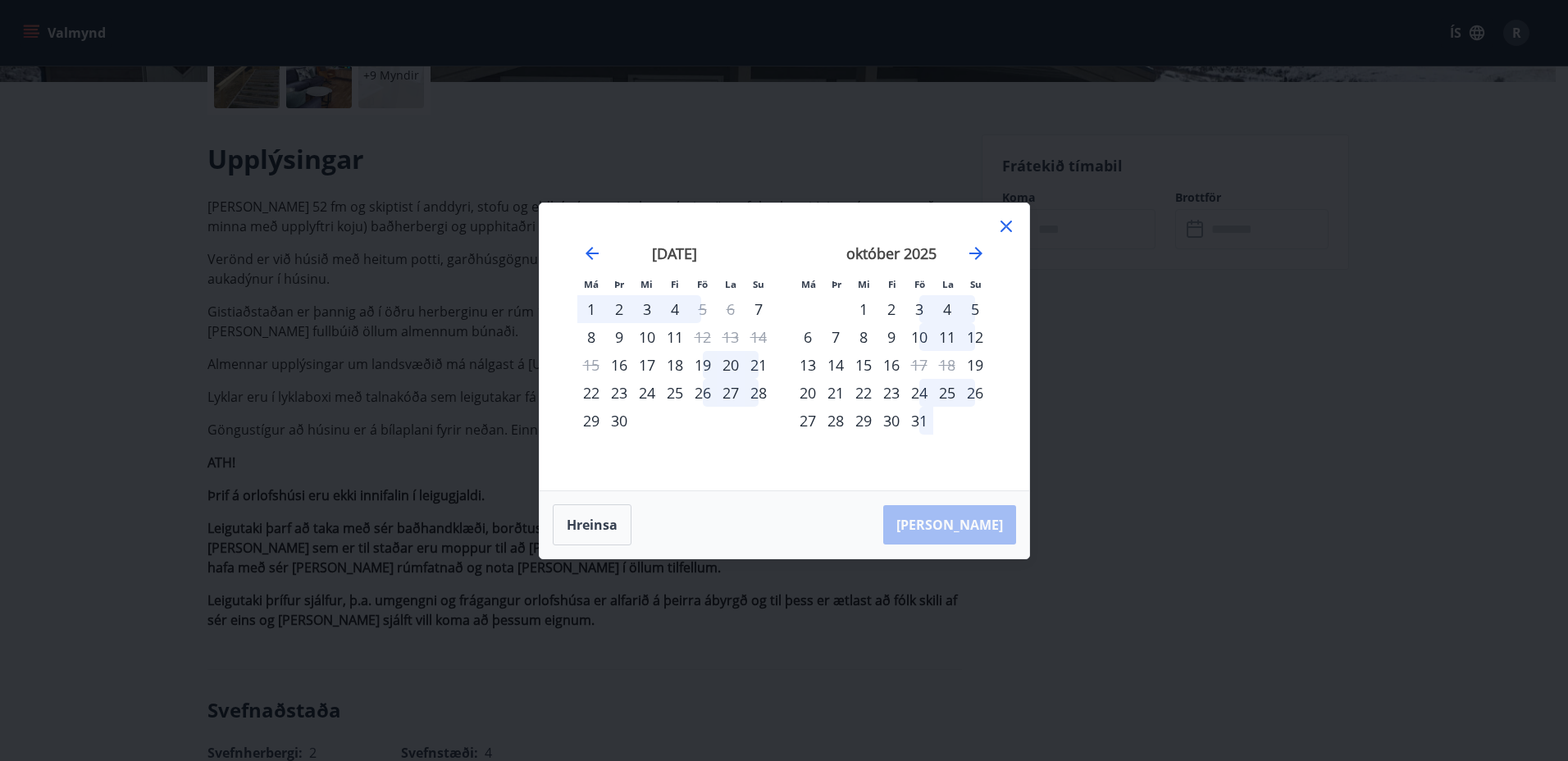
click at [917, 308] on div "3" at bounding box center [919, 309] width 28 height 28
click at [975, 305] on div "5" at bounding box center [974, 309] width 28 height 28
click at [589, 303] on div "1" at bounding box center [591, 309] width 28 height 28
click at [670, 309] on div "4" at bounding box center [674, 309] width 28 height 28
click at [597, 331] on div "8" at bounding box center [591, 336] width 28 height 28
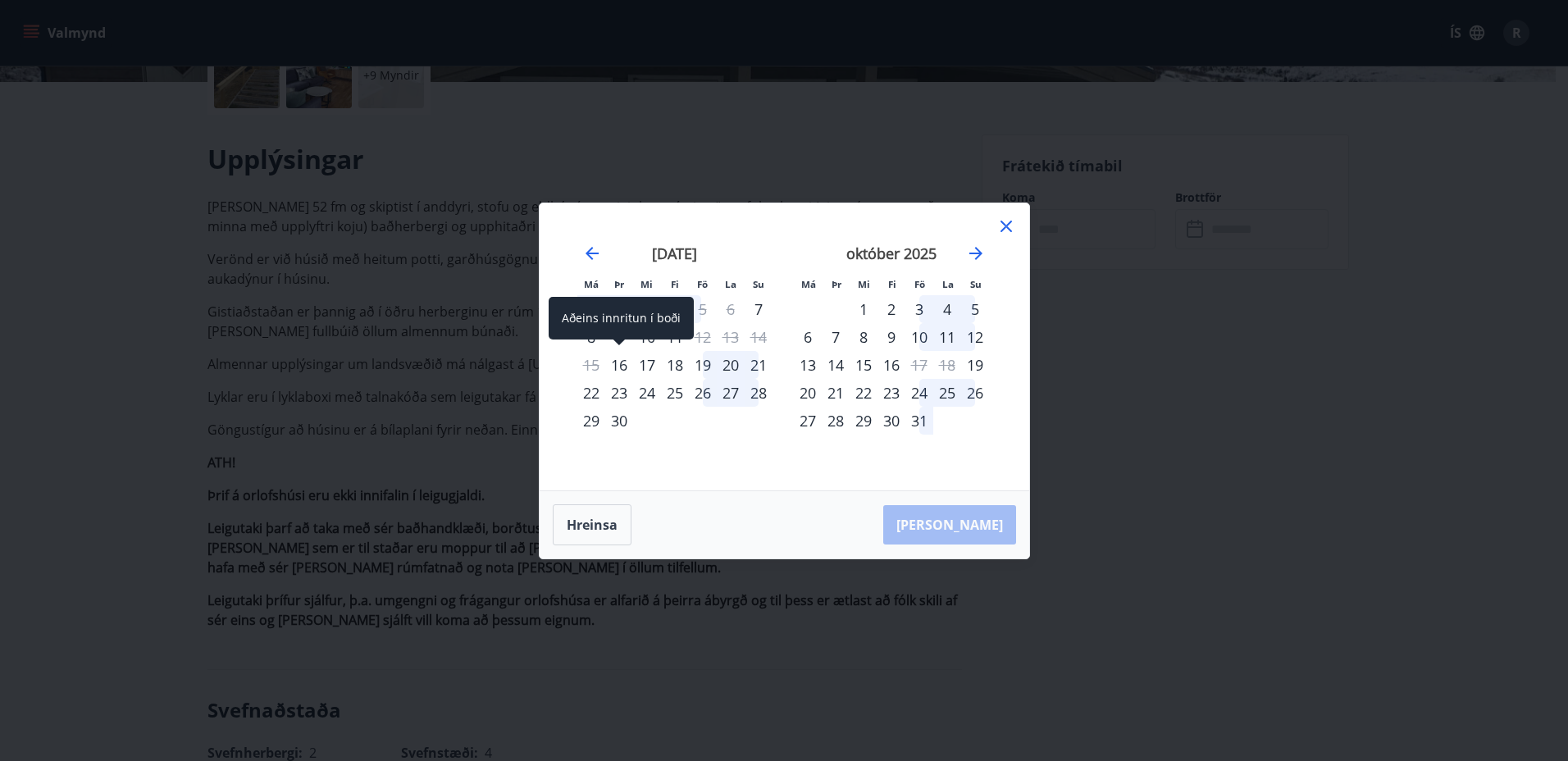
click at [614, 334] on div "Aðeins innritun í boði" at bounding box center [620, 318] width 145 height 42
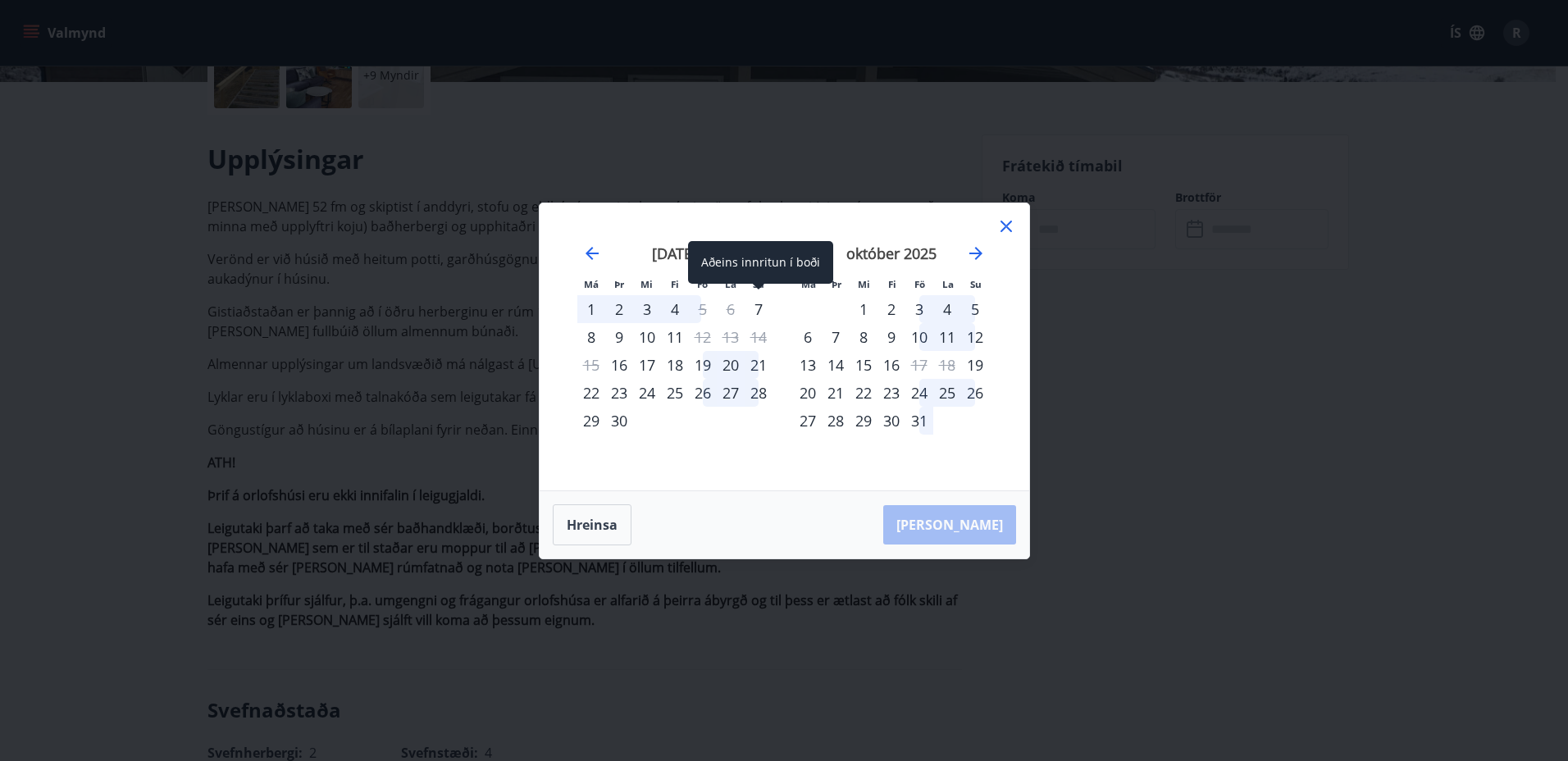
click at [757, 309] on div "7" at bounding box center [758, 309] width 28 height 28
click at [673, 335] on div "11" at bounding box center [674, 336] width 28 height 28
click at [594, 335] on div "8" at bounding box center [591, 336] width 28 height 28
click at [592, 303] on div "1" at bounding box center [591, 309] width 28 height 28
click at [590, 388] on div "22" at bounding box center [591, 392] width 28 height 28
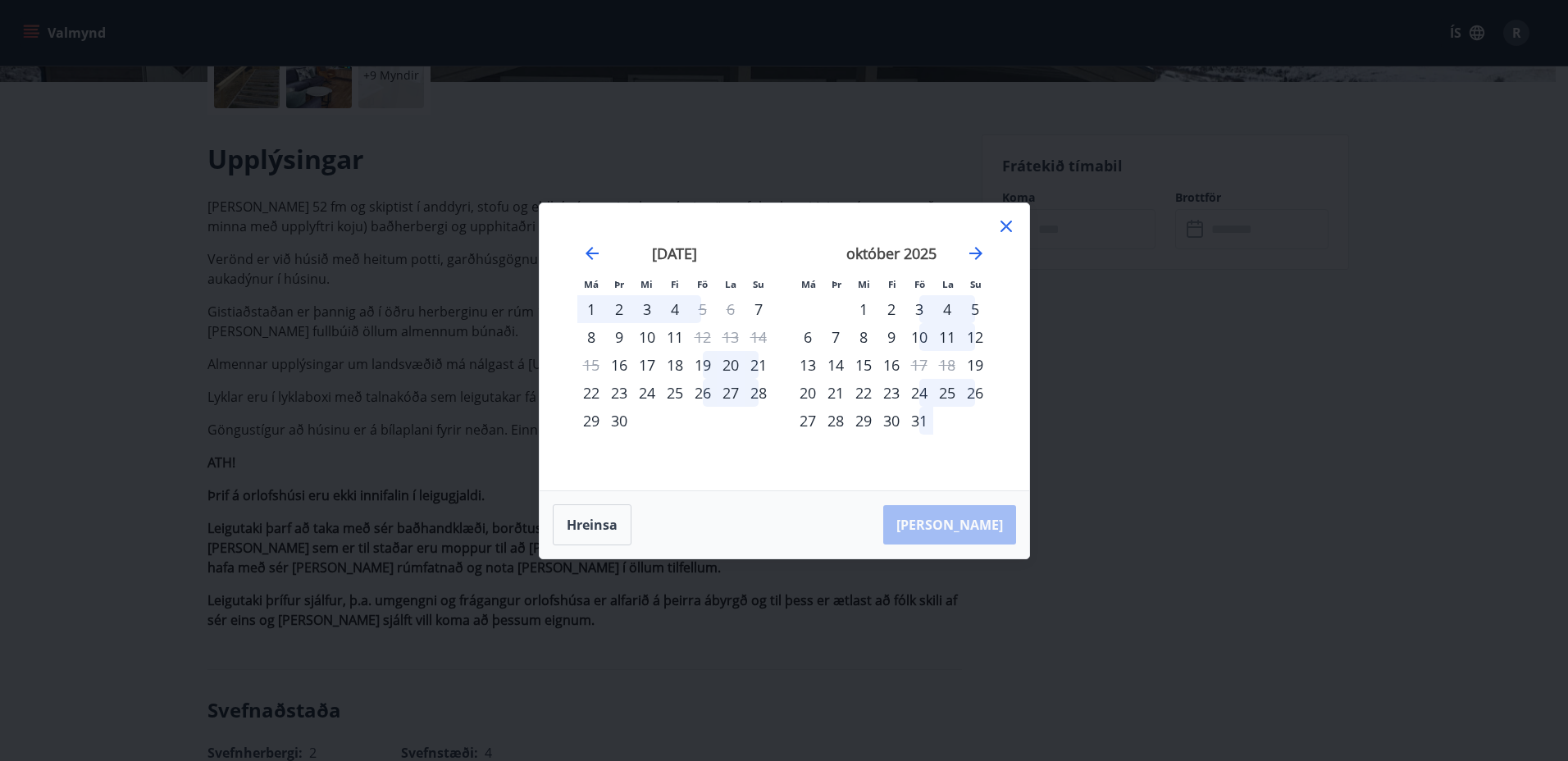
click at [668, 387] on div "25" at bounding box center [674, 392] width 28 height 28
click at [612, 365] on div "16" at bounding box center [619, 364] width 28 height 28
click at [583, 518] on button "Hreinsa" at bounding box center [592, 524] width 79 height 41
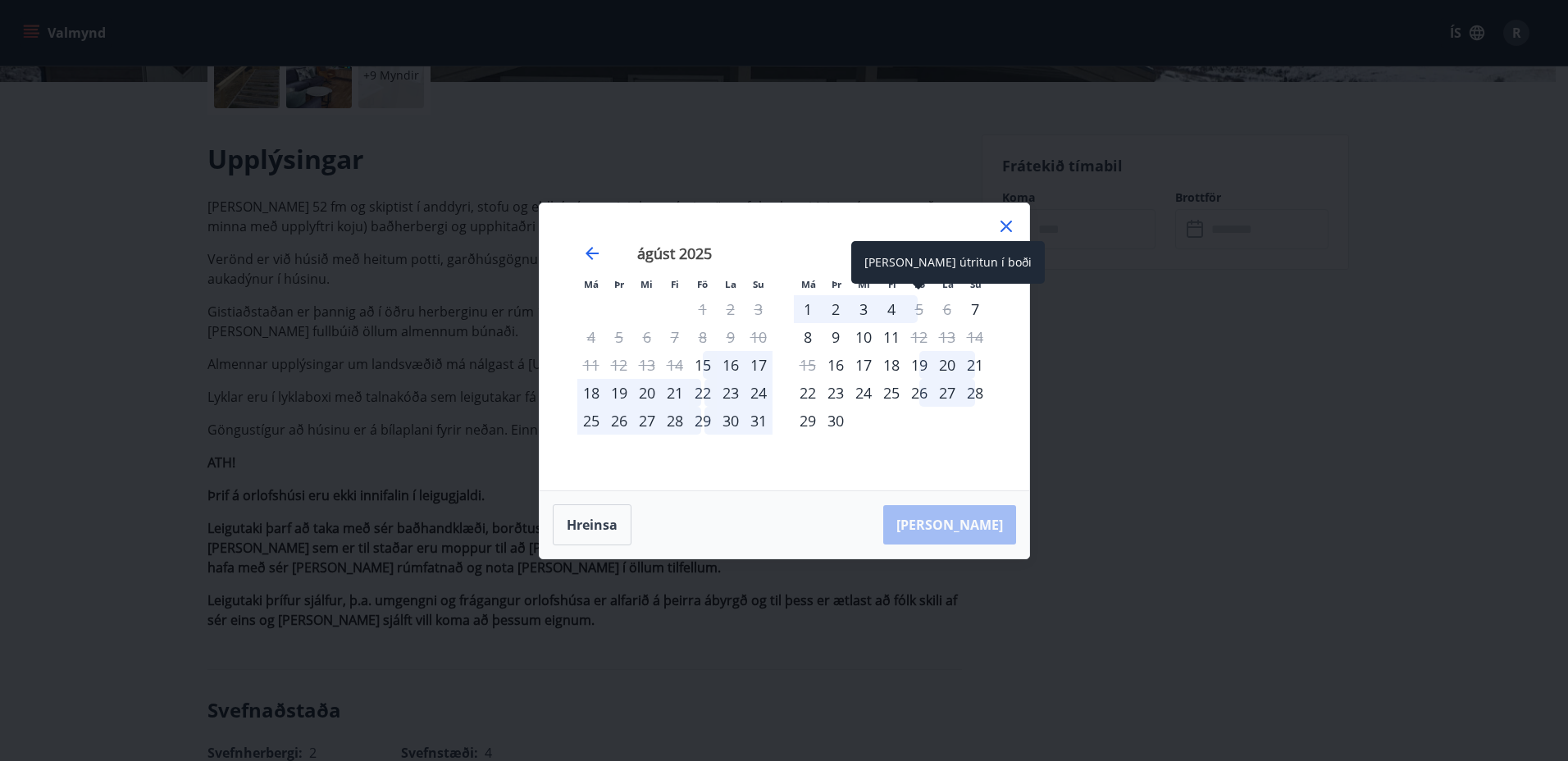
click at [912, 309] on div "5" at bounding box center [919, 309] width 28 height 28
click at [806, 336] on div "8" at bounding box center [807, 336] width 28 height 28
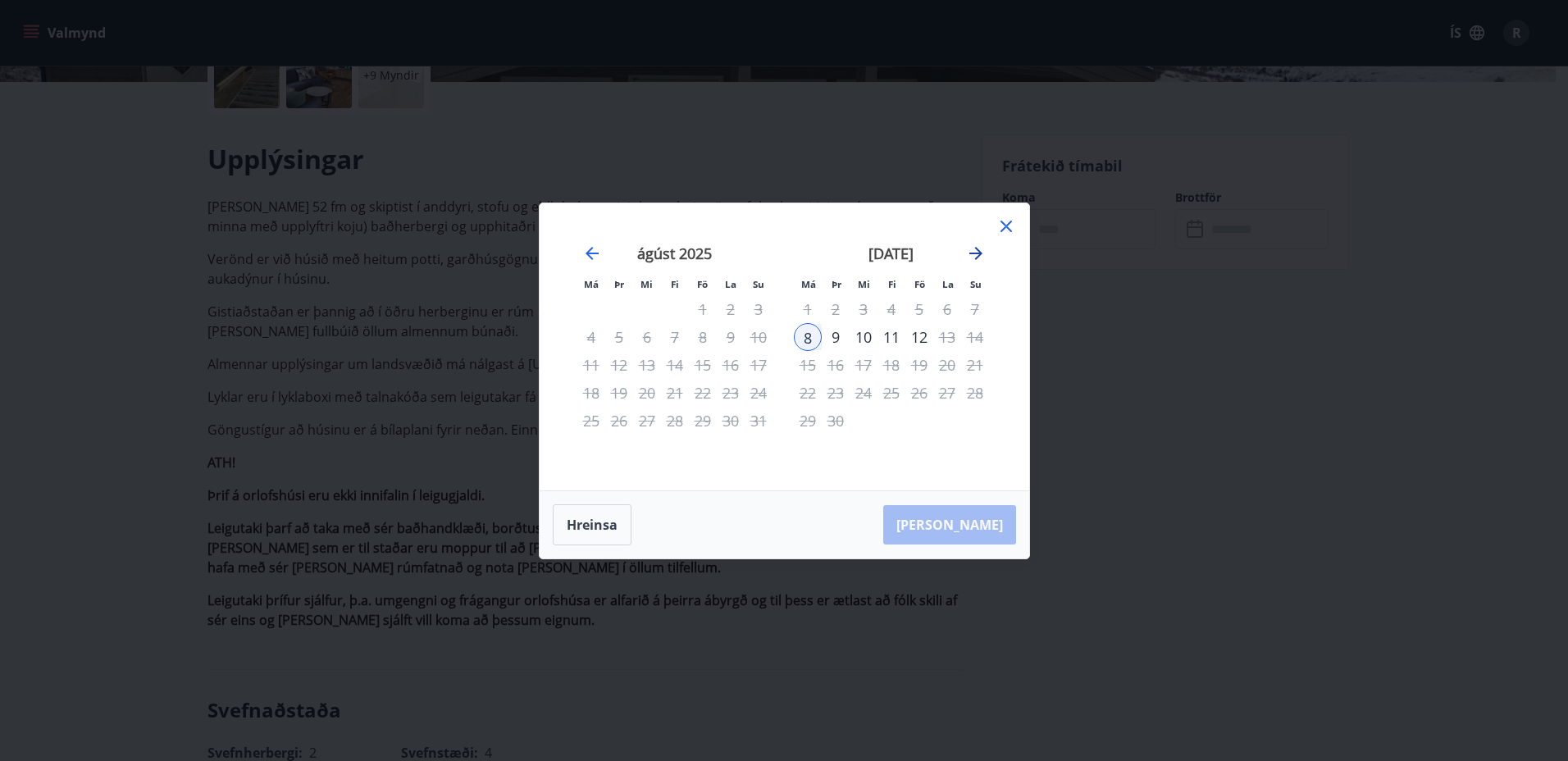
click at [977, 254] on icon "Move forward to switch to the next month." at bounding box center [975, 253] width 20 height 20
click at [976, 254] on icon "Move forward to switch to the next month." at bounding box center [975, 253] width 20 height 20
click at [976, 252] on icon "Move forward to switch to the next month." at bounding box center [976, 253] width 13 height 13
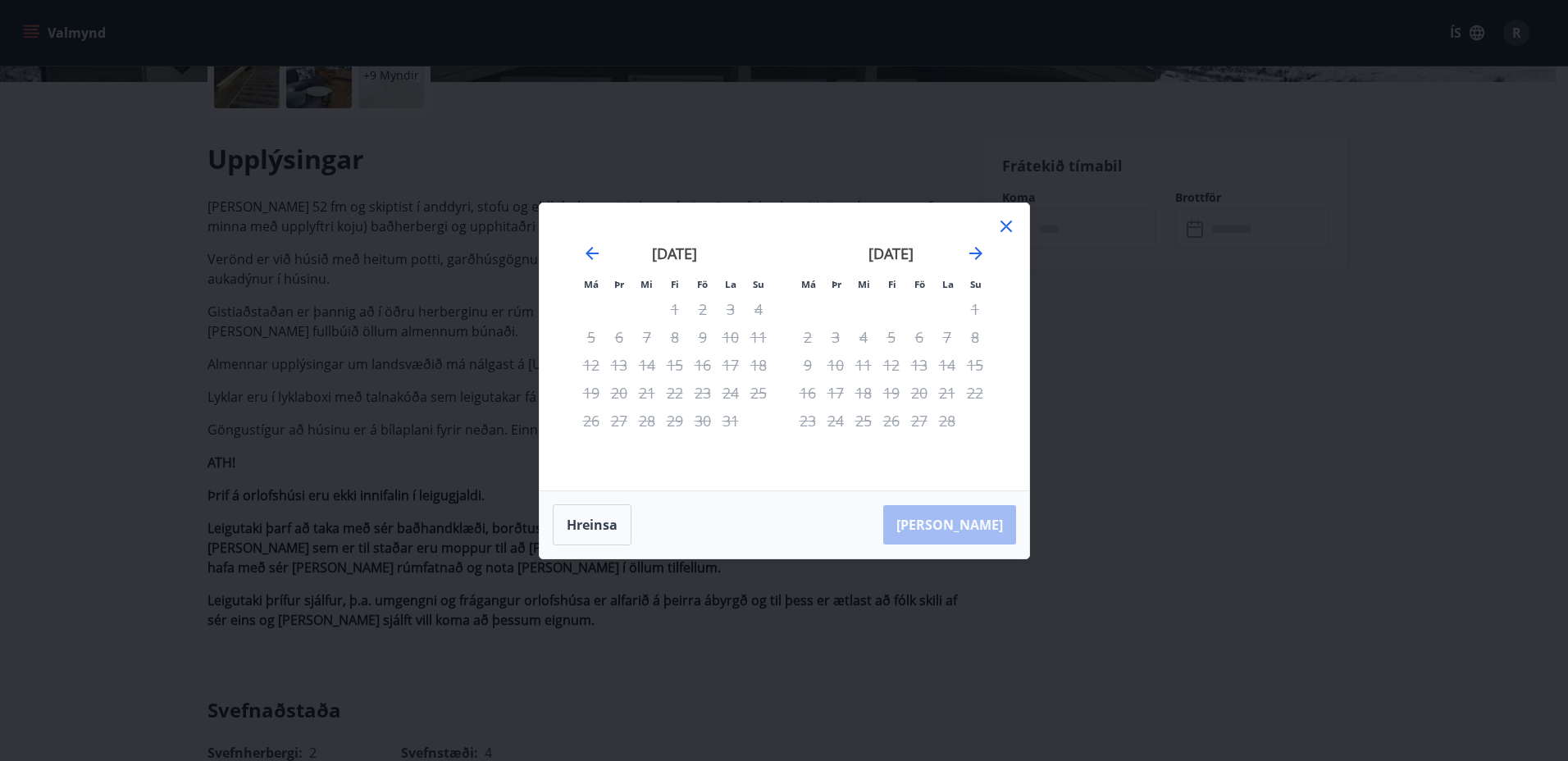
click at [920, 365] on div "13" at bounding box center [919, 364] width 28 height 28
click at [1008, 224] on icon at bounding box center [1006, 226] width 12 height 12
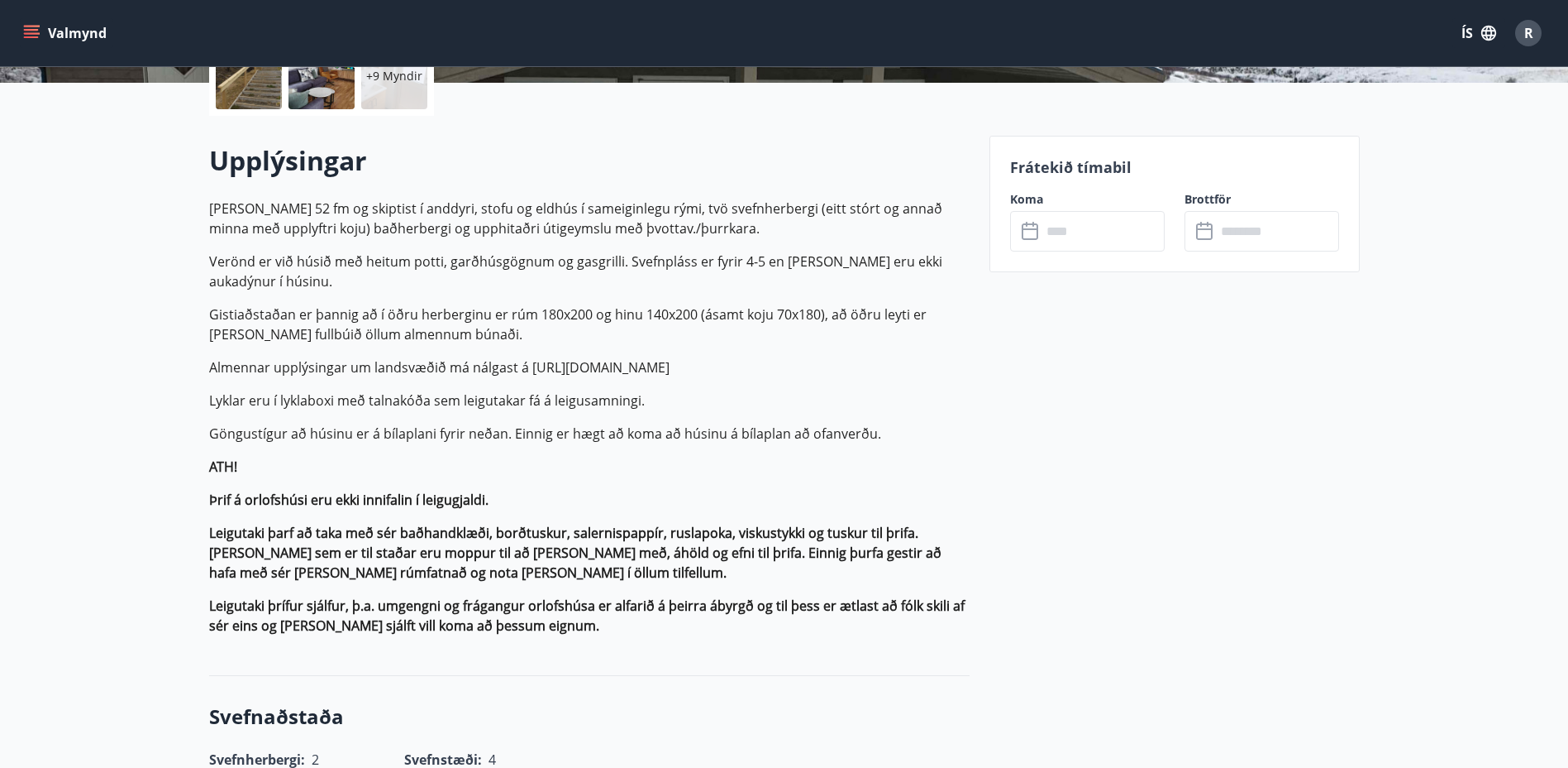
click at [38, 25] on icon "menu" at bounding box center [31, 33] width 16 height 16
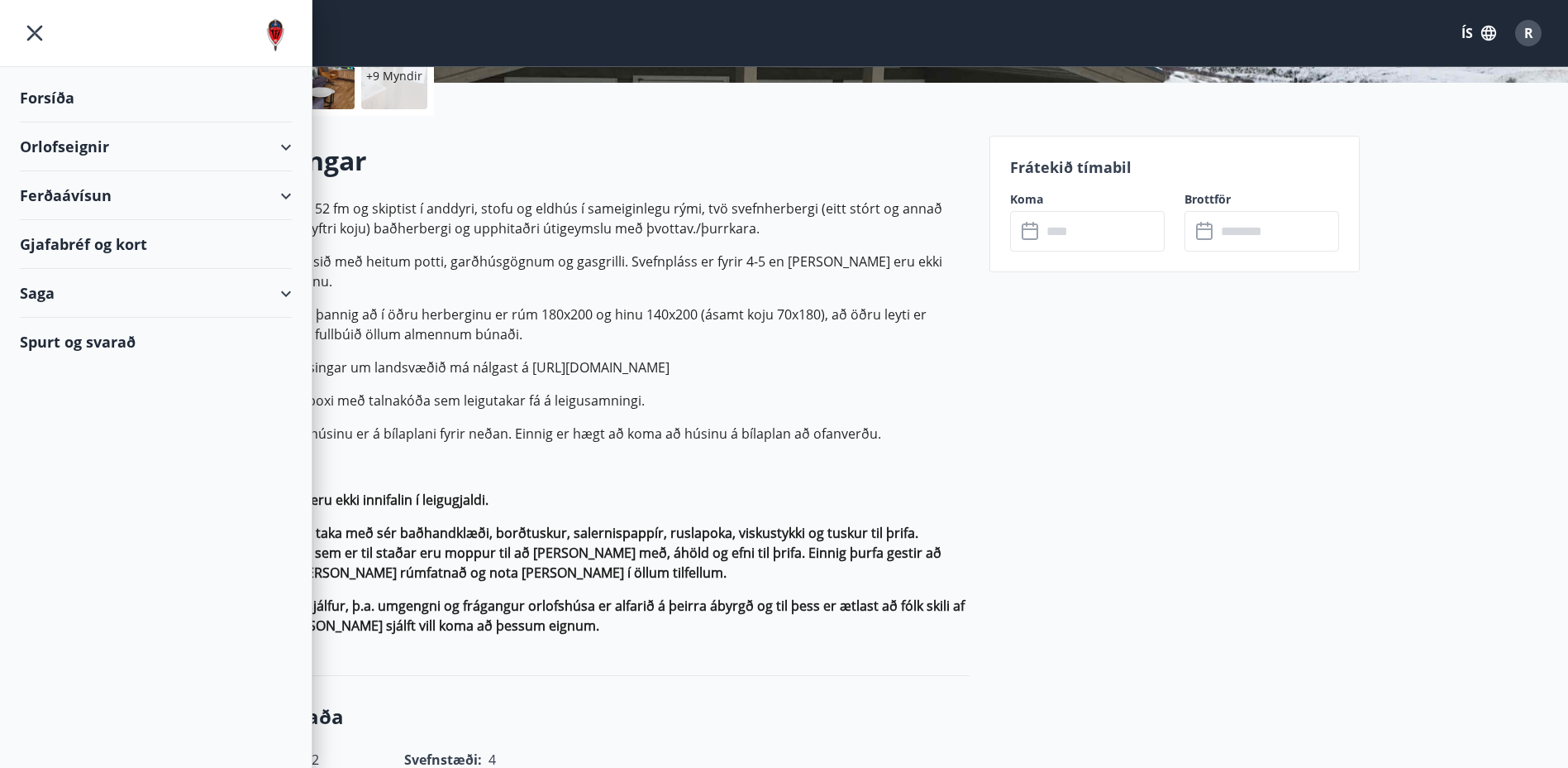
click at [53, 95] on div "Forsíða" at bounding box center [156, 98] width 272 height 48
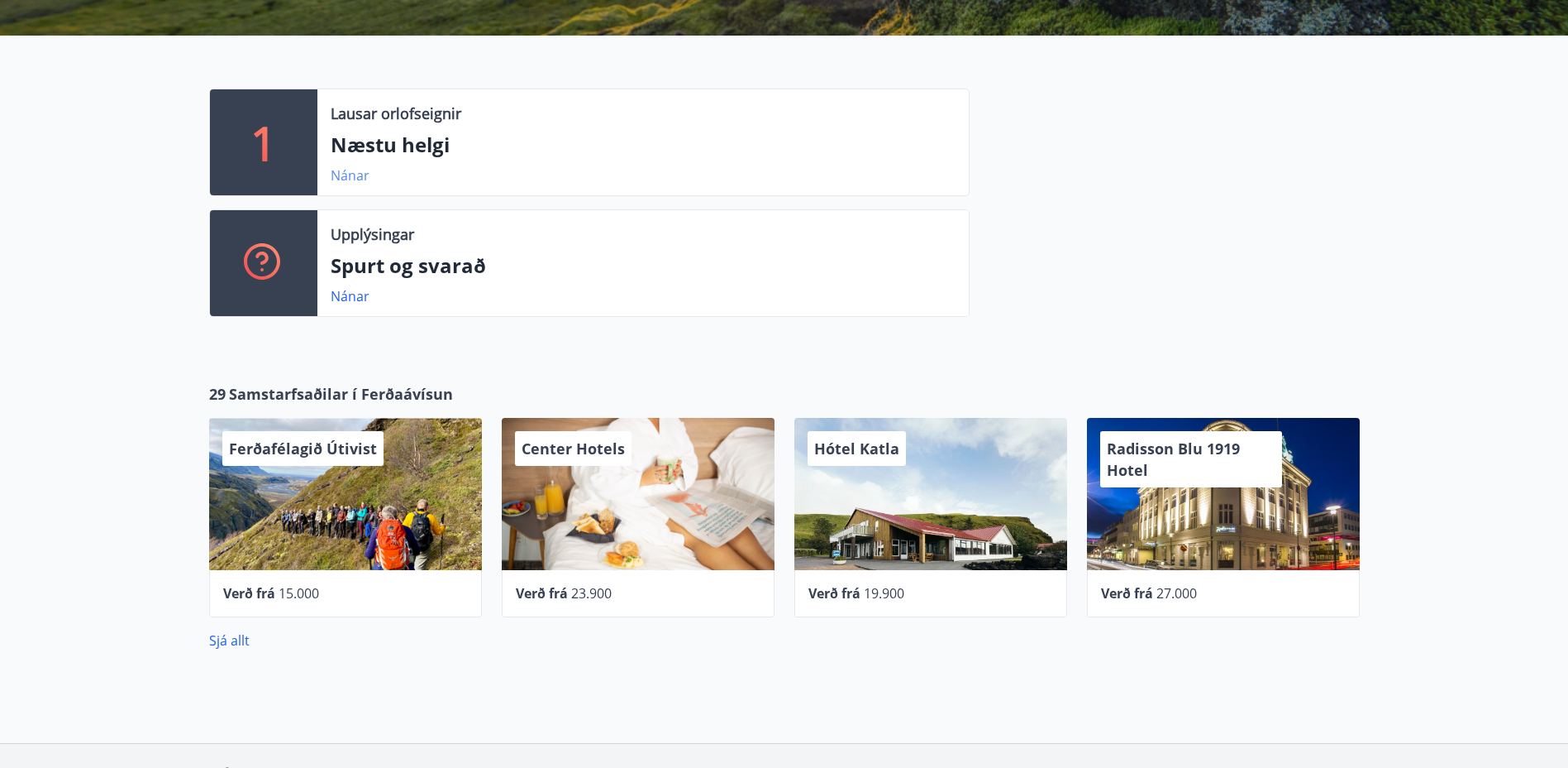
click at [351, 172] on link "Nánar" at bounding box center [350, 175] width 39 height 18
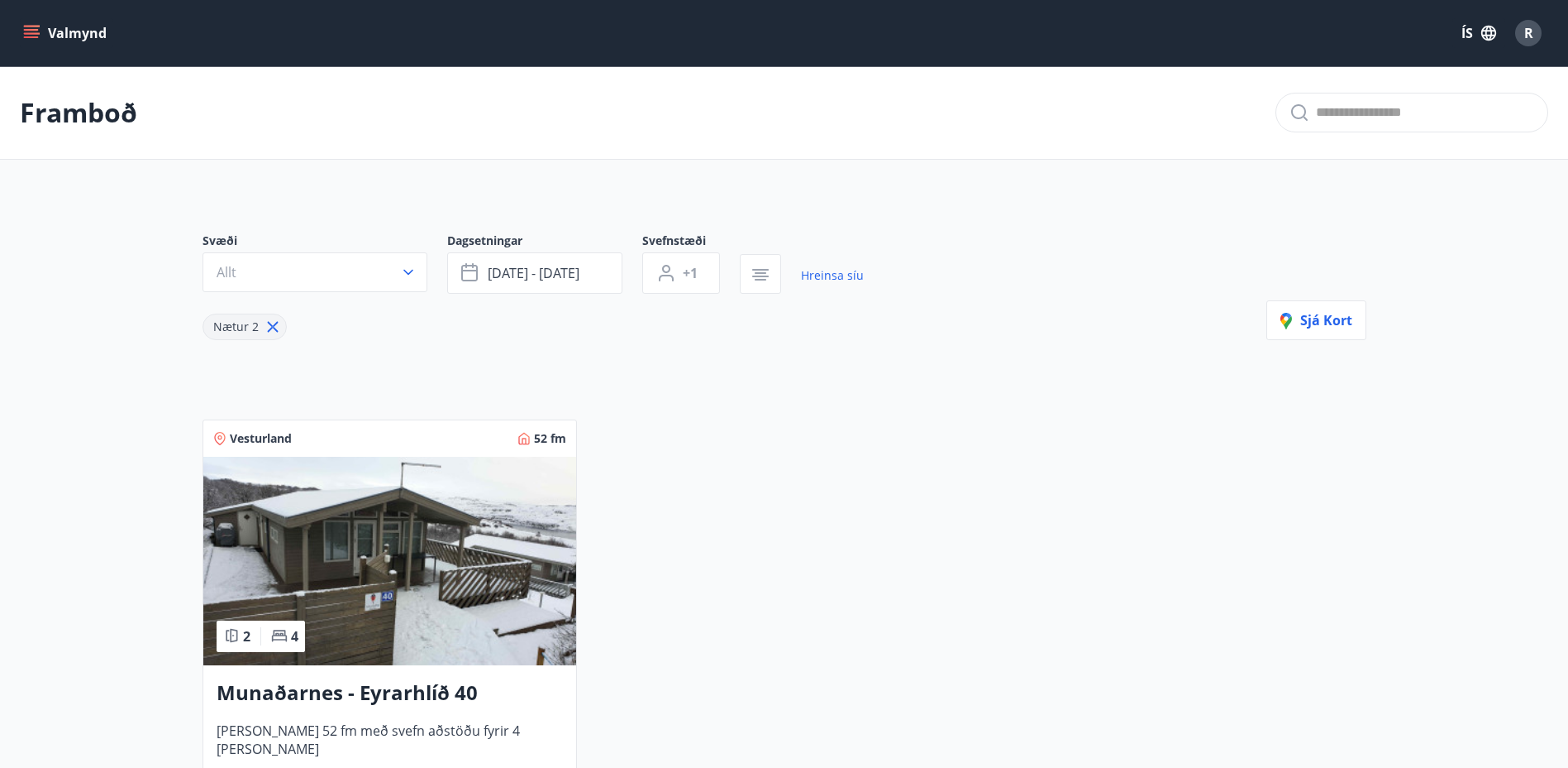
click at [271, 322] on icon at bounding box center [273, 326] width 18 height 18
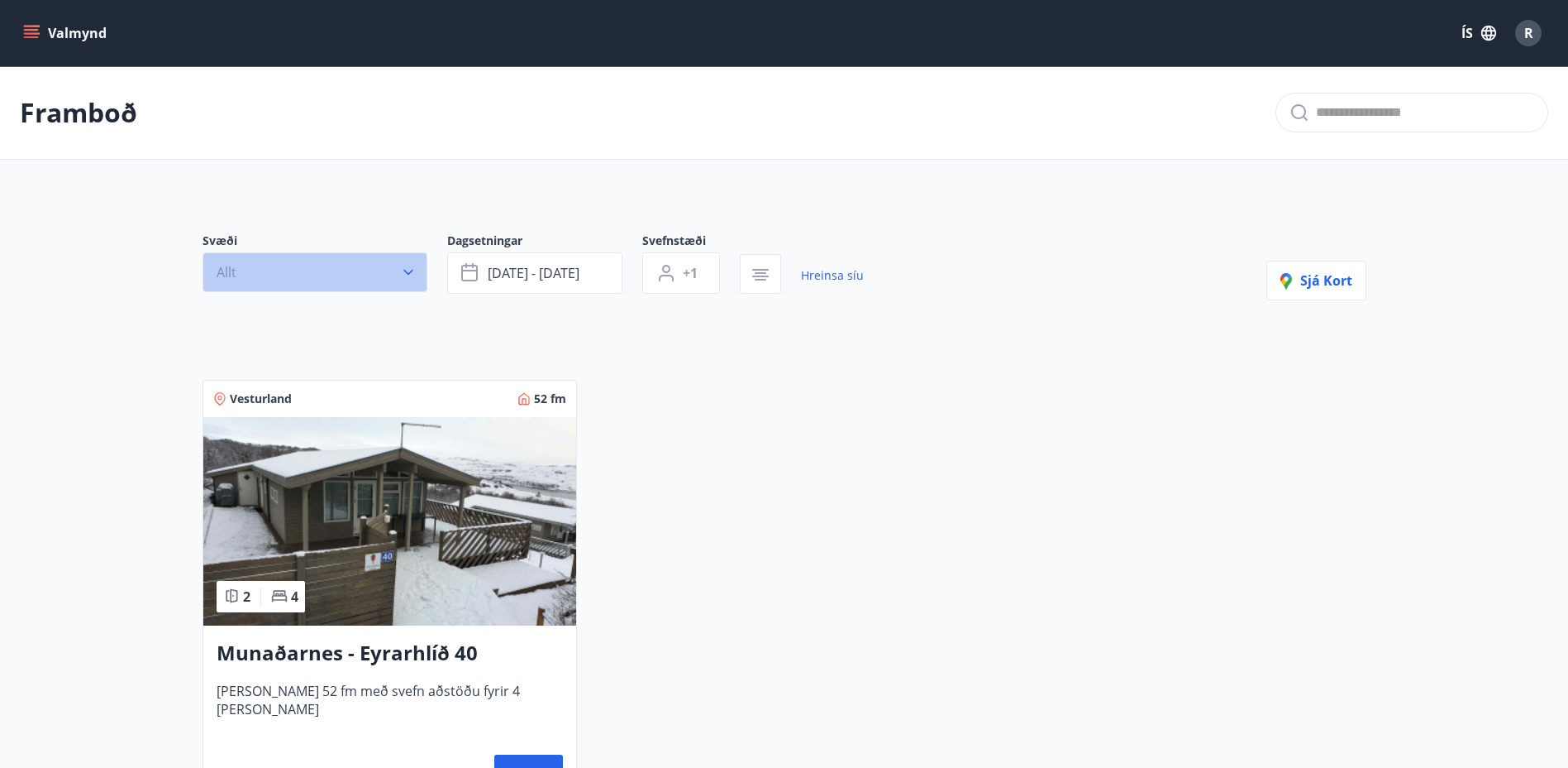
click at [401, 262] on button "Allt" at bounding box center [314, 272] width 225 height 40
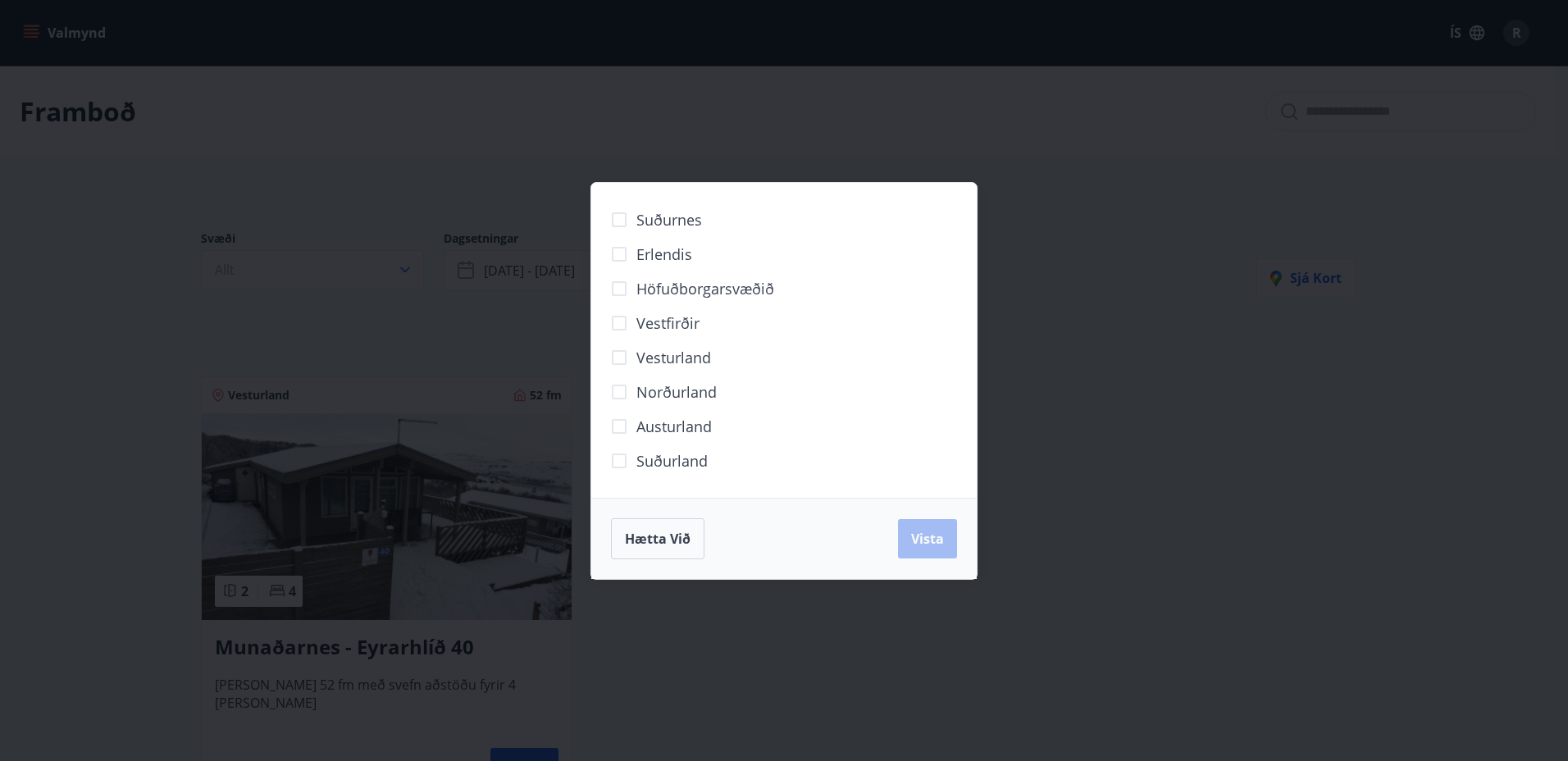
click at [516, 164] on div "Suðurnes Erlendis Höfuðborgarsvæðið Vestfirðir Vesturland Norðurland Austurland…" at bounding box center [784, 380] width 1568 height 761
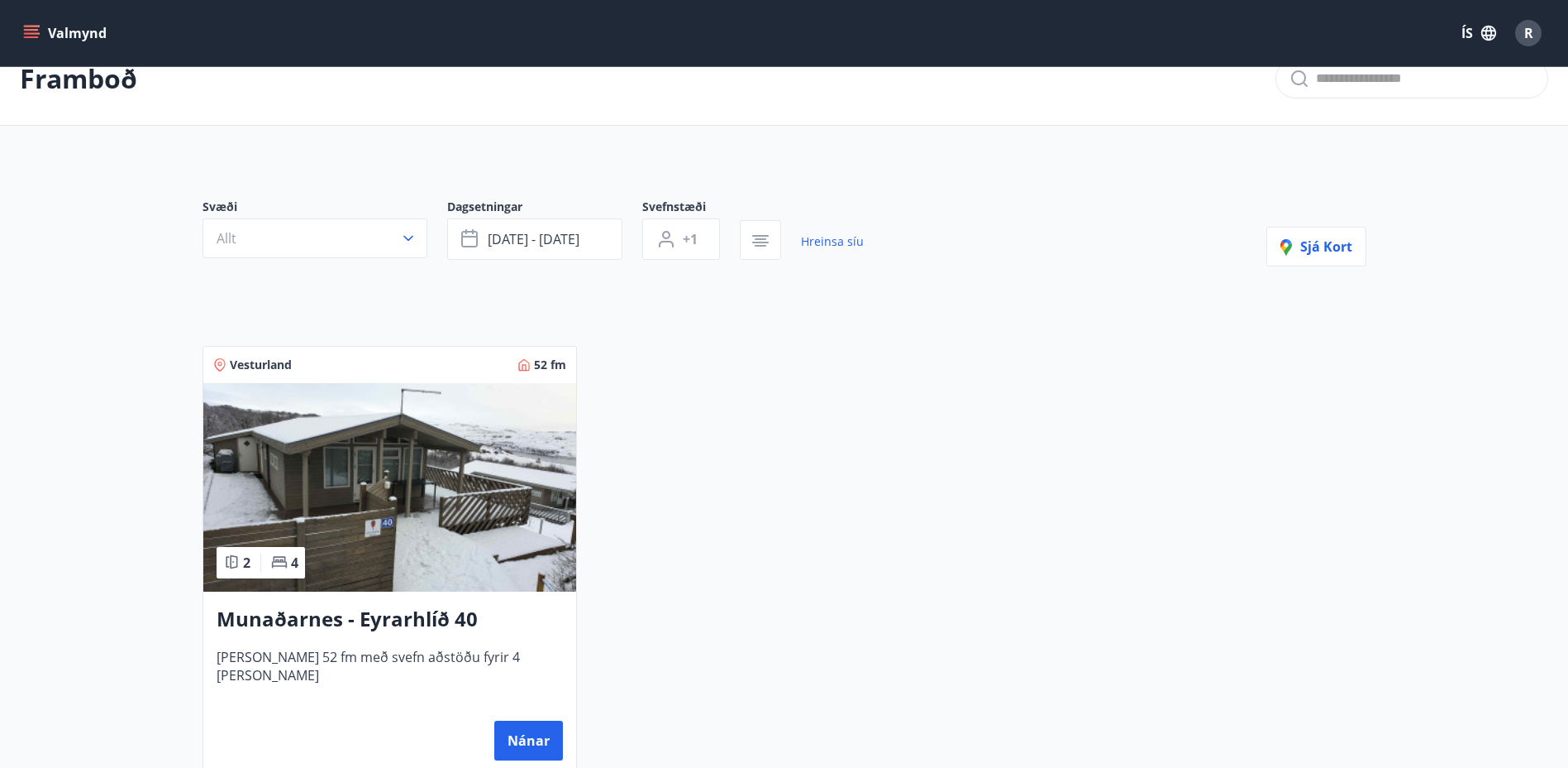
scroll to position [259, 0]
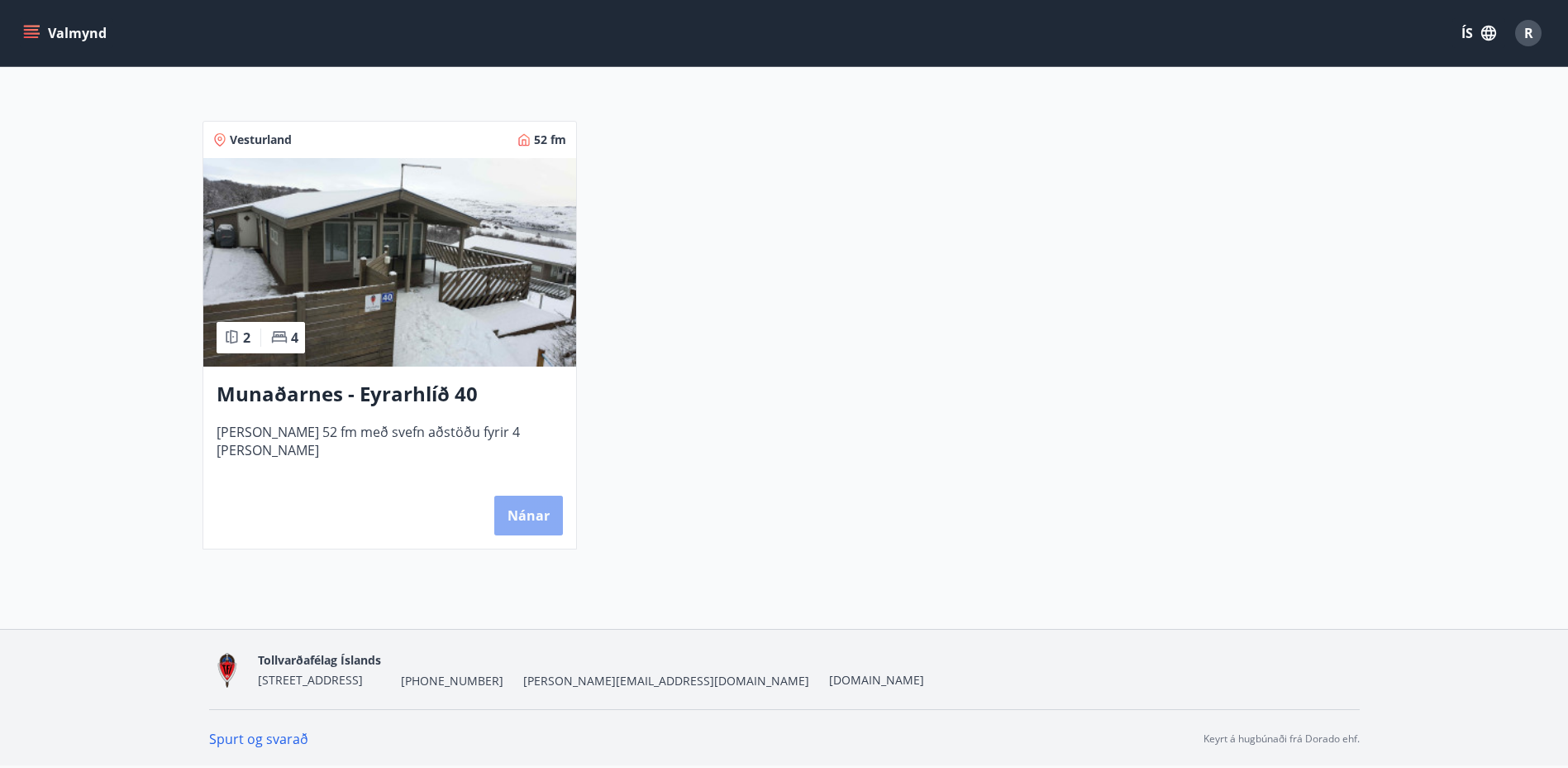
click at [534, 508] on button "Nánar" at bounding box center [528, 515] width 69 height 40
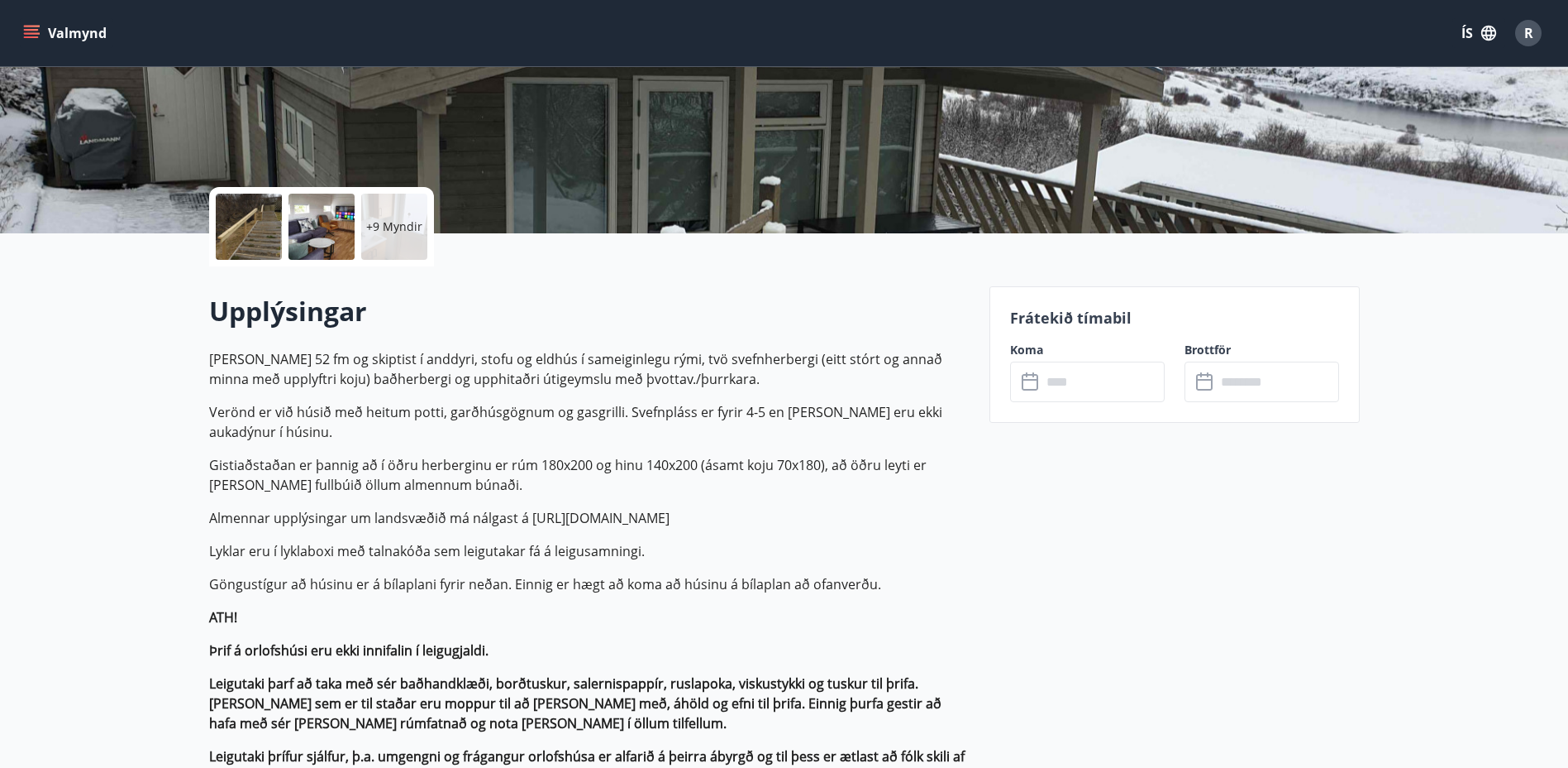
scroll to position [331, 0]
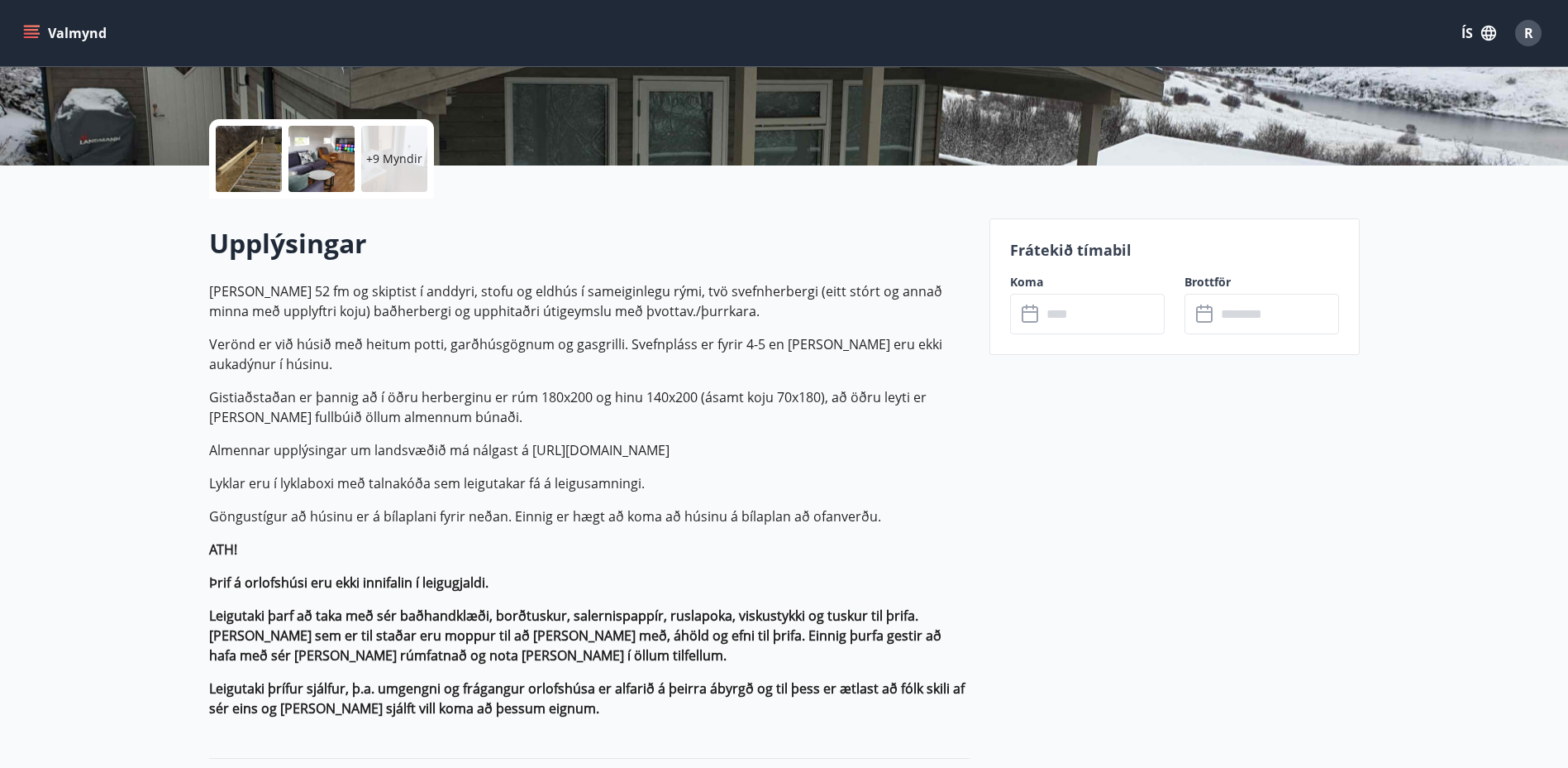
click at [1035, 316] on icon at bounding box center [1031, 314] width 20 height 20
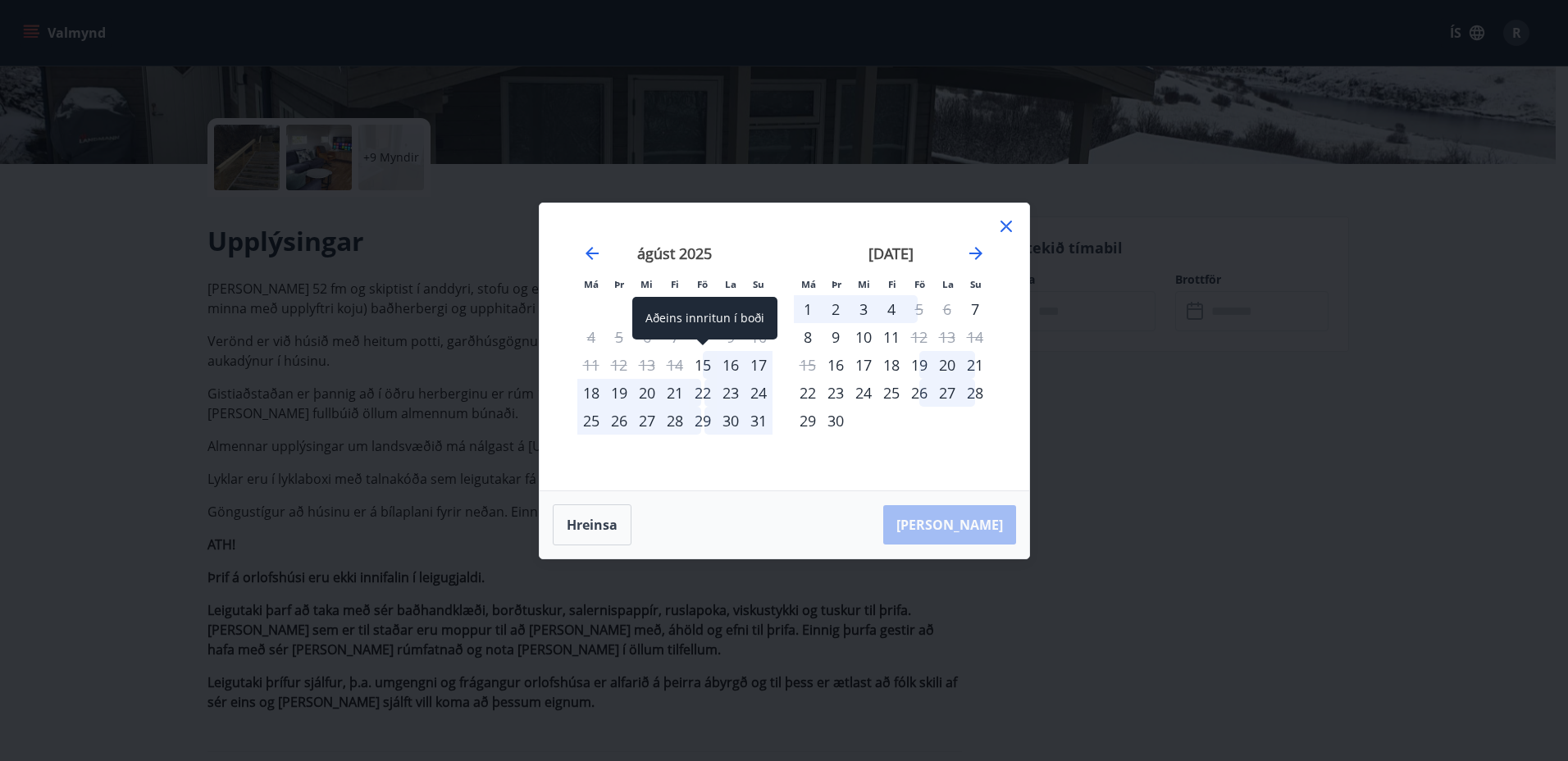
click at [704, 364] on div "15" at bounding box center [702, 364] width 28 height 28
click at [761, 361] on div "17" at bounding box center [758, 364] width 28 height 28
click at [592, 390] on div "18" at bounding box center [591, 392] width 28 height 28
click at [708, 389] on div "22" at bounding box center [702, 392] width 28 height 28
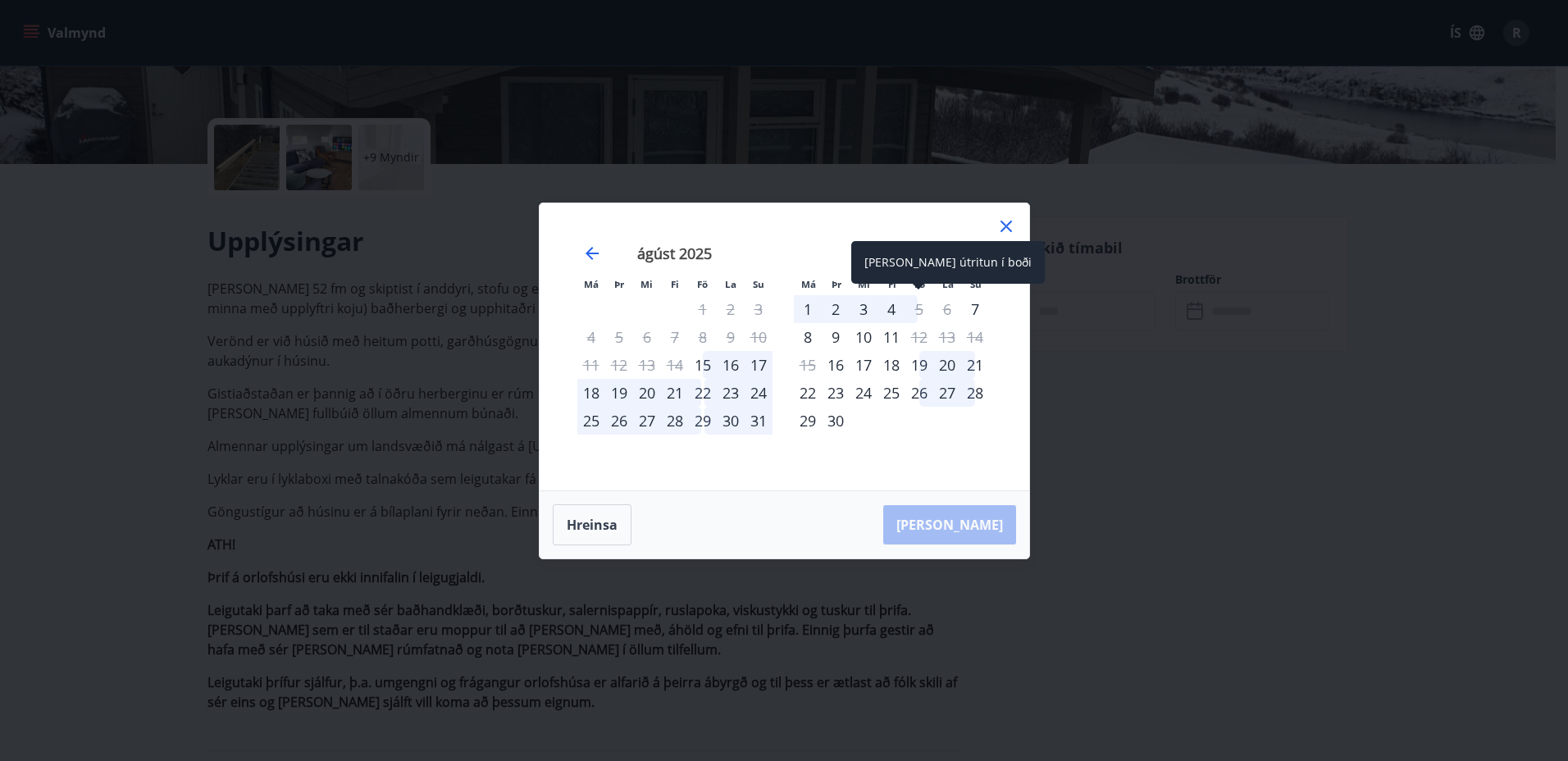
click at [914, 308] on div "5" at bounding box center [919, 309] width 28 height 28
click at [948, 308] on div "6" at bounding box center [947, 309] width 28 height 28
click at [918, 362] on div "19" at bounding box center [919, 364] width 28 height 28
click at [892, 360] on div "18" at bounding box center [891, 364] width 28 height 28
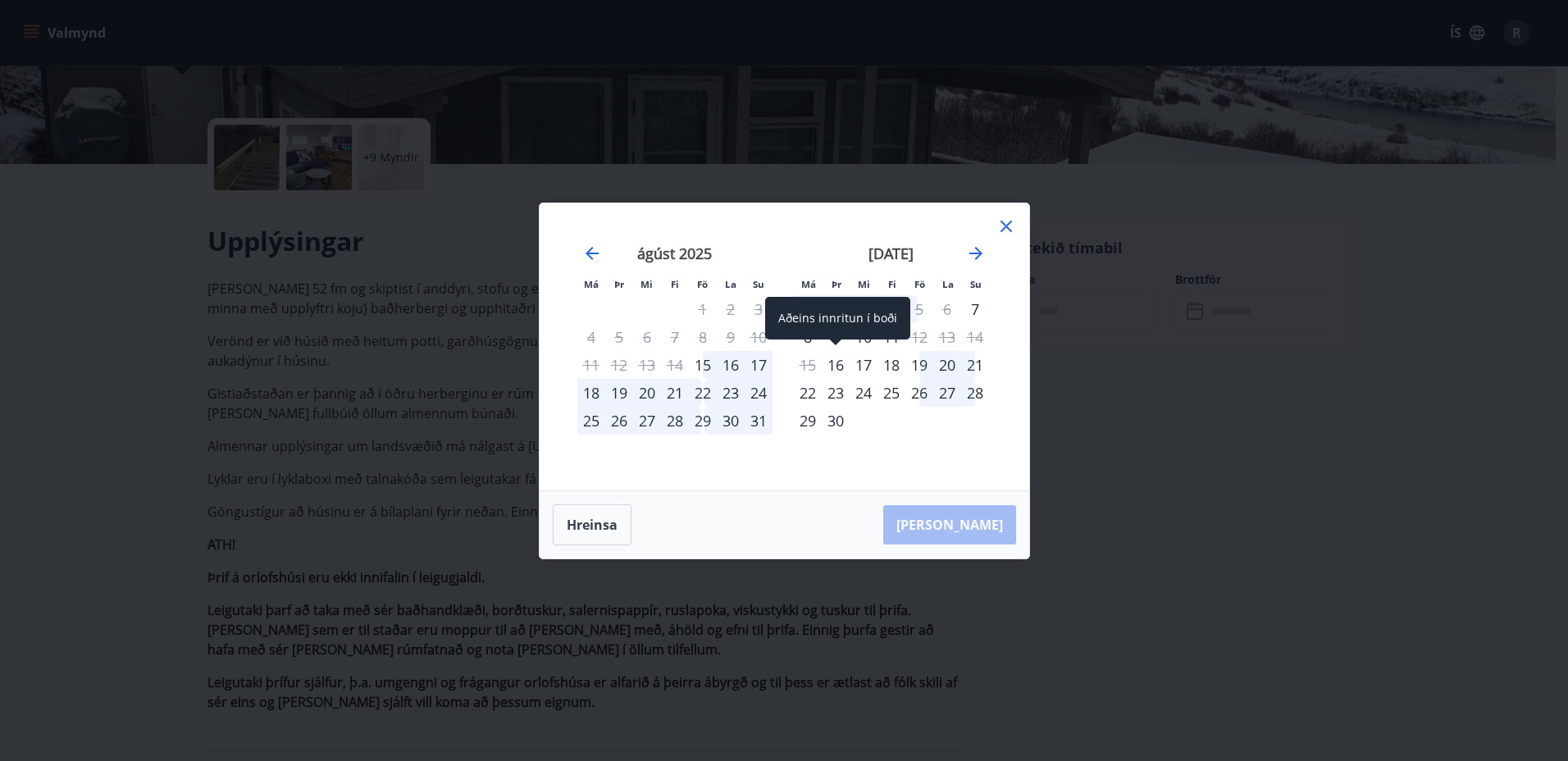
click at [833, 365] on div "16" at bounding box center [835, 364] width 28 height 28
click at [1011, 224] on icon at bounding box center [1006, 226] width 20 height 20
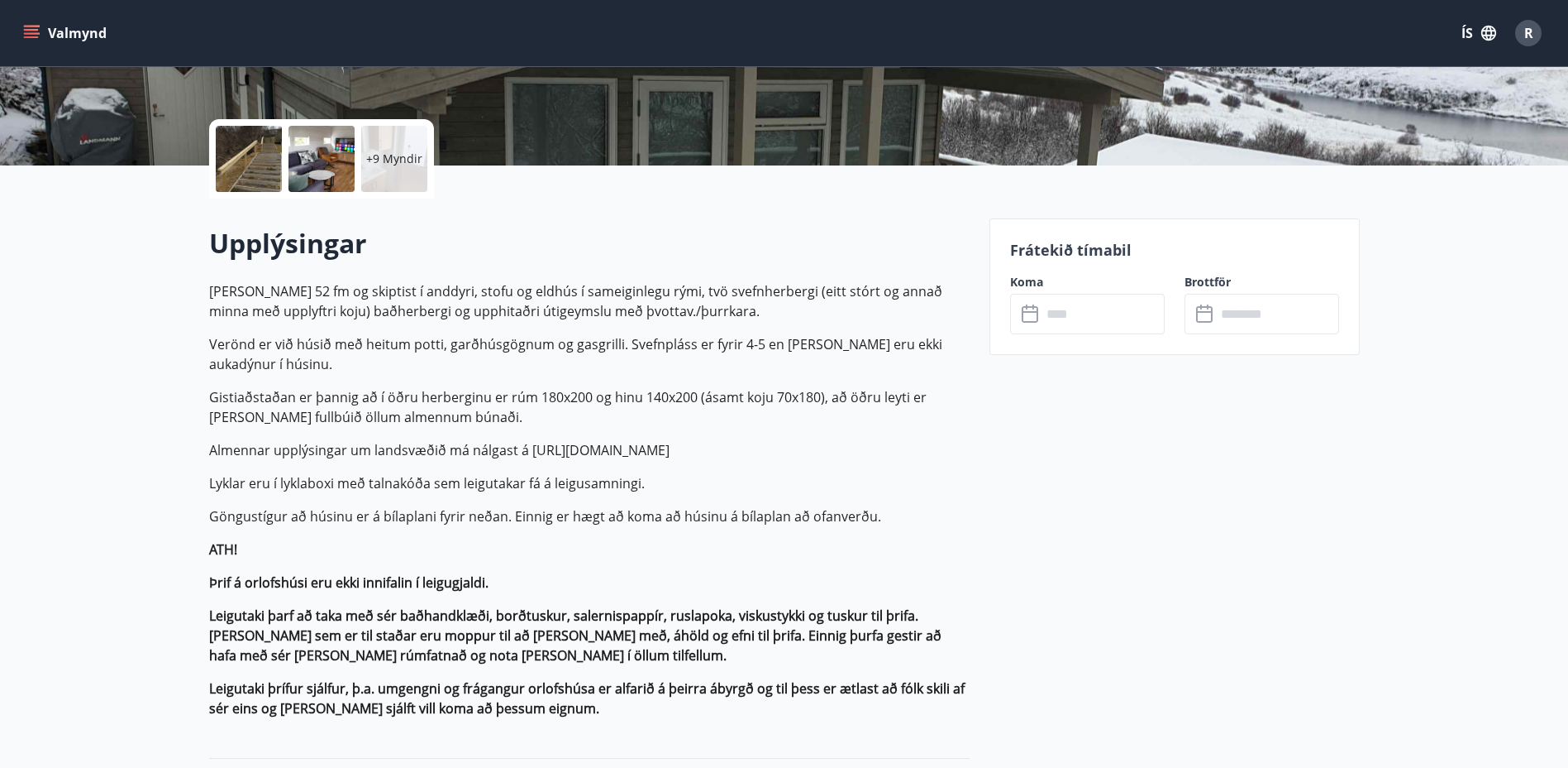
click at [30, 27] on icon "menu" at bounding box center [31, 33] width 16 height 16
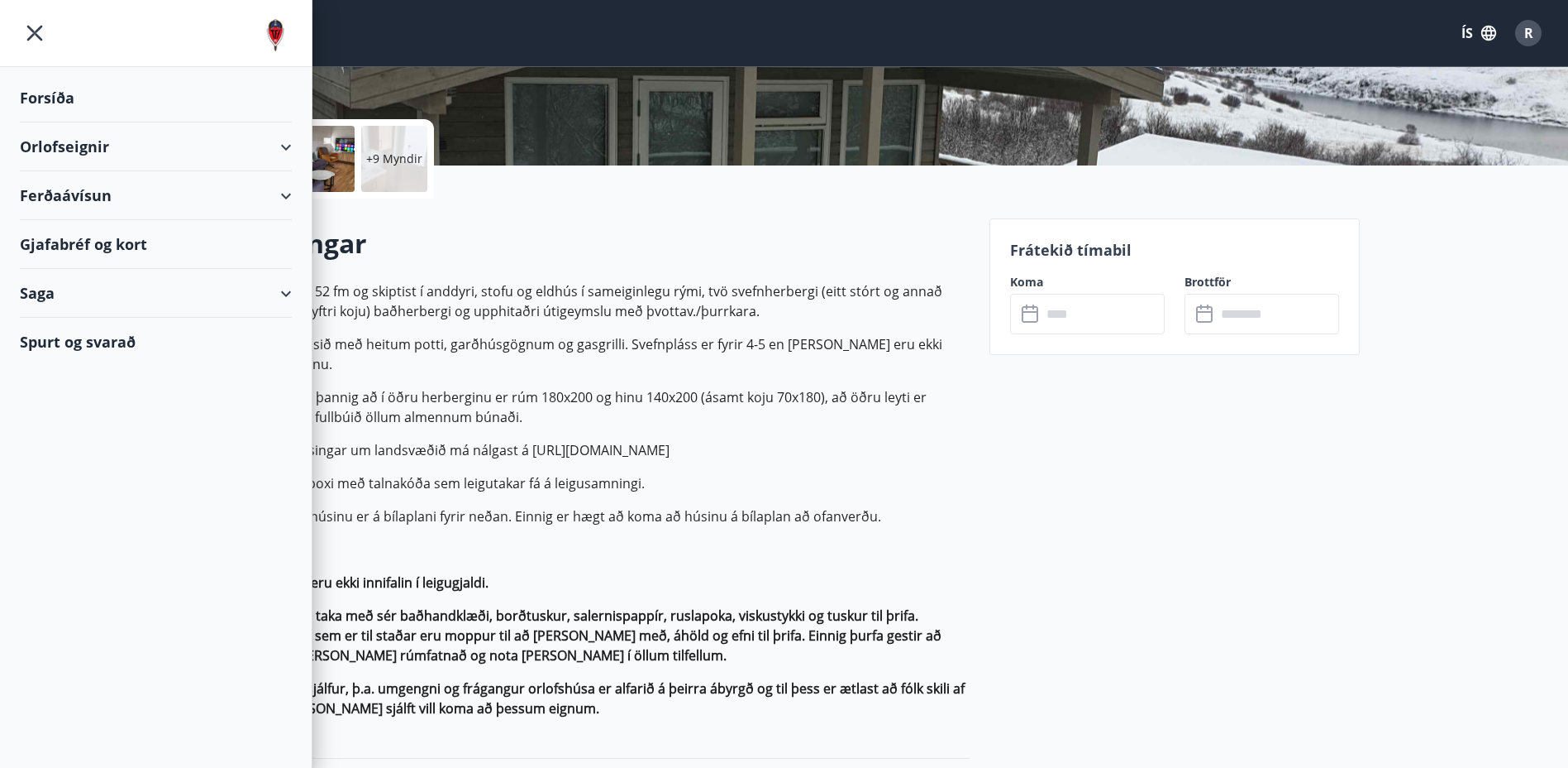
click at [214, 137] on div "Orlofseignir" at bounding box center [156, 147] width 272 height 48
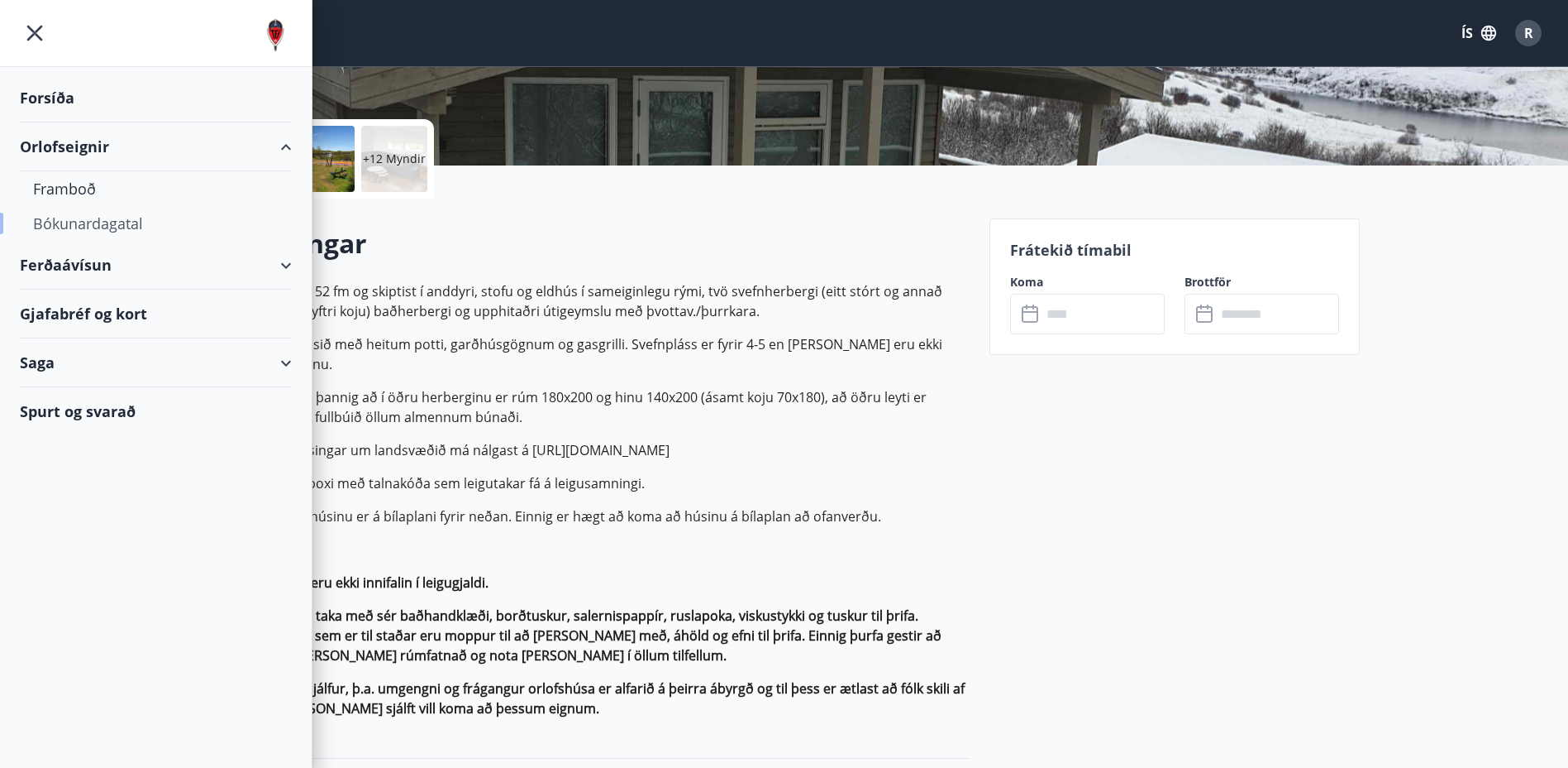
click at [62, 220] on div "Bókunardagatal" at bounding box center [156, 223] width 246 height 35
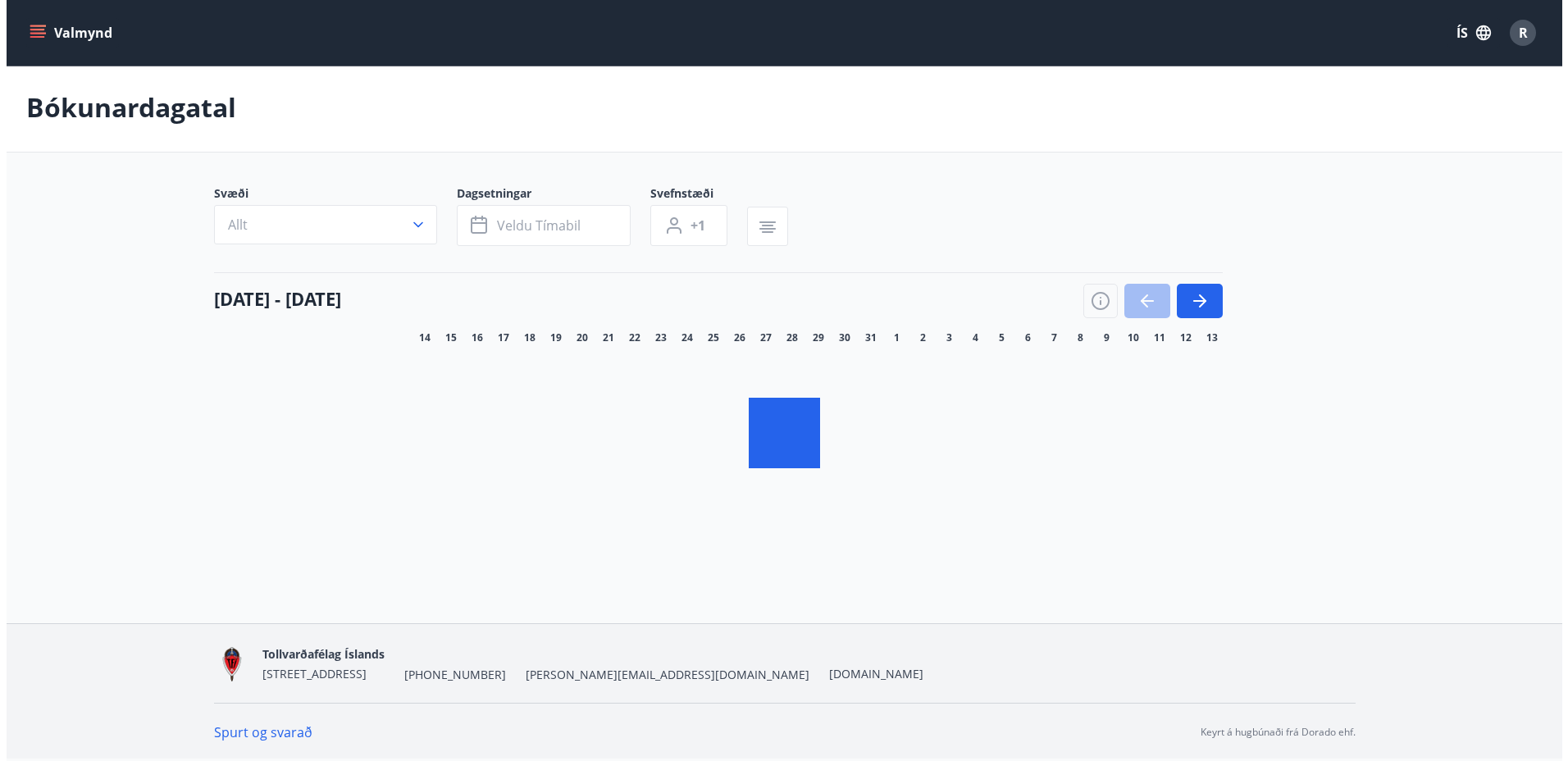
scroll to position [3, 0]
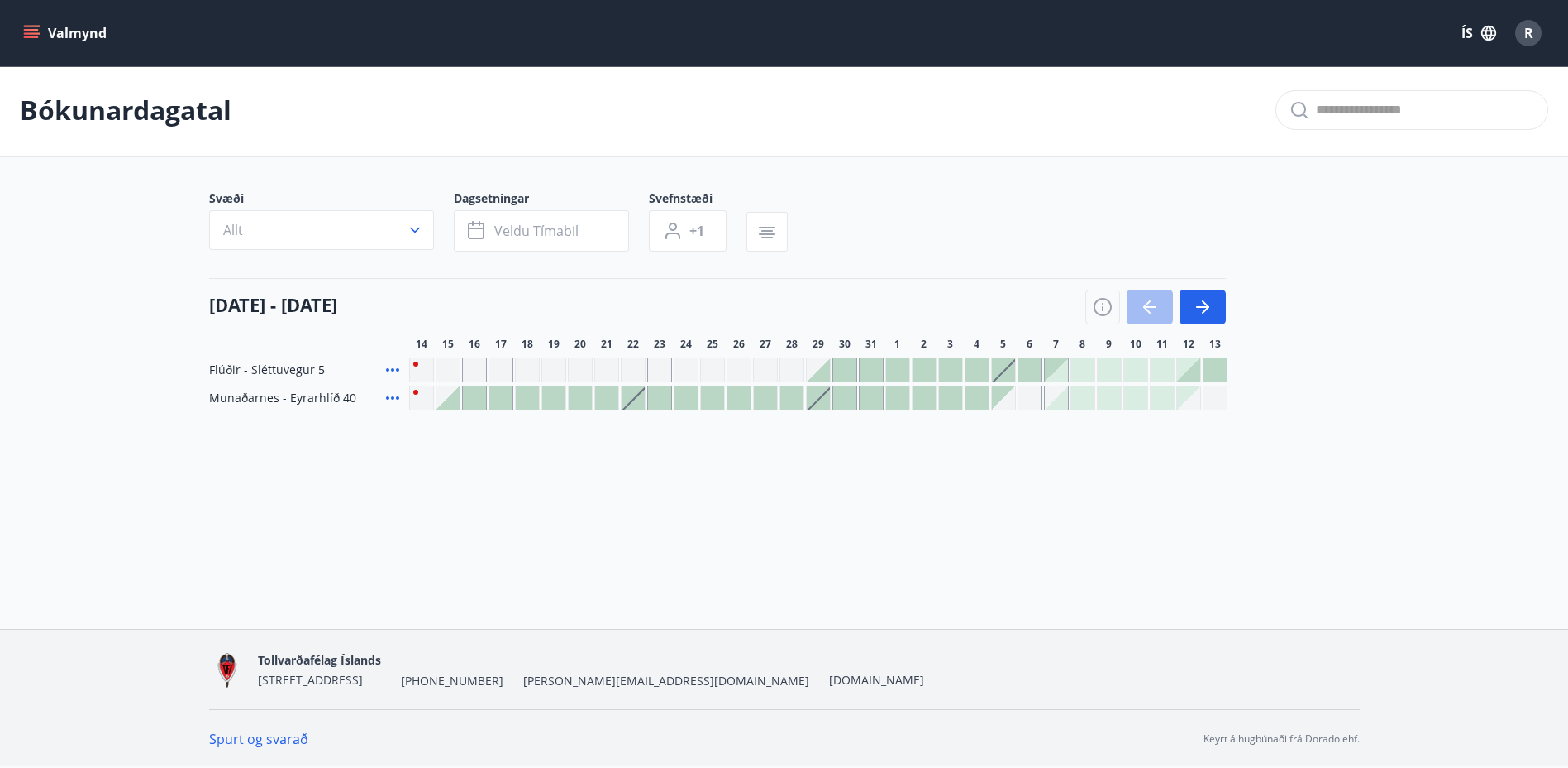
click at [628, 397] on div at bounding box center [633, 398] width 23 height 23
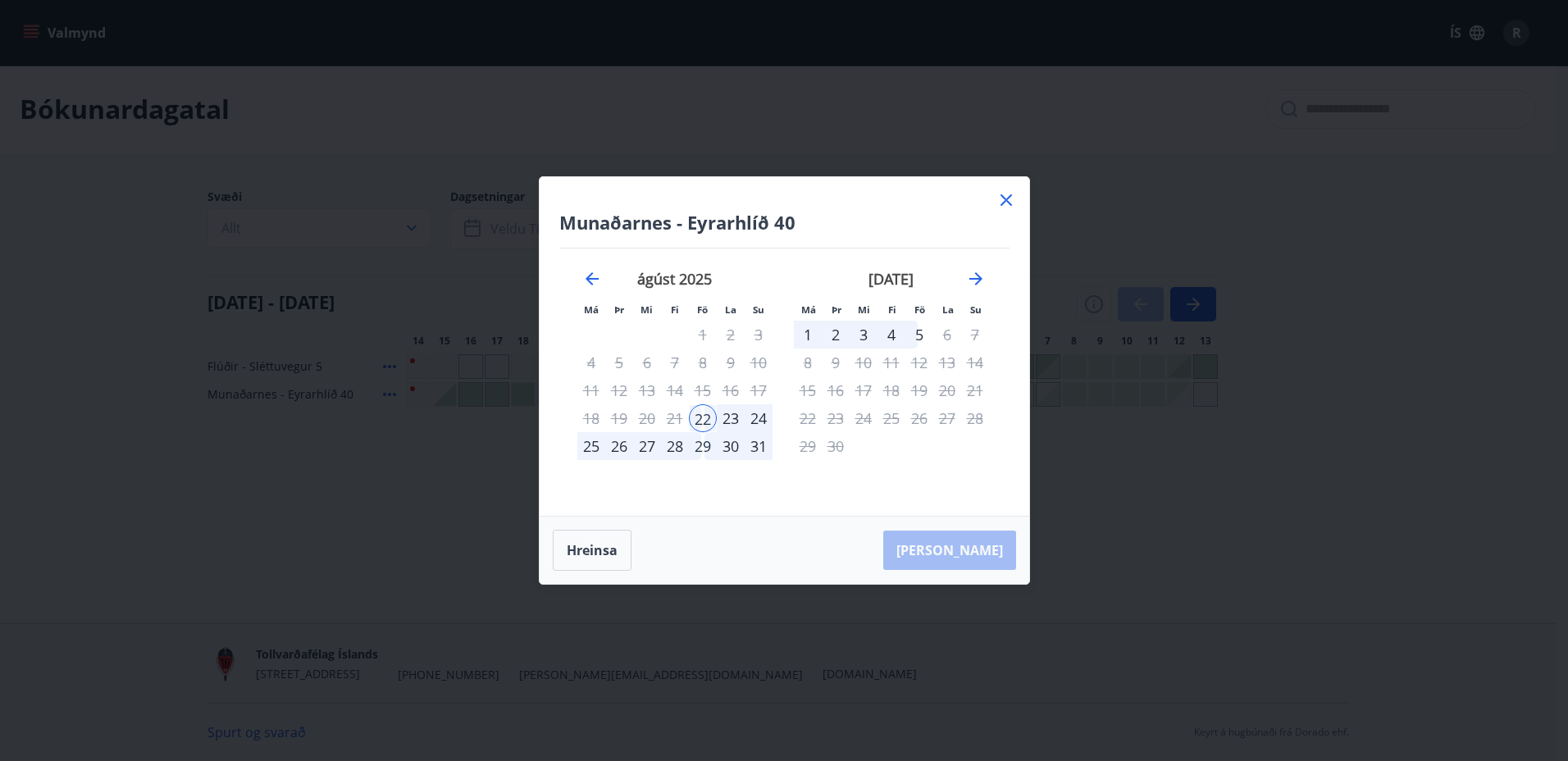
click at [1011, 197] on icon at bounding box center [1006, 199] width 20 height 20
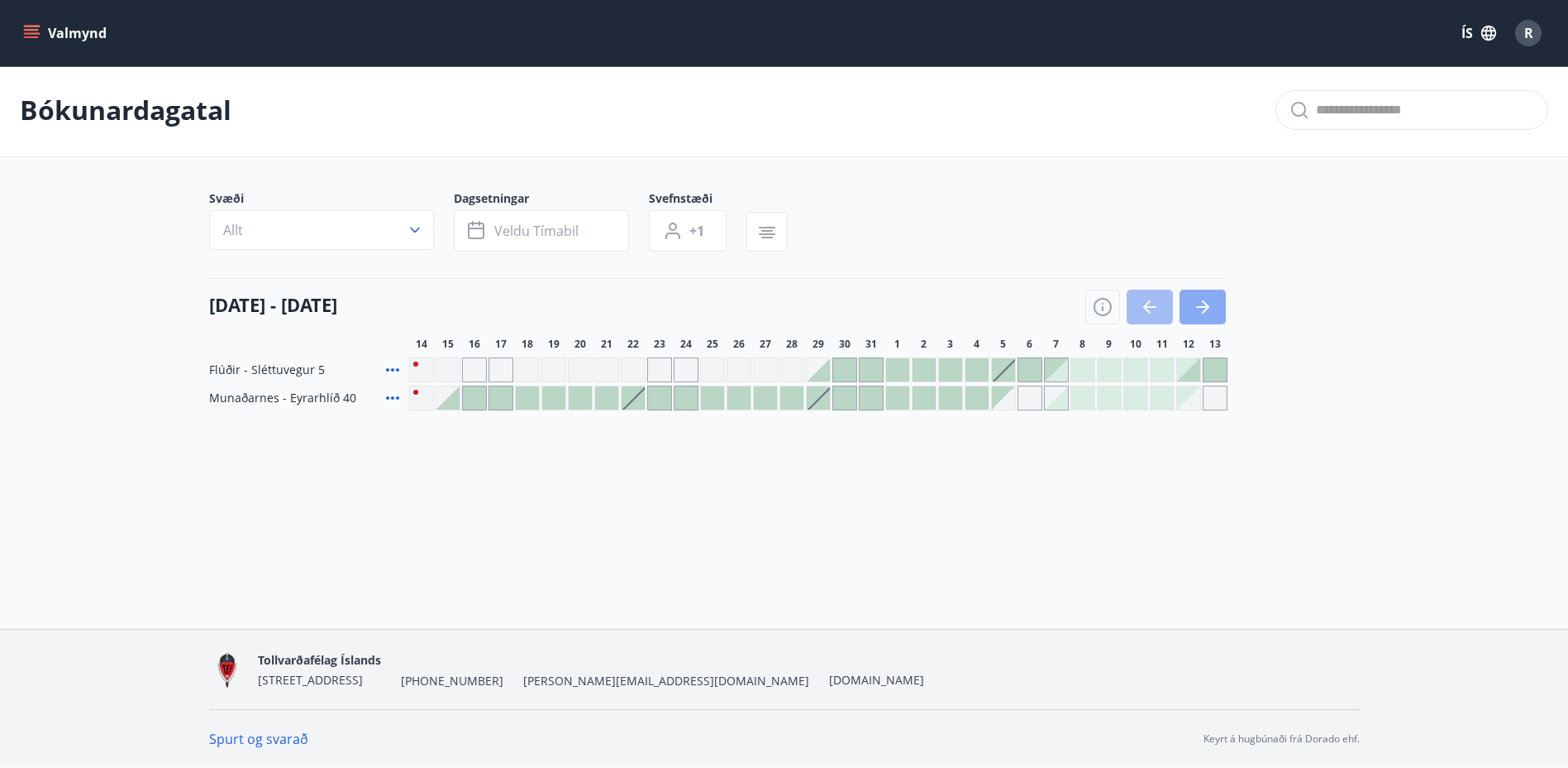
click at [1202, 306] on icon "button" at bounding box center [1203, 307] width 14 height 2
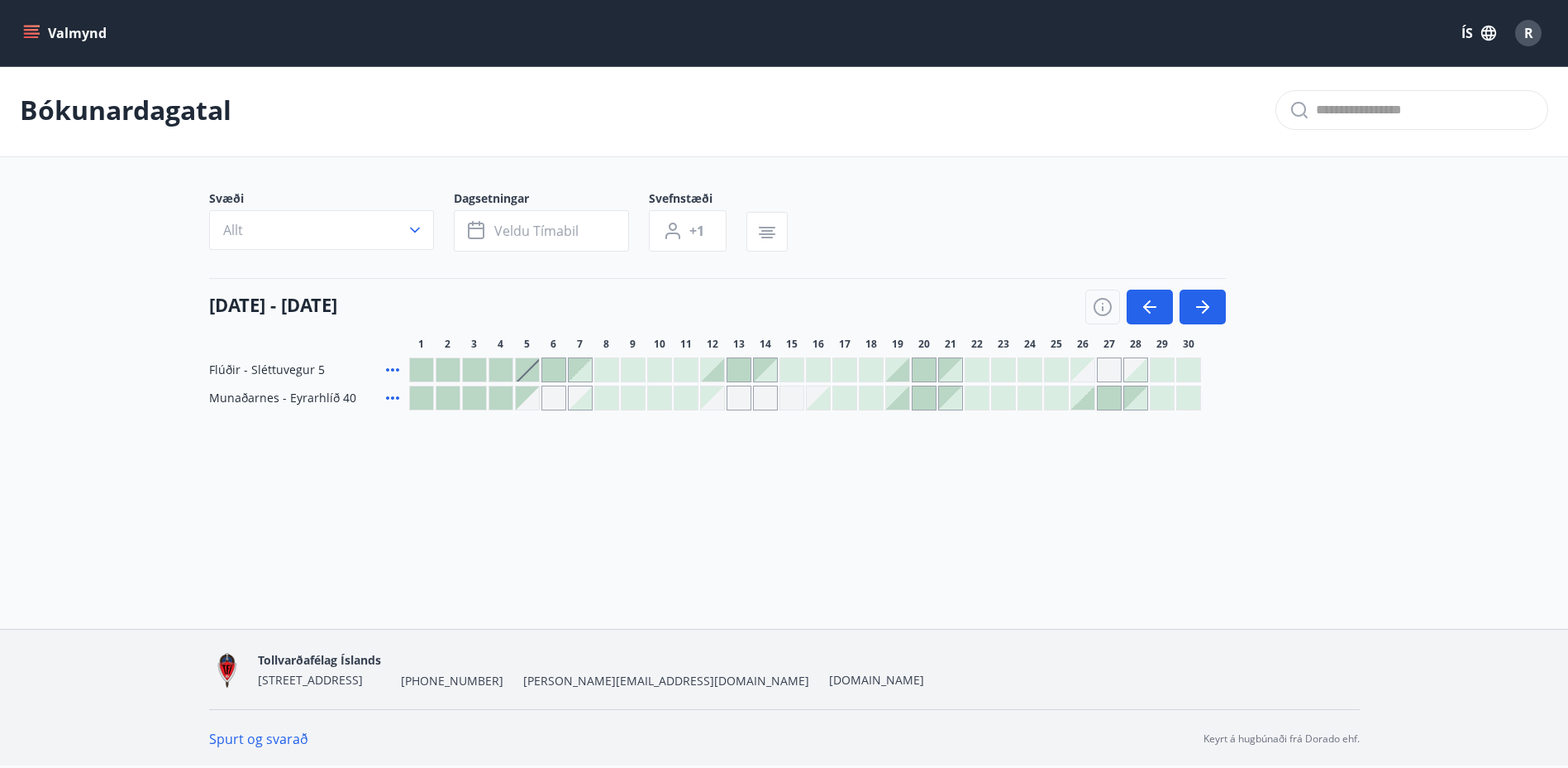
click at [919, 362] on div at bounding box center [924, 369] width 23 height 23
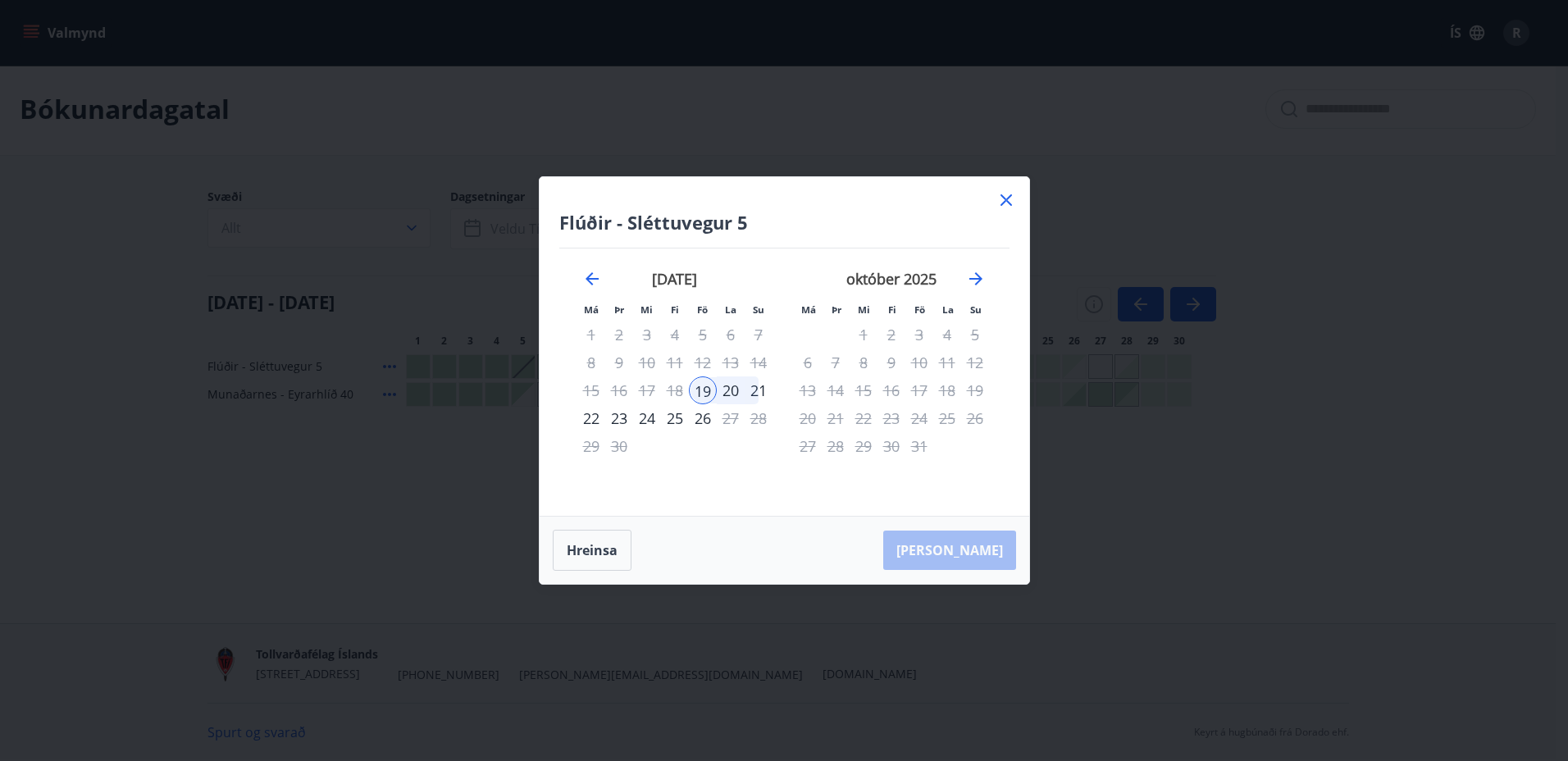
click at [758, 390] on div "21" at bounding box center [758, 389] width 28 height 28
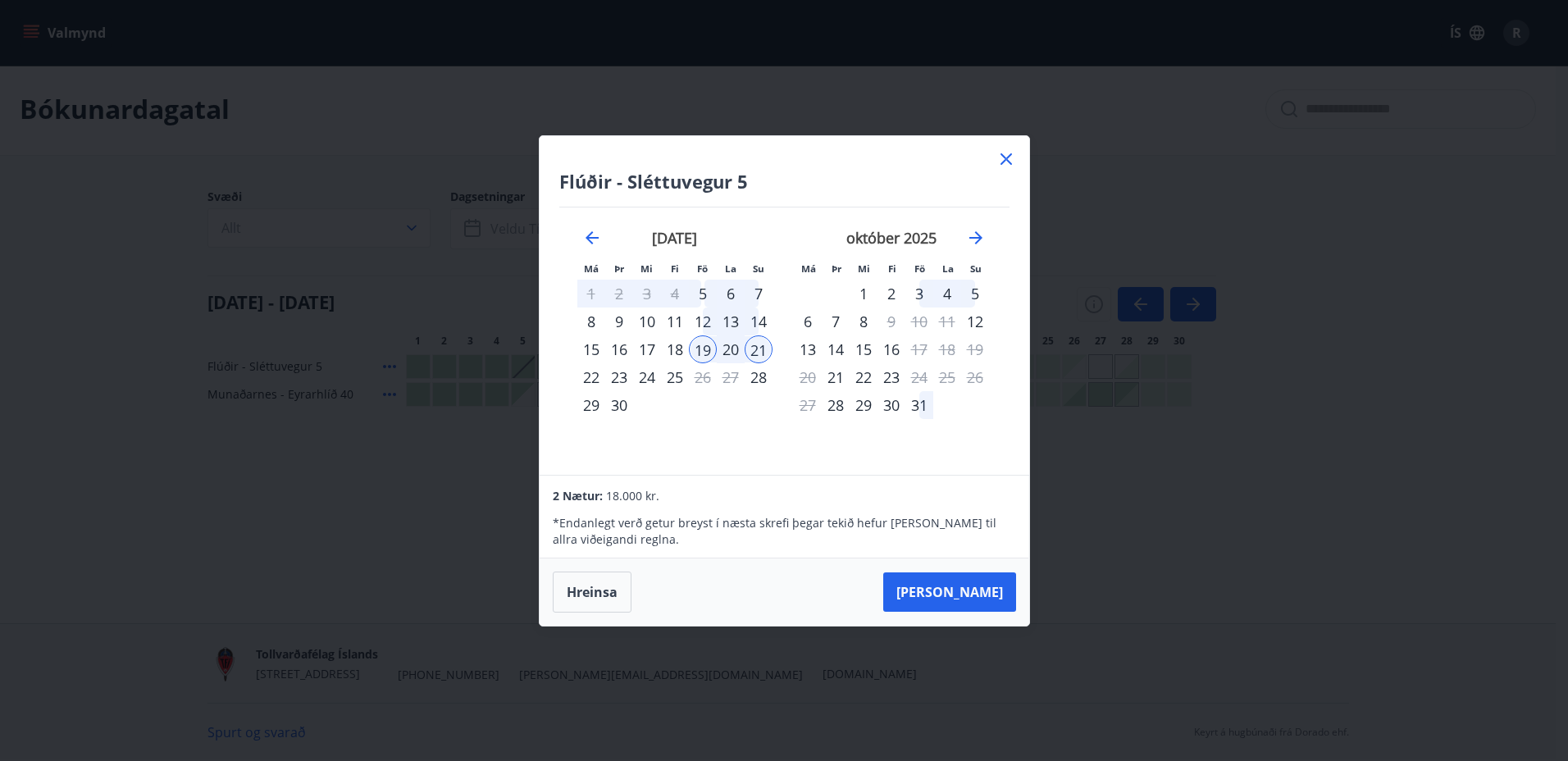
click at [595, 584] on button "Hreinsa" at bounding box center [592, 591] width 79 height 41
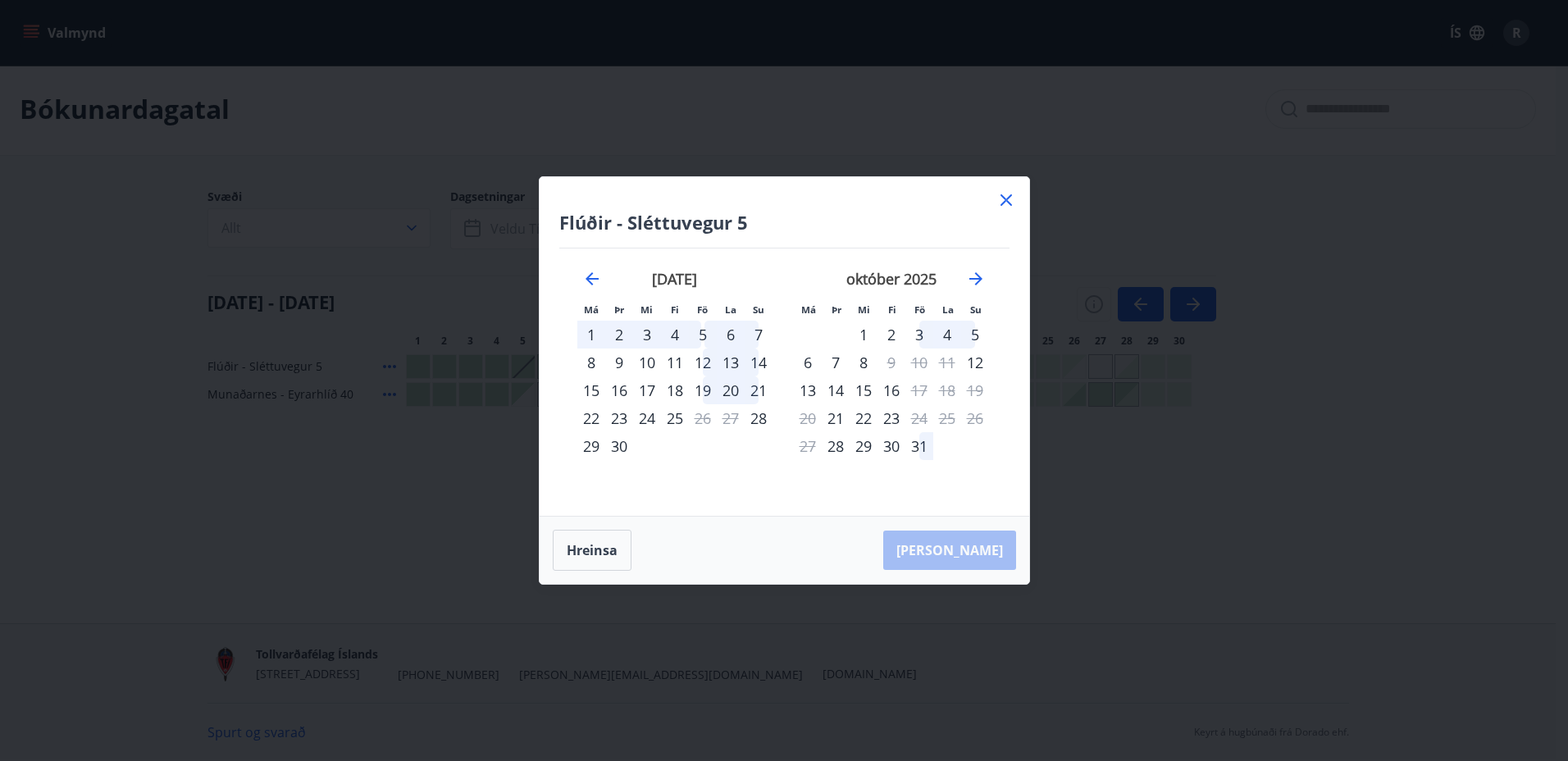
click at [700, 333] on div "5" at bounding box center [702, 334] width 28 height 28
click at [976, 274] on icon "Move forward to switch to the next month." at bounding box center [976, 279] width 13 height 13
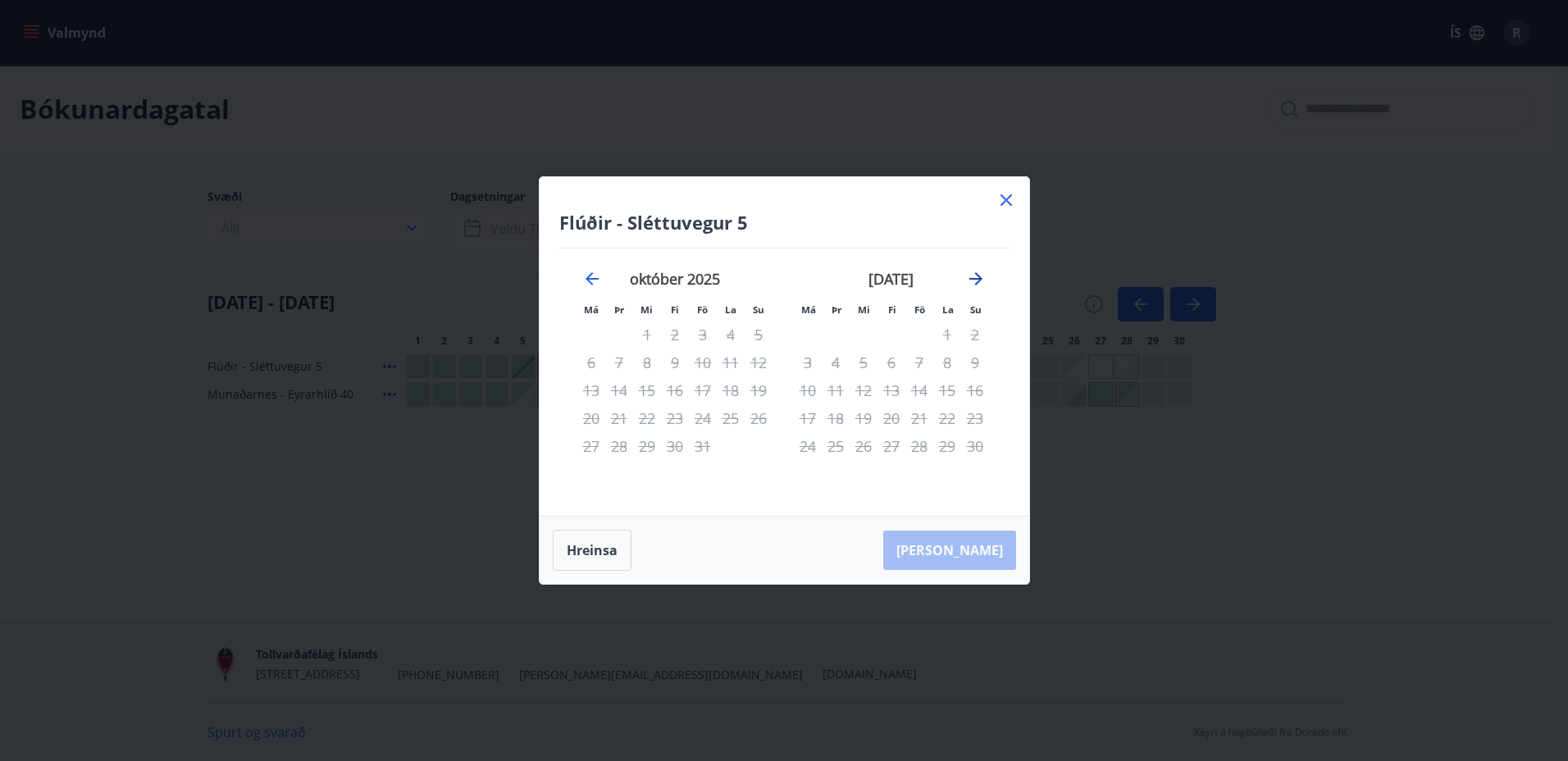
click at [976, 274] on icon "Move forward to switch to the next month." at bounding box center [976, 279] width 13 height 13
click at [976, 279] on icon "Move forward to switch to the next month." at bounding box center [976, 279] width 13 height 13
drag, startPoint x: 1007, startPoint y: 196, endPoint x: 1008, endPoint y: 422, distance: 226.0
click at [1006, 196] on icon at bounding box center [1006, 199] width 20 height 20
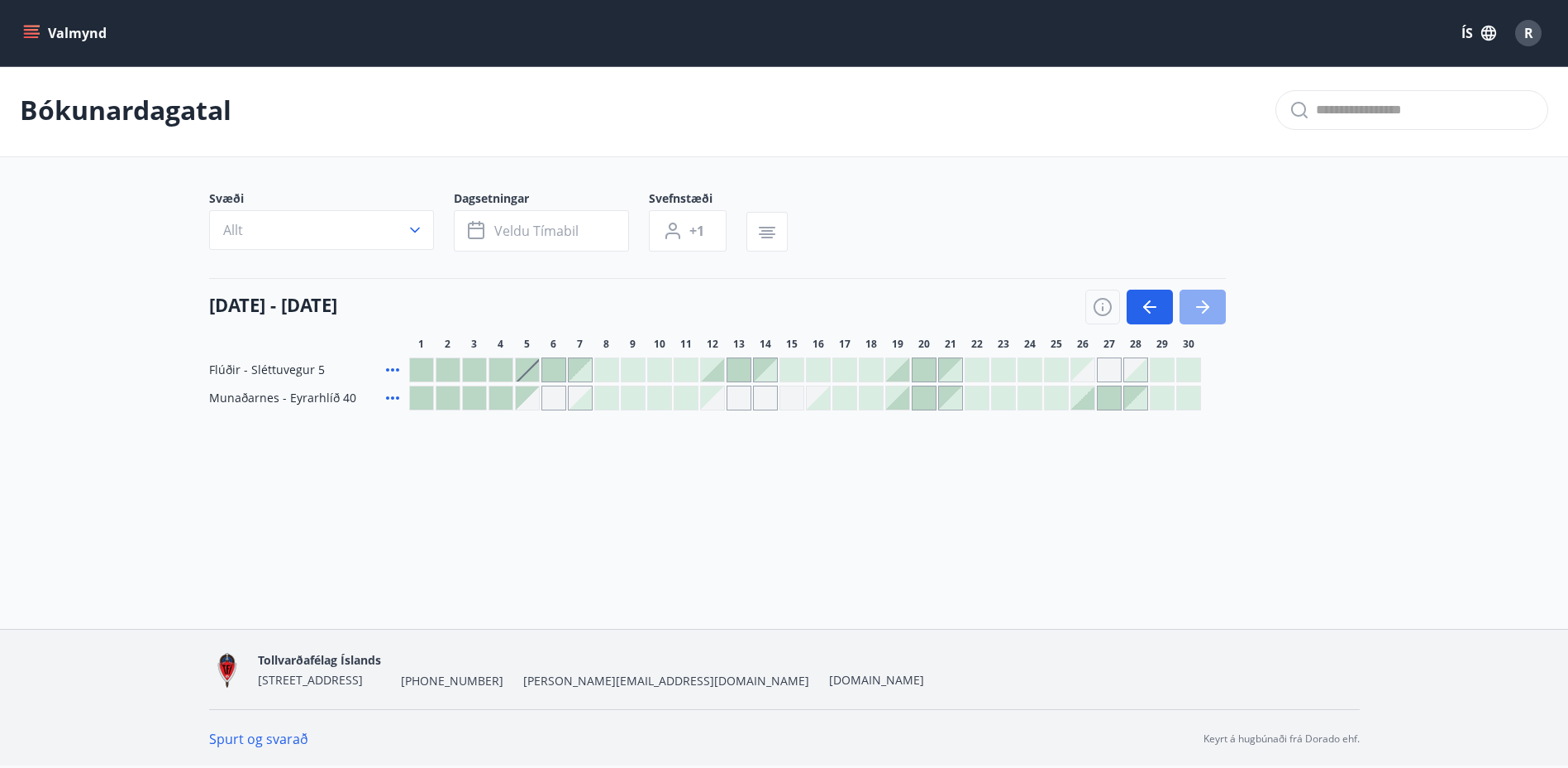
click at [1210, 300] on icon "button" at bounding box center [1203, 307] width 20 height 20
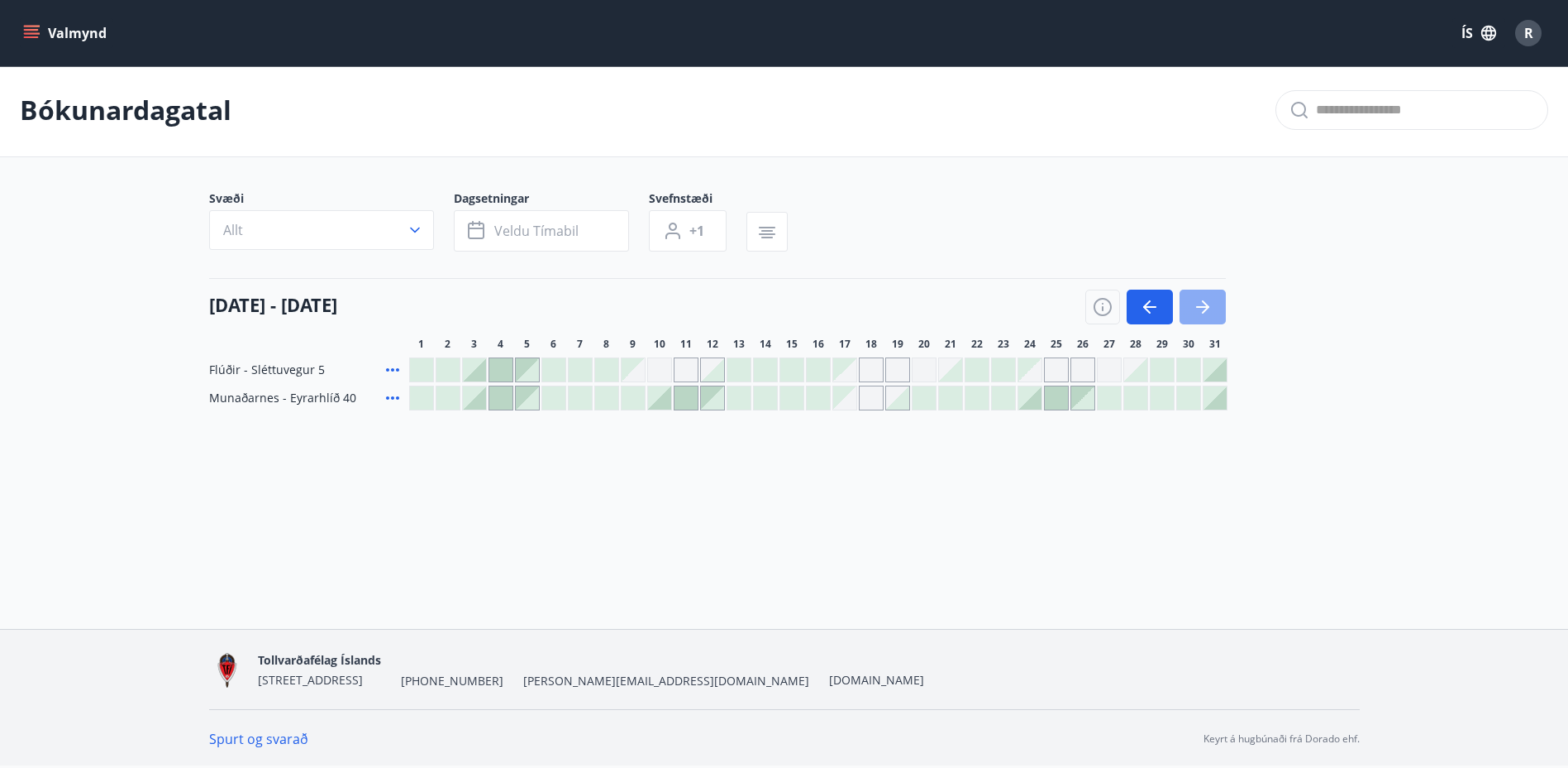
click at [1210, 299] on icon "button" at bounding box center [1203, 307] width 20 height 20
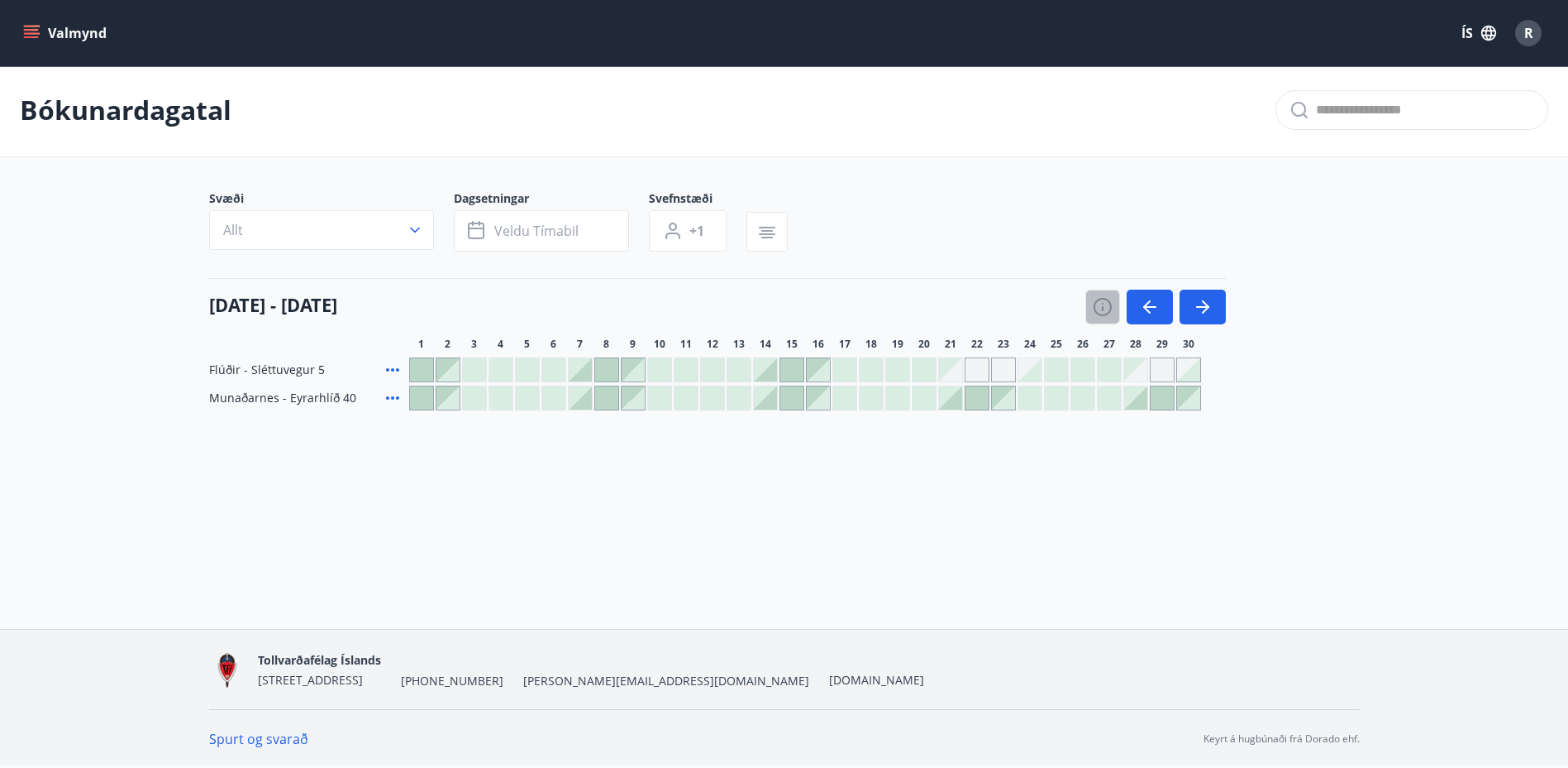
click at [1104, 300] on icon "button" at bounding box center [1102, 307] width 20 height 20
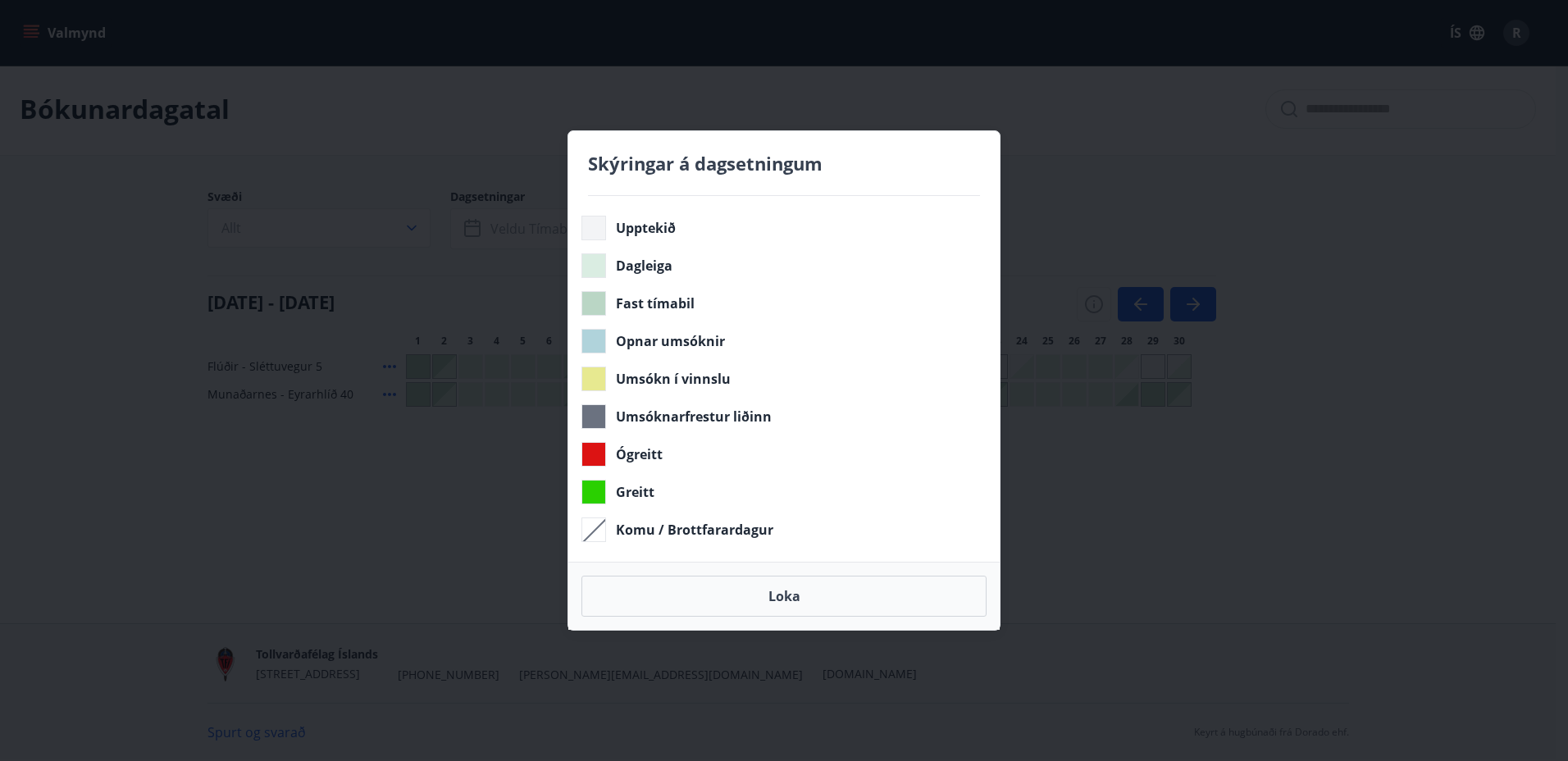
click at [1077, 227] on div "Skýringar á dagsetningum Upptekið Dagleiga Fast tímabil Opnar umsóknir Umsókn í…" at bounding box center [784, 380] width 1568 height 761
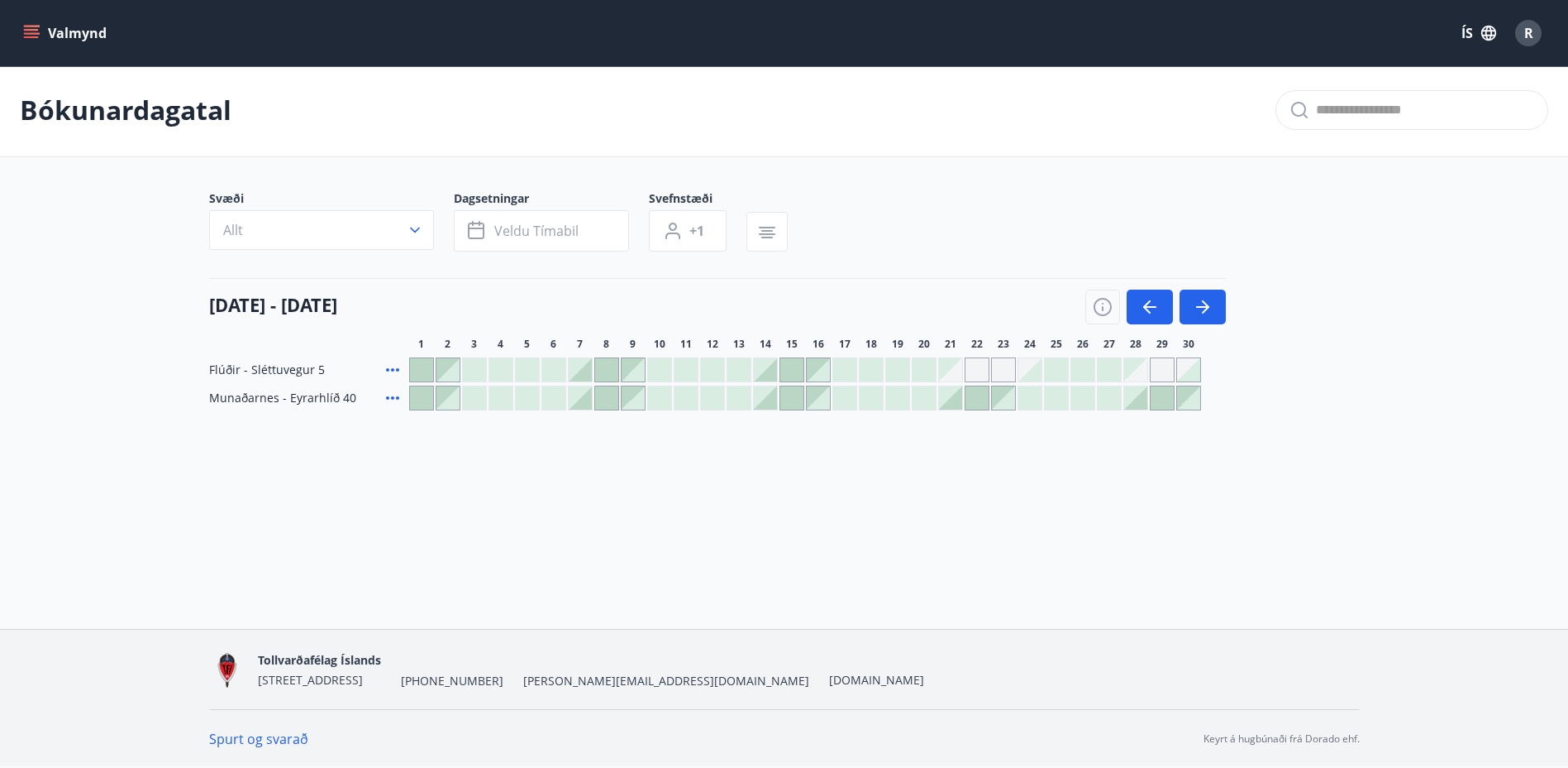
click at [593, 360] on div at bounding box center [804, 369] width 792 height 25
click at [616, 366] on div at bounding box center [607, 369] width 23 height 23
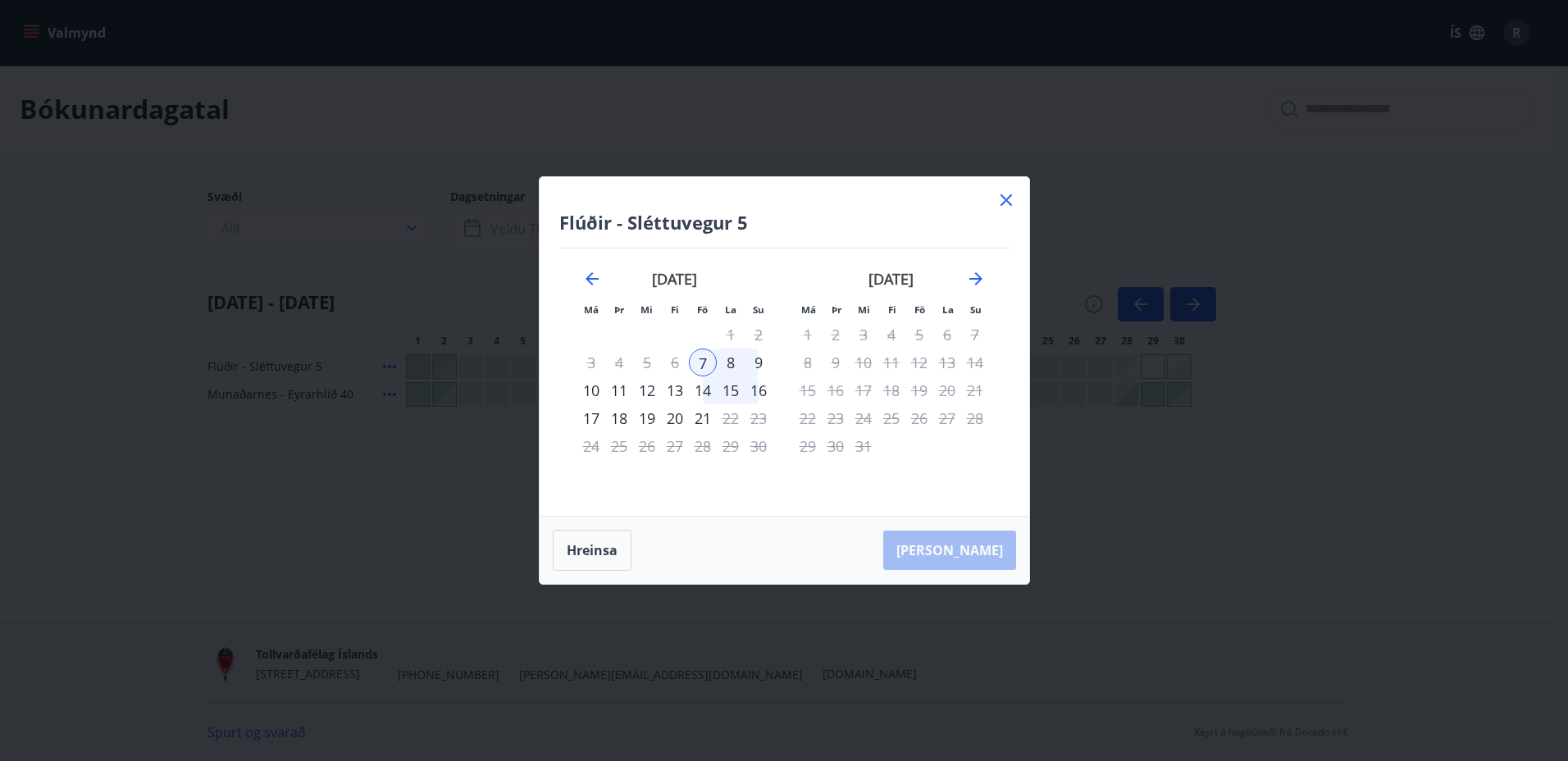
click at [761, 361] on div "9" at bounding box center [758, 361] width 28 height 28
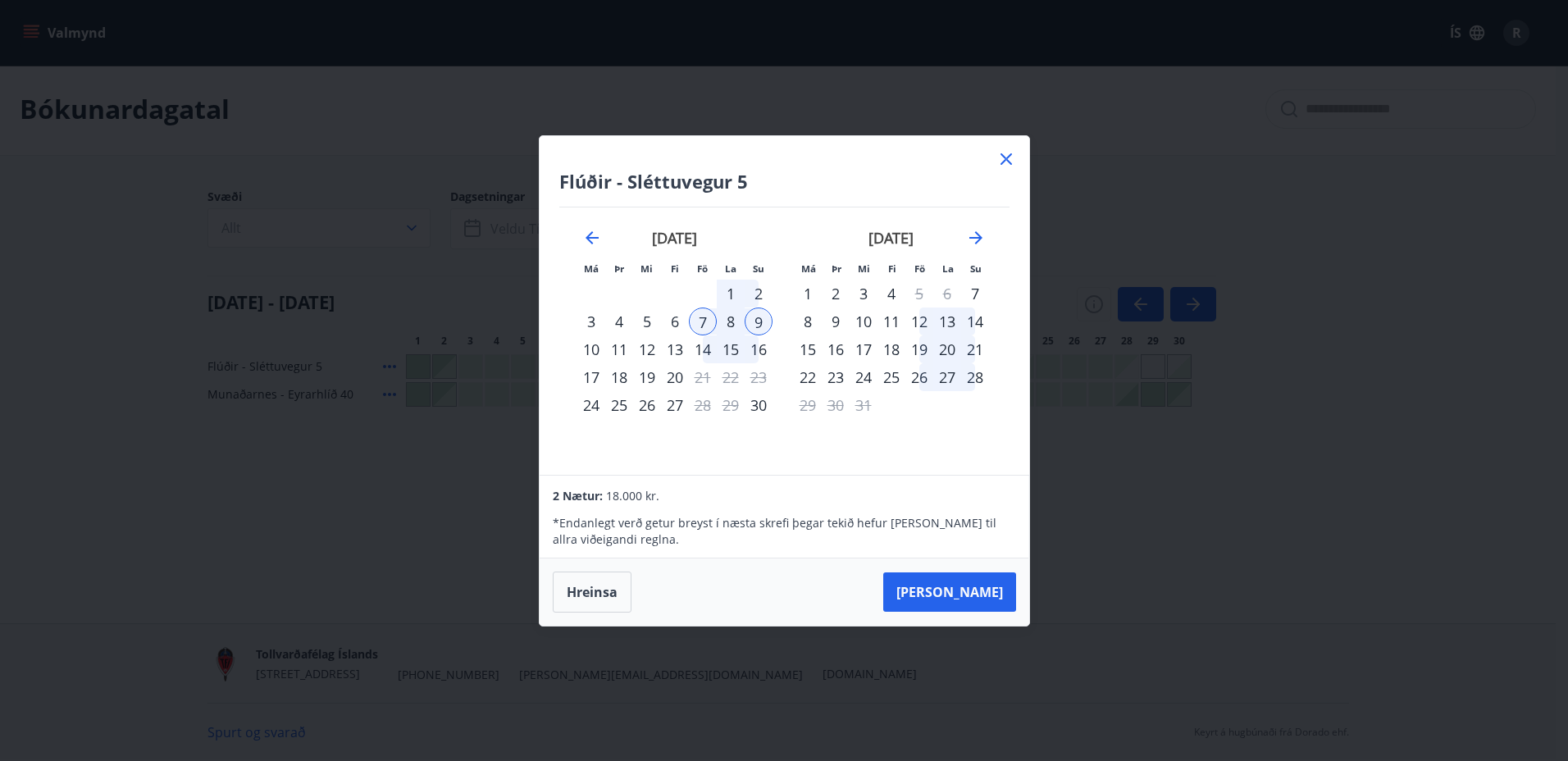
click at [1010, 153] on icon at bounding box center [1006, 159] width 12 height 12
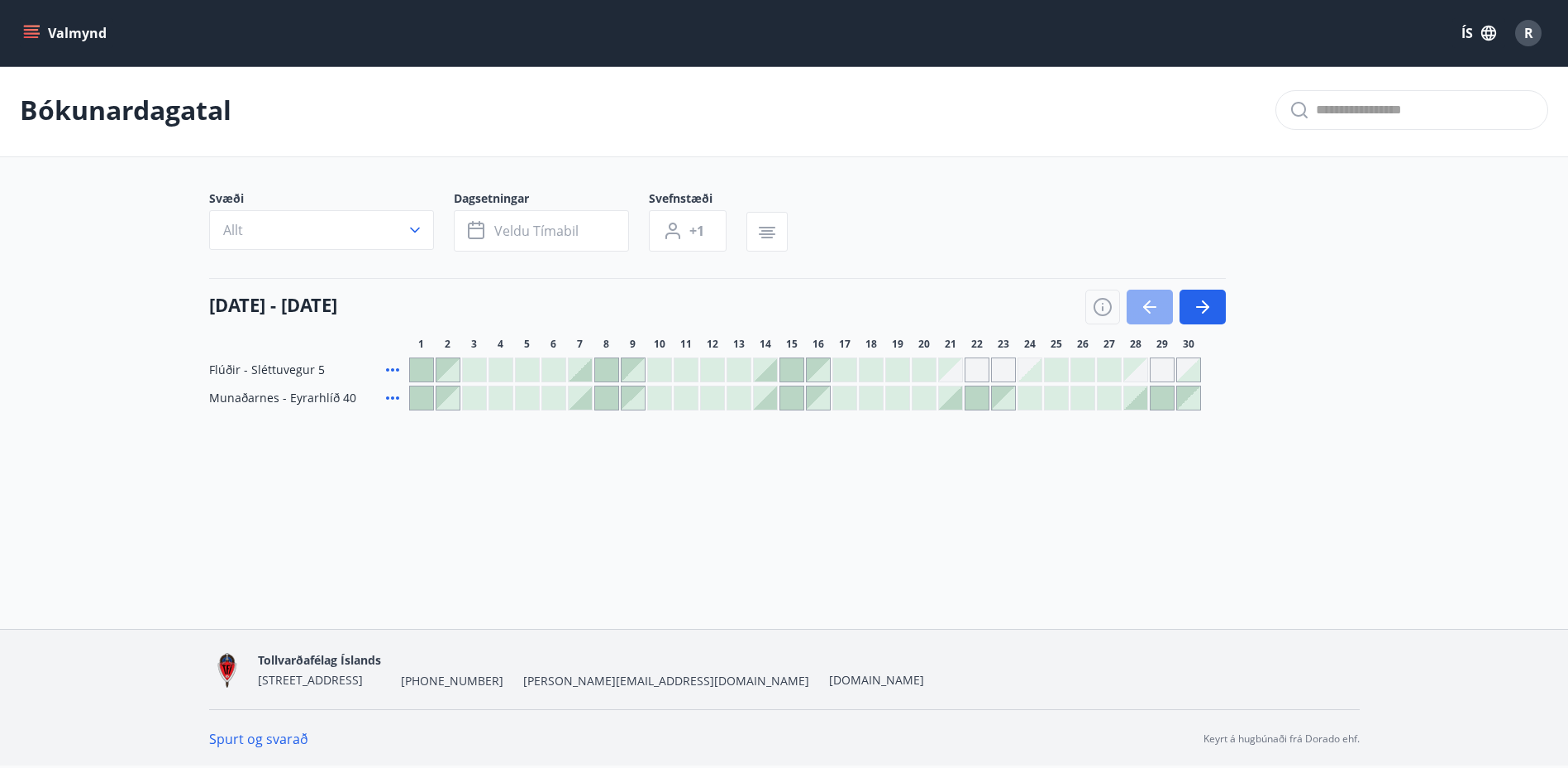
click at [1138, 310] on button "button" at bounding box center [1149, 307] width 46 height 35
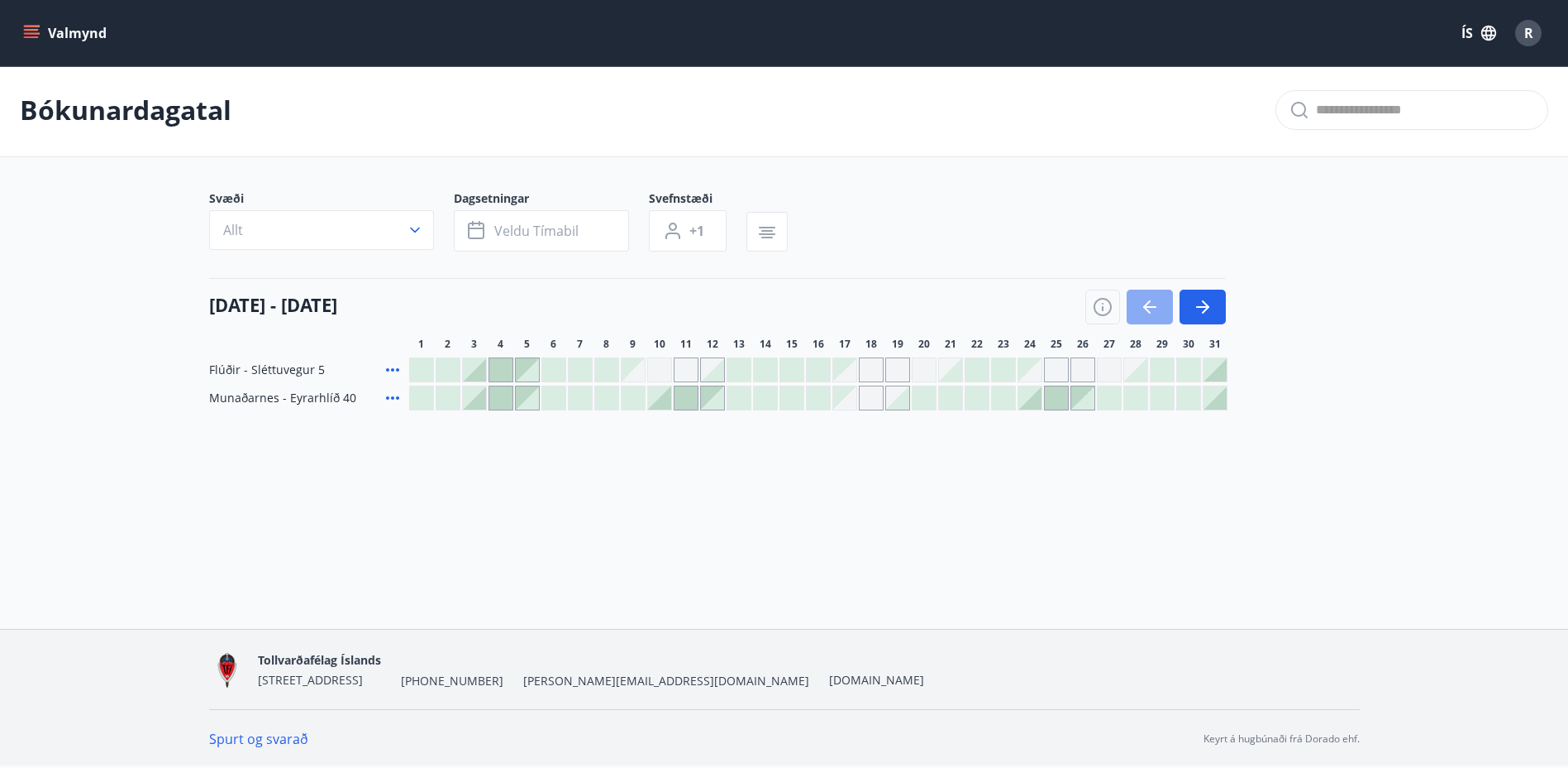
click at [1138, 310] on button "button" at bounding box center [1149, 307] width 46 height 35
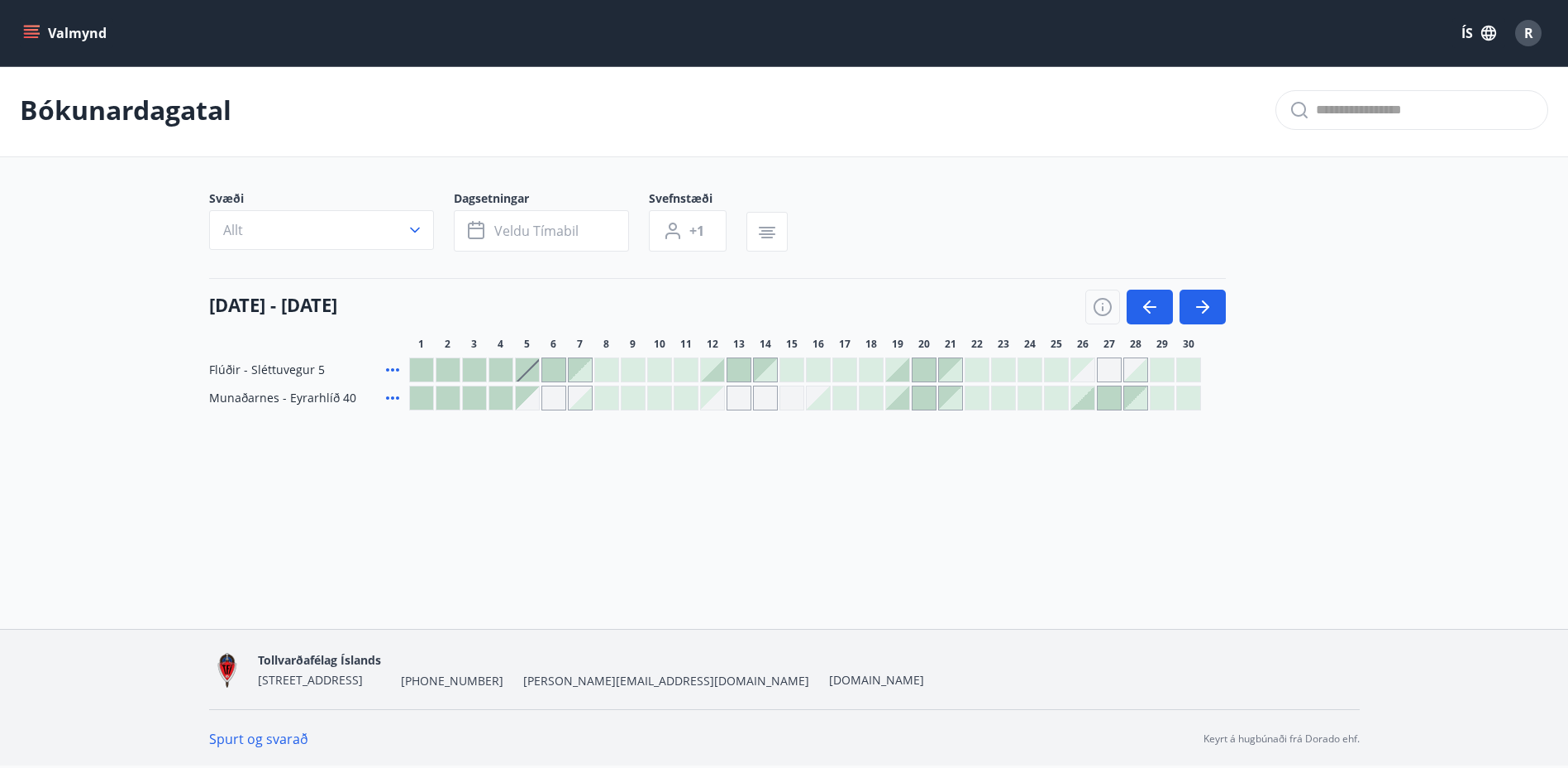
click at [1109, 369] on div "Gráir dagar eru ekki bókanlegir" at bounding box center [1110, 369] width 25 height 25
click at [1078, 369] on div "Gráir dagar eru ekki bókanlegir" at bounding box center [1083, 369] width 23 height 23
click at [1209, 309] on icon "button" at bounding box center [1203, 307] width 20 height 20
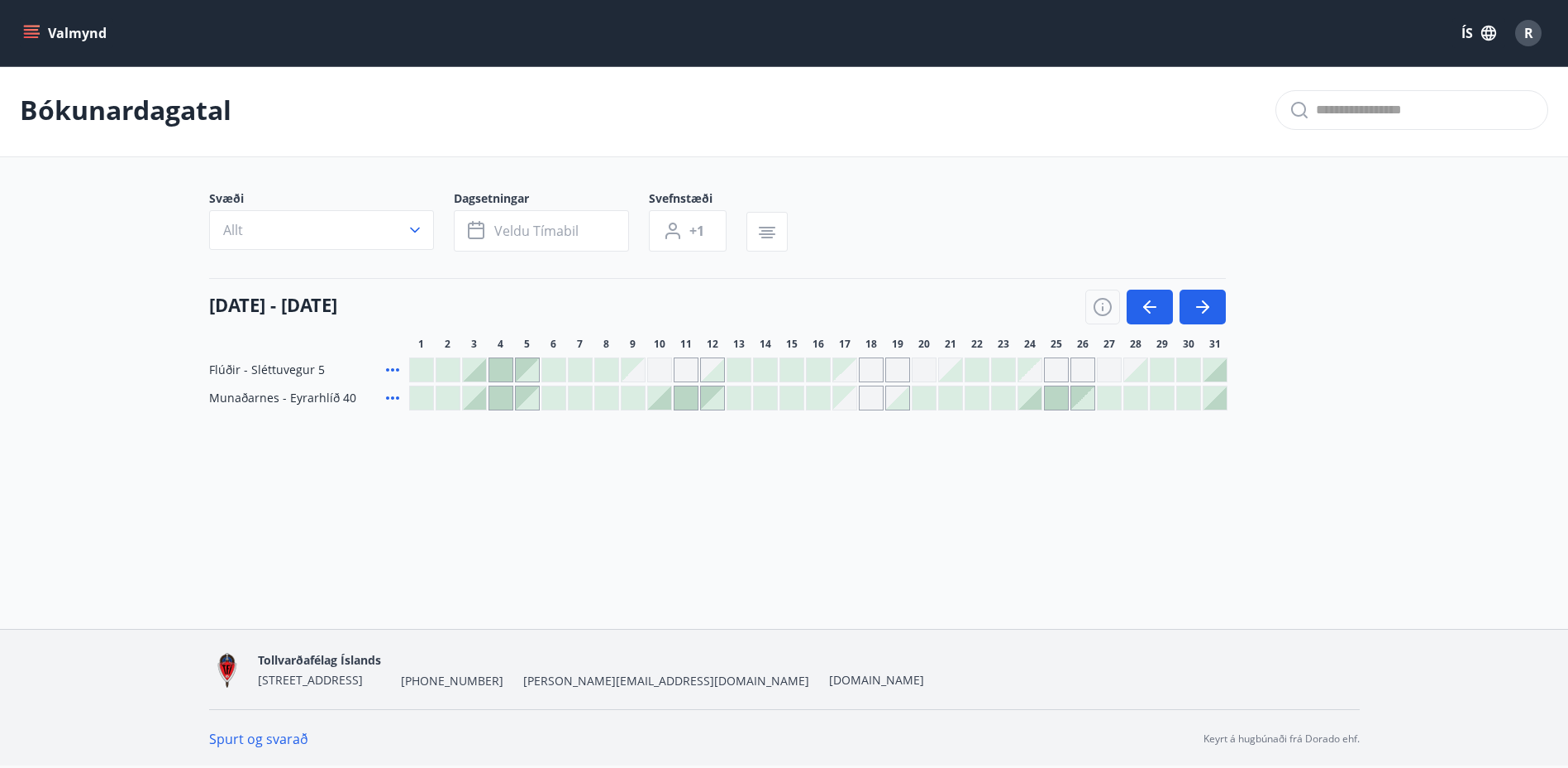
click at [476, 398] on div at bounding box center [475, 398] width 23 height 23
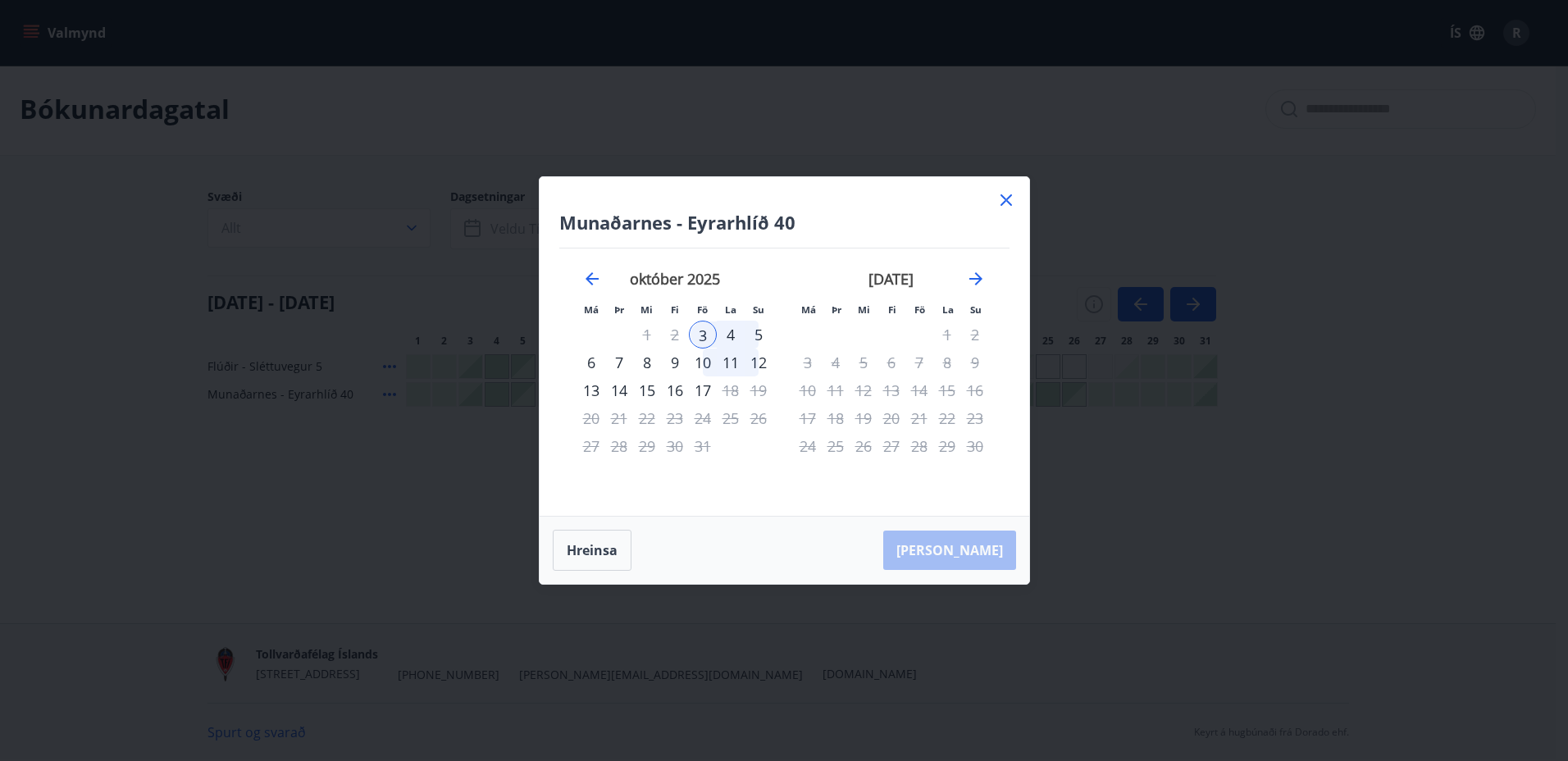
click at [761, 330] on div "5" at bounding box center [758, 334] width 28 height 28
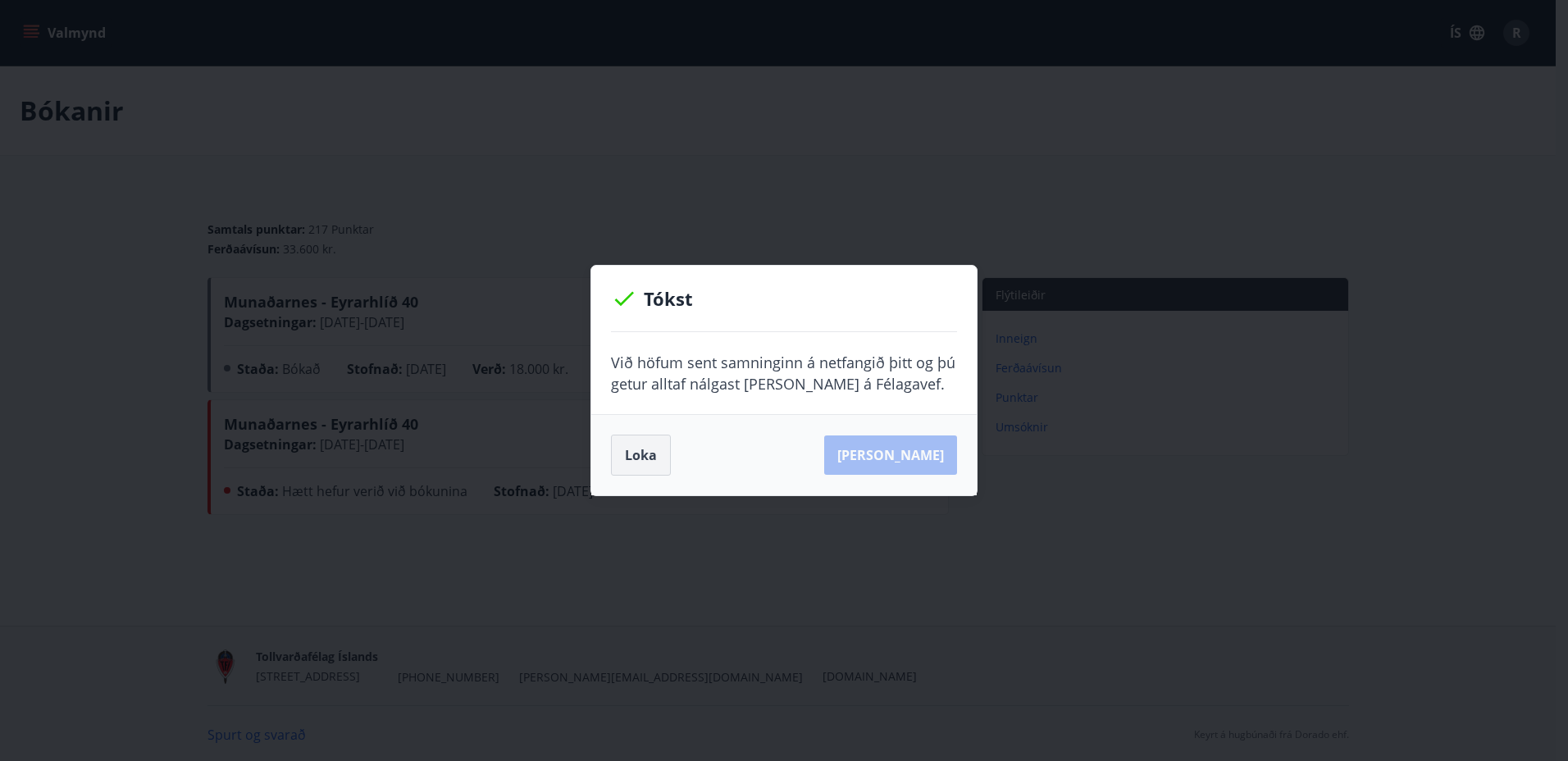
click at [648, 454] on button "Loka" at bounding box center [641, 454] width 59 height 41
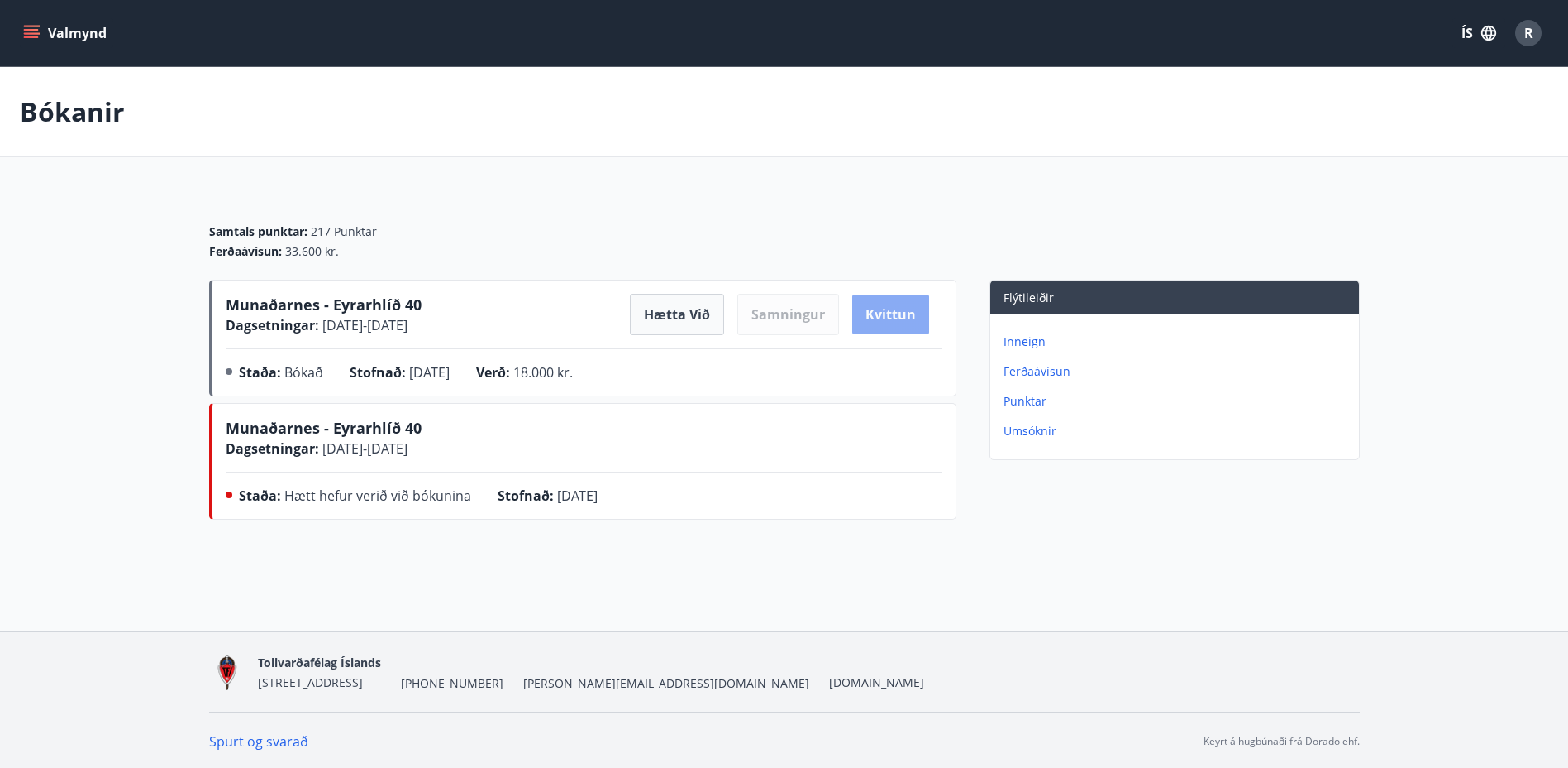
click at [885, 315] on button "Kvittun" at bounding box center [891, 313] width 77 height 40
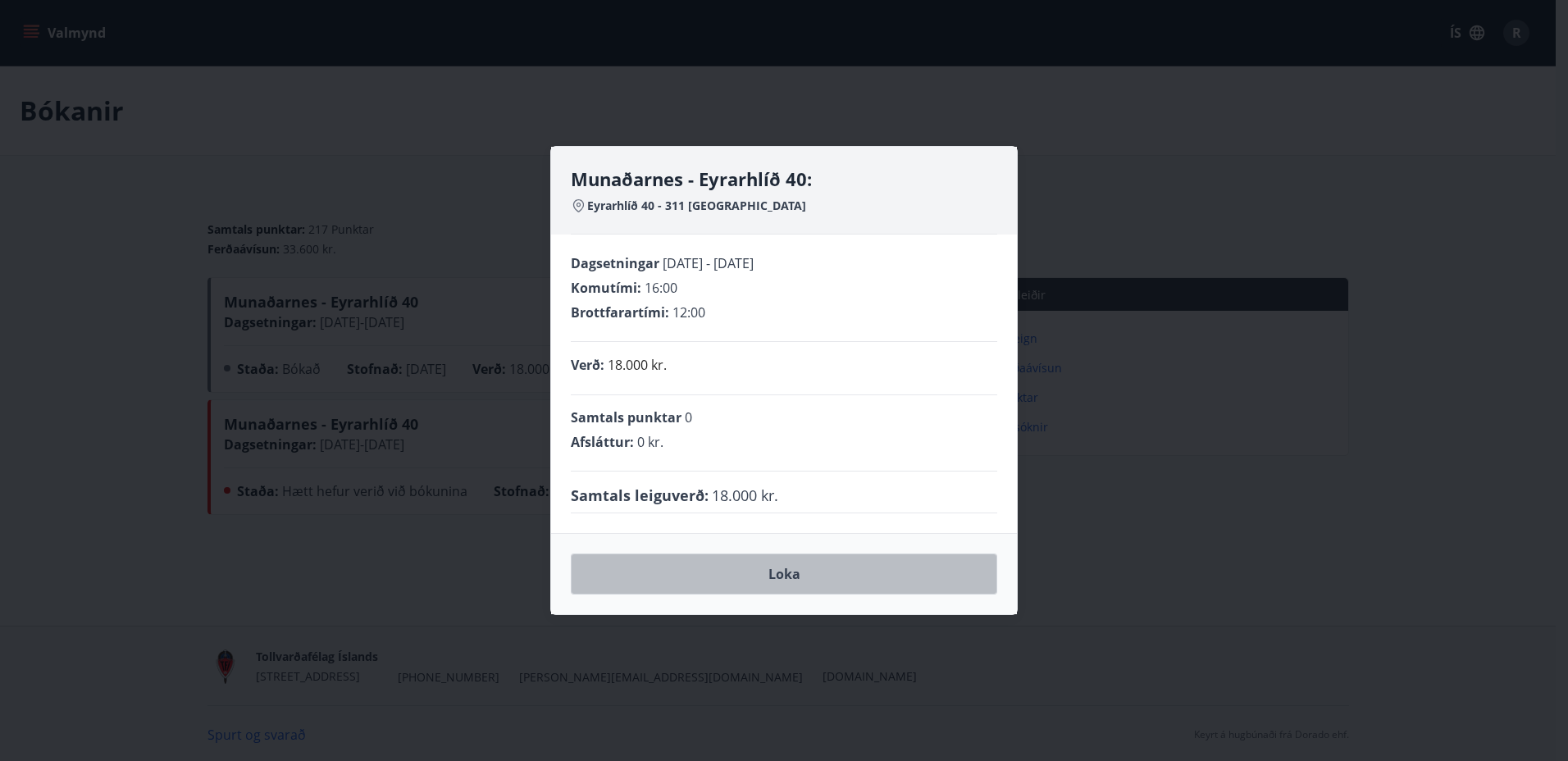
click at [818, 564] on button "Loka" at bounding box center [784, 573] width 427 height 41
